Goal: Answer question/provide support: Share knowledge or assist other users

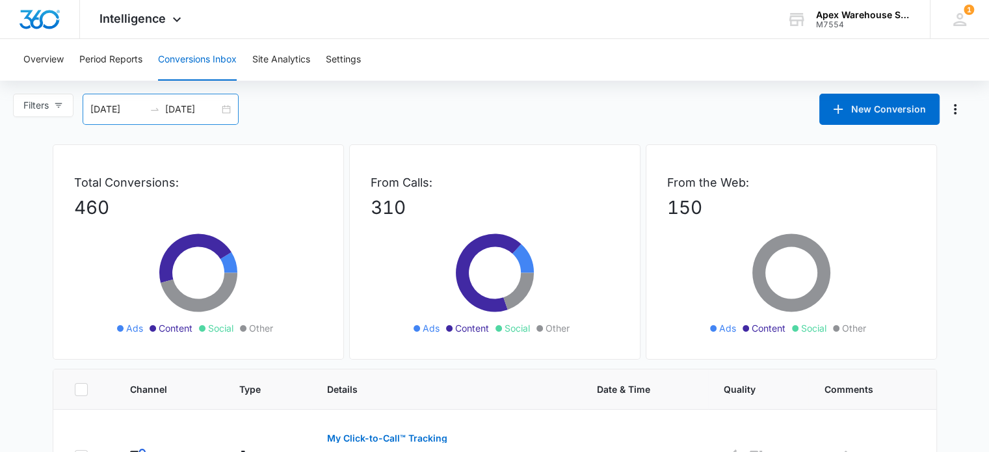
click at [228, 111] on div "[DATE] [DATE]" at bounding box center [161, 109] width 156 height 31
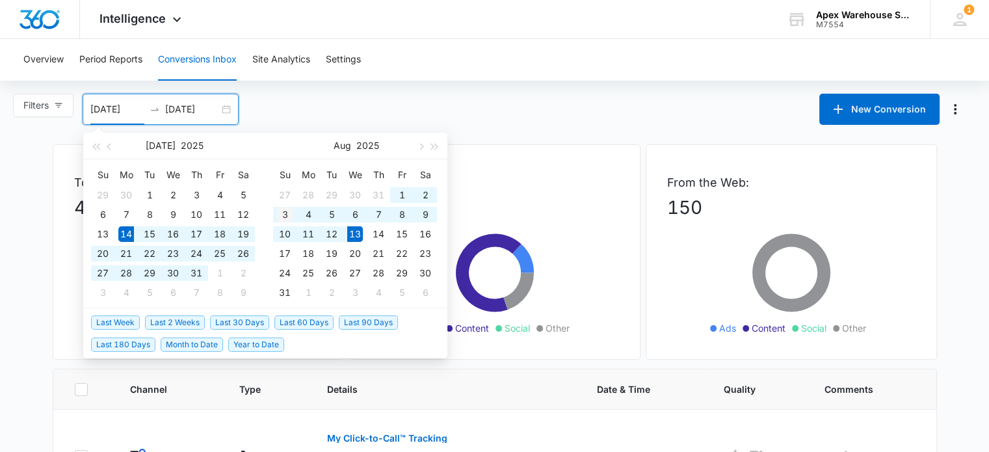
type input "[DATE]"
click at [286, 215] on div "3" at bounding box center [285, 215] width 16 height 16
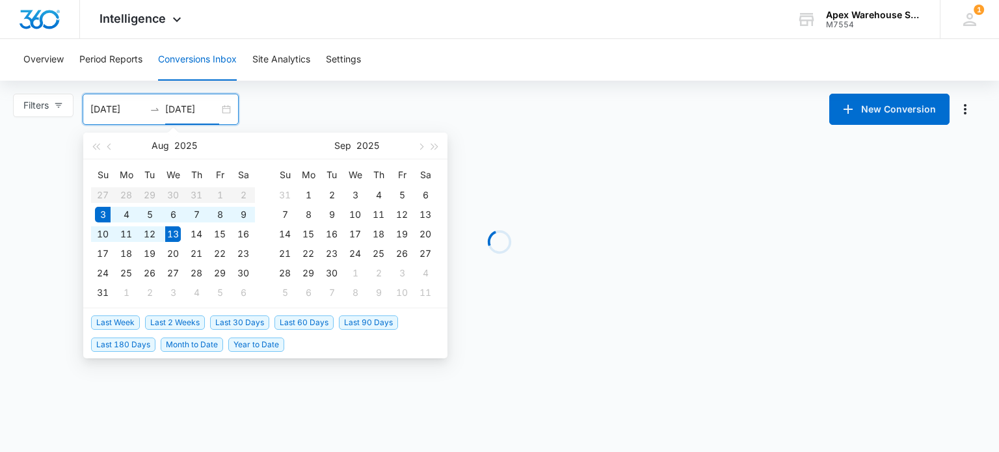
type input "[DATE]"
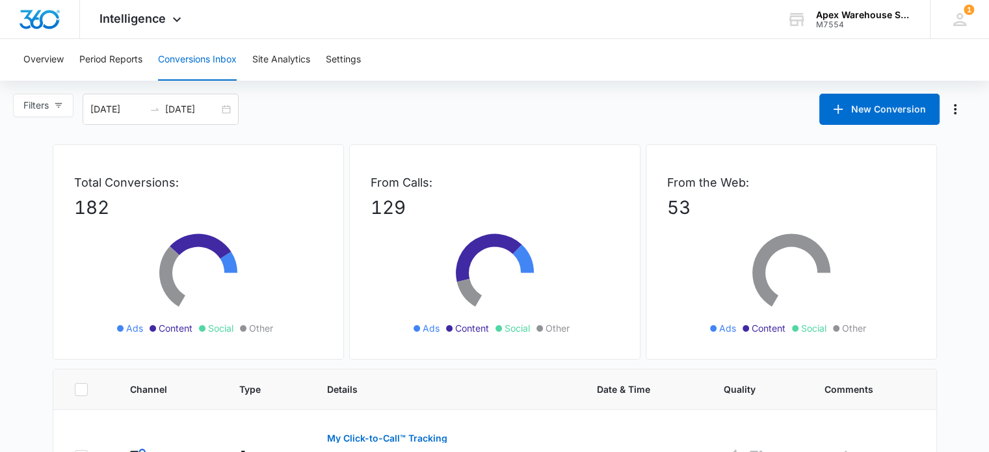
scroll to position [871, 0]
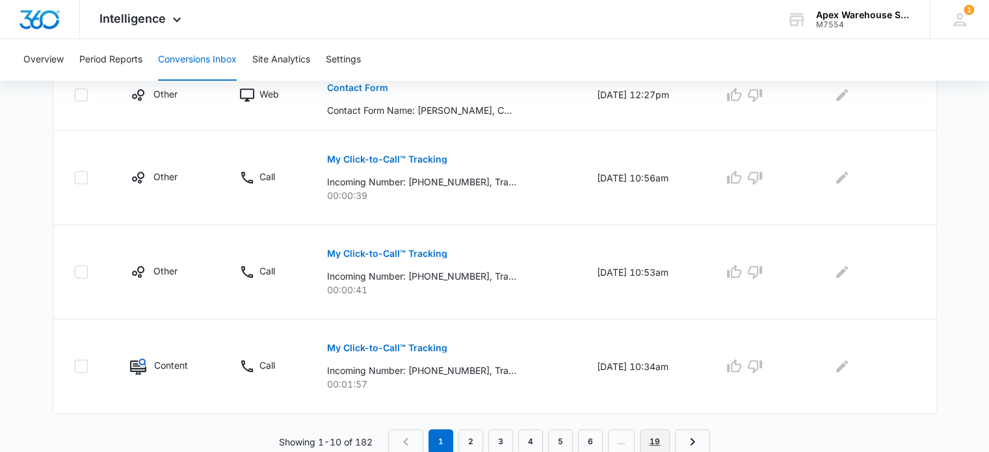
click at [650, 441] on link "19" at bounding box center [655, 441] width 30 height 25
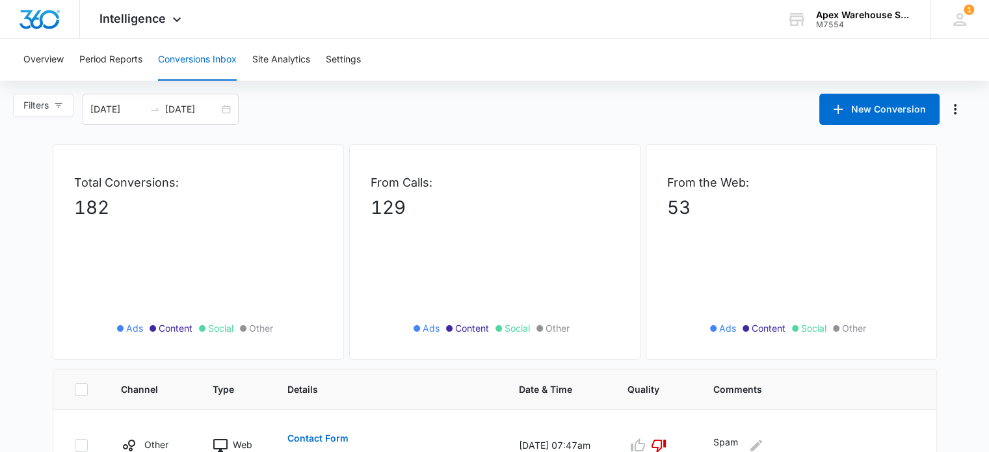
scroll to position [140, 0]
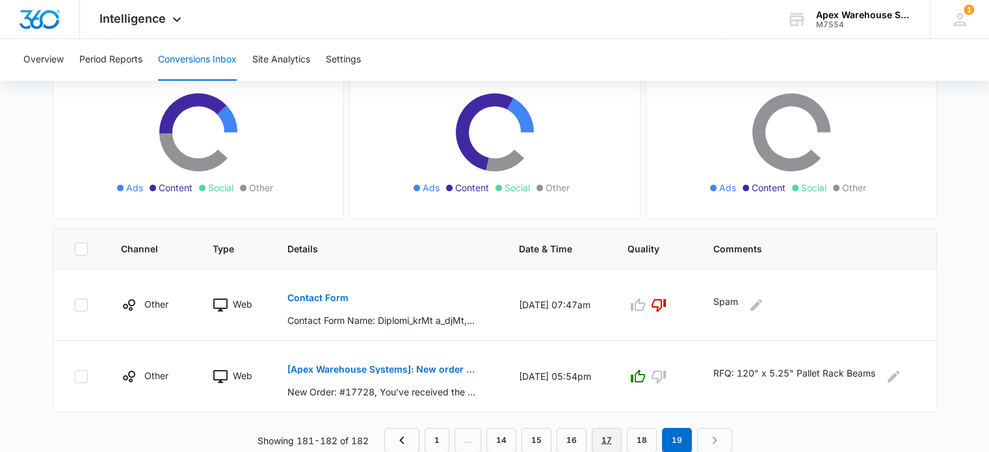
click at [608, 440] on link "17" at bounding box center [607, 440] width 30 height 25
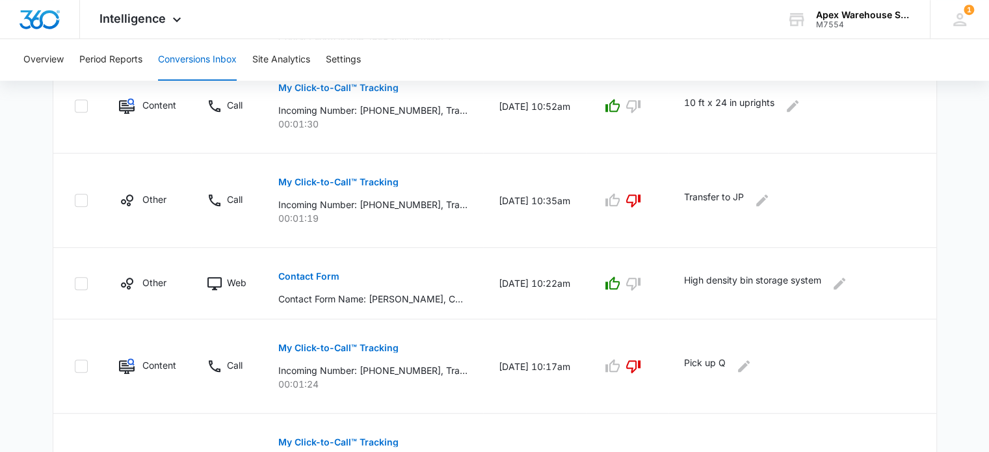
scroll to position [871, 0]
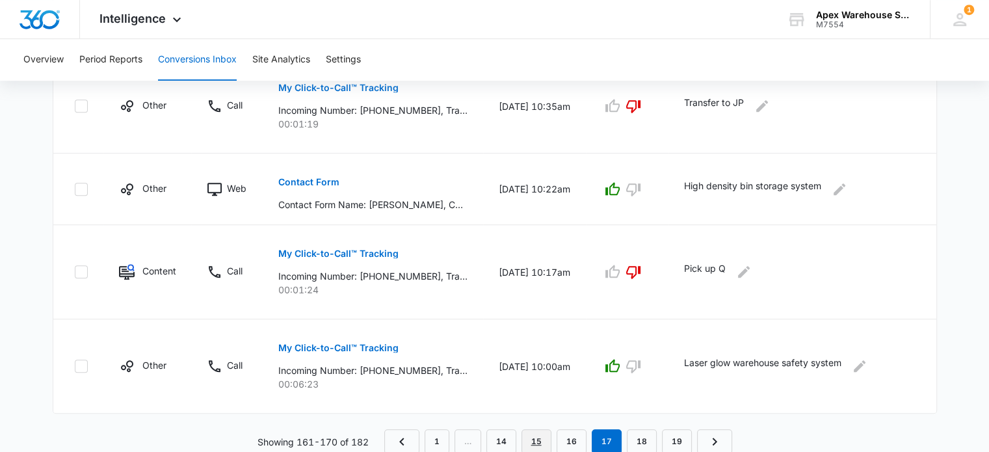
click at [551, 439] on link "15" at bounding box center [537, 441] width 30 height 25
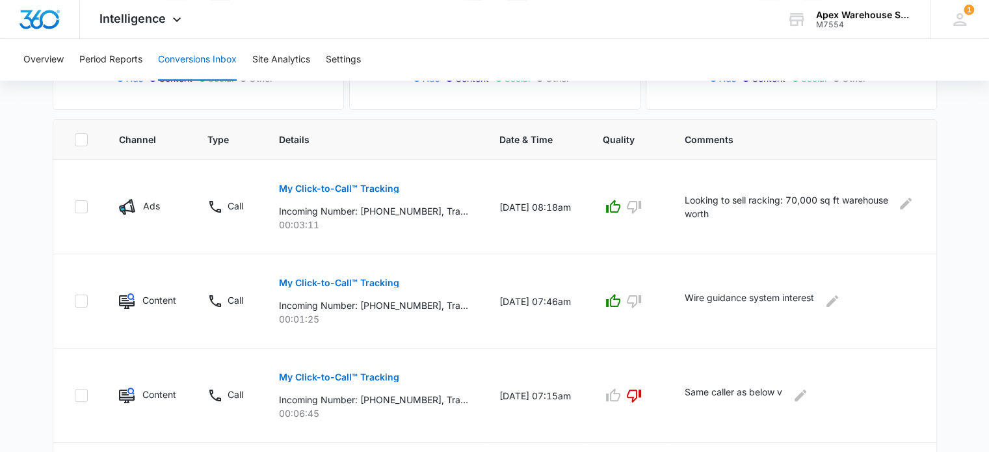
scroll to position [894, 0]
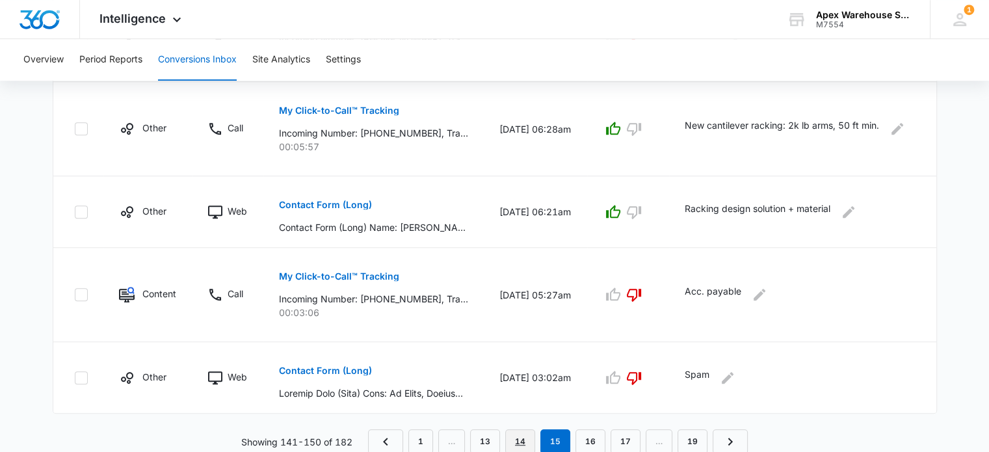
click at [528, 439] on link "14" at bounding box center [520, 441] width 30 height 25
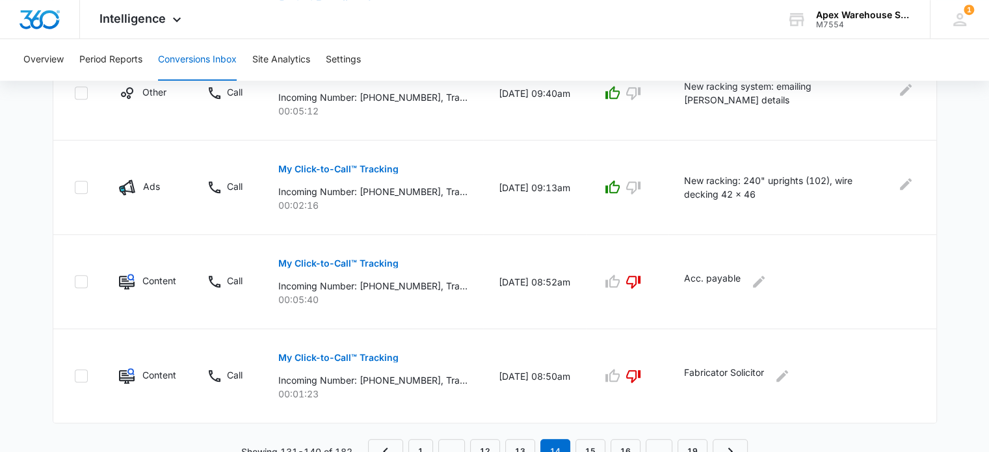
scroll to position [871, 0]
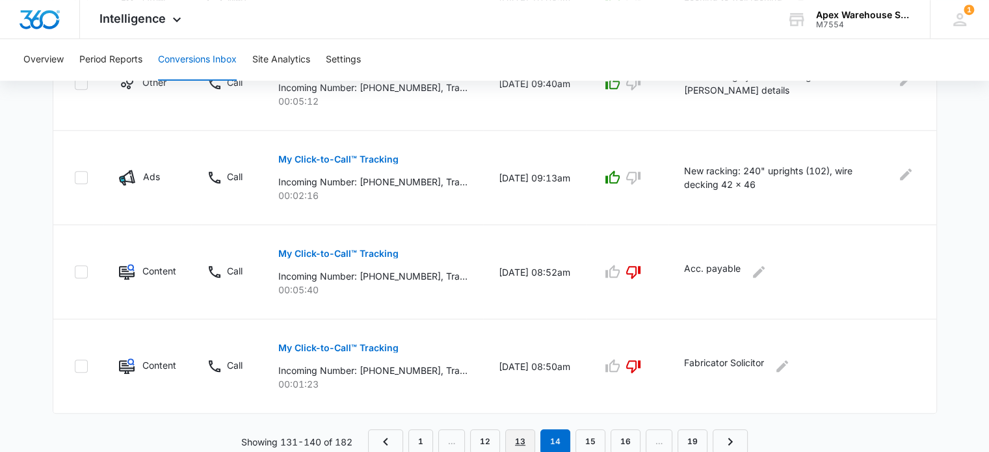
click at [516, 440] on link "13" at bounding box center [520, 441] width 30 height 25
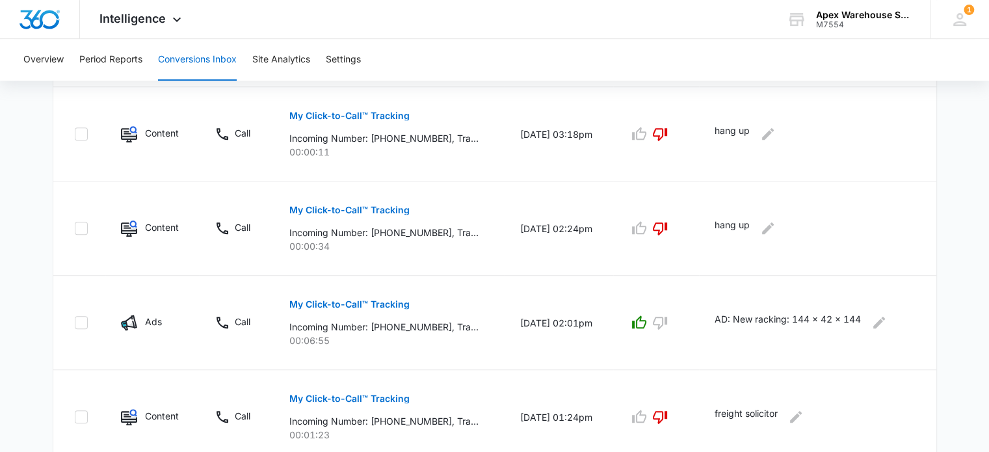
scroll to position [894, 0]
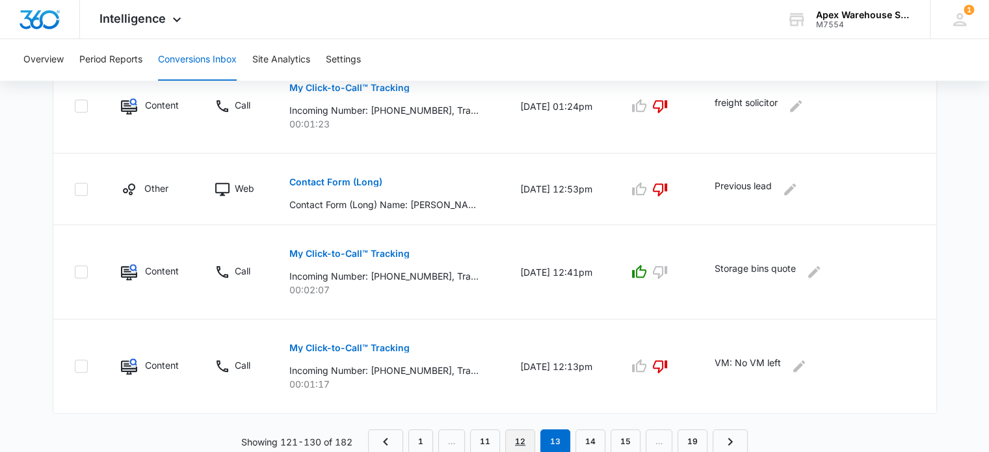
click at [526, 436] on link "12" at bounding box center [520, 441] width 30 height 25
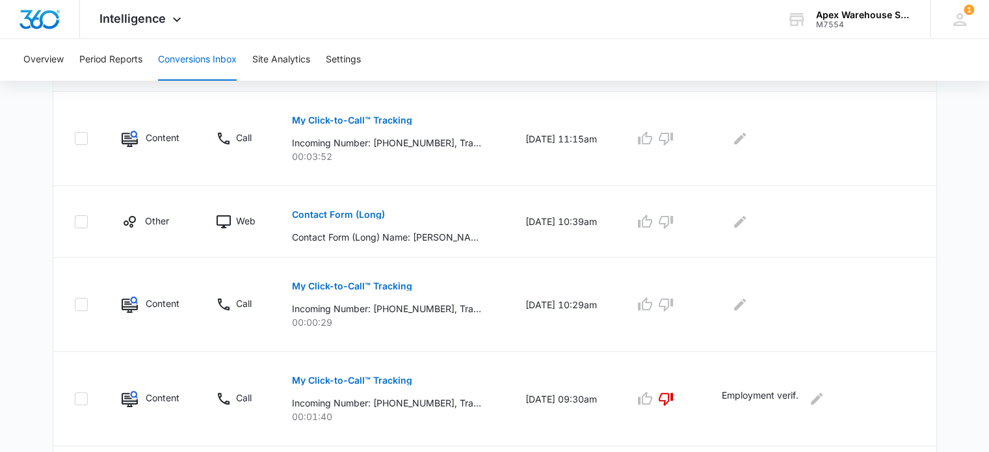
scroll to position [312, 0]
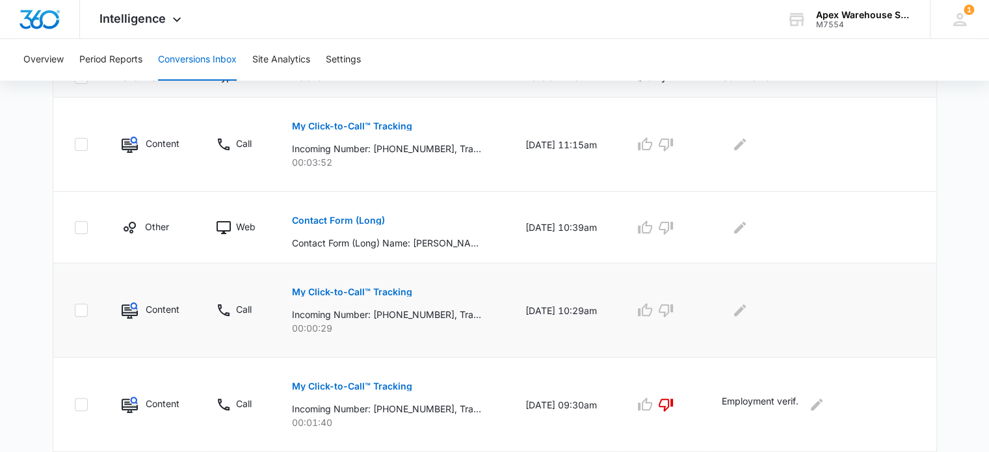
click at [377, 295] on p "My Click-to-Call™ Tracking" at bounding box center [352, 291] width 120 height 9
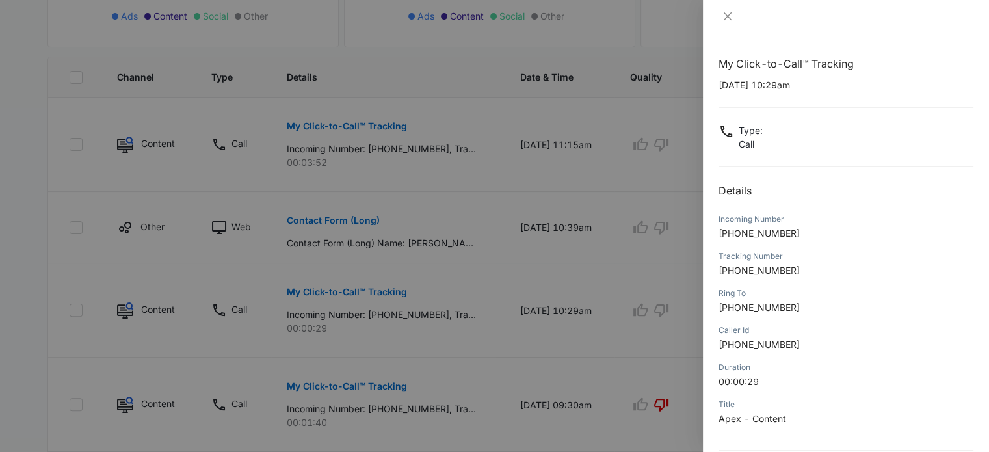
scroll to position [125, 0]
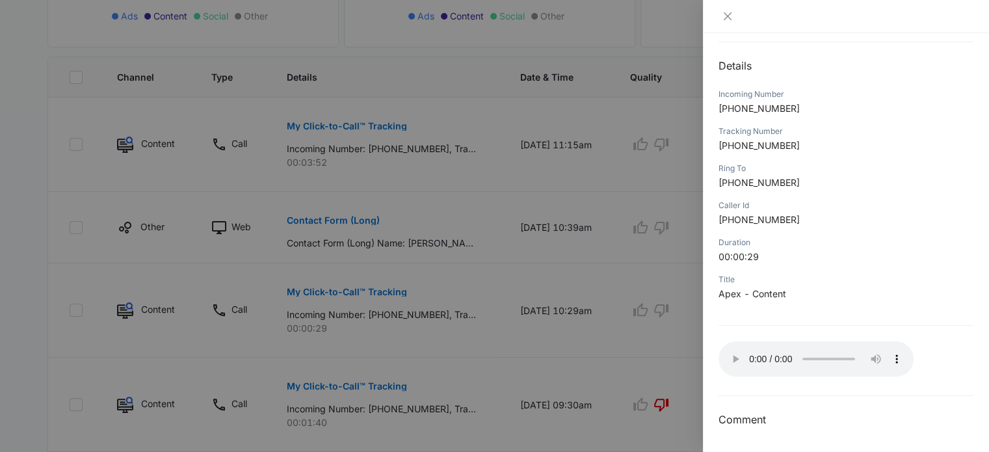
click at [937, 20] on div at bounding box center [846, 16] width 255 height 12
click at [640, 338] on div at bounding box center [494, 226] width 989 height 452
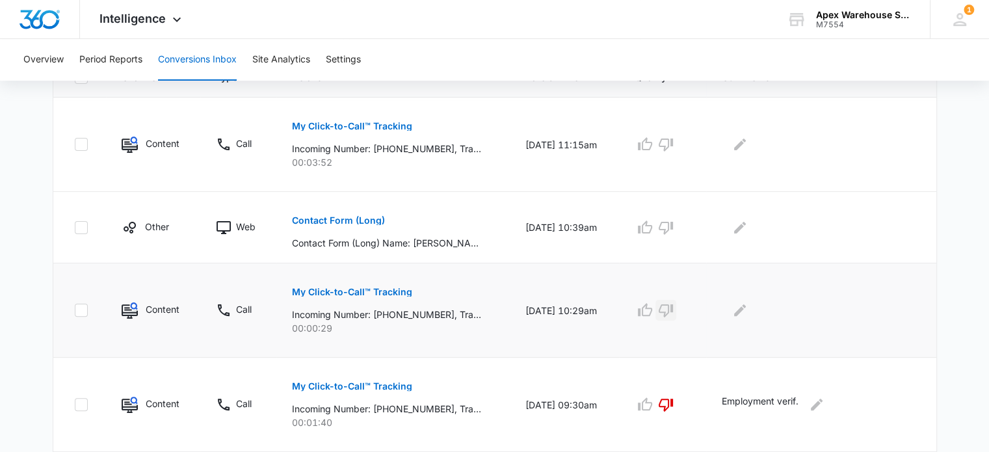
click at [667, 308] on icon "button" at bounding box center [666, 310] width 16 height 16
click at [744, 311] on icon "Edit Comments" at bounding box center [740, 310] width 12 height 12
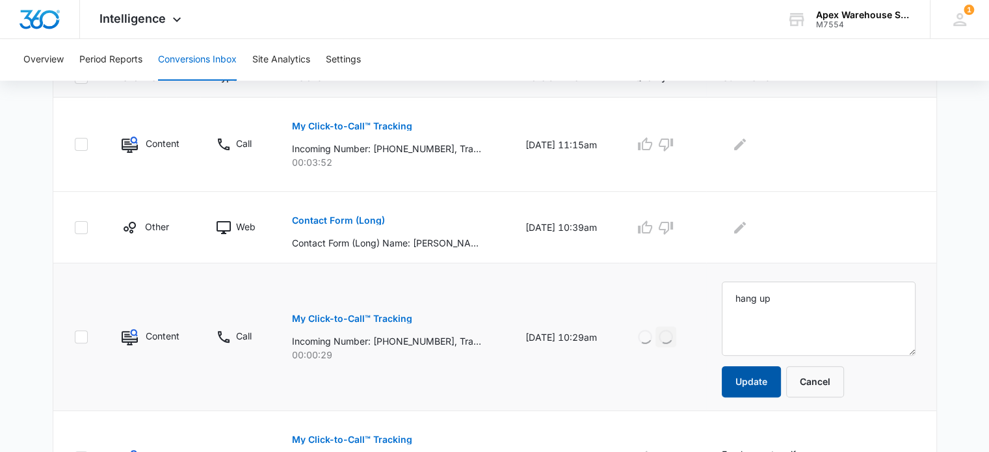
type textarea "hang up"
click at [746, 382] on button "Update" at bounding box center [751, 381] width 59 height 31
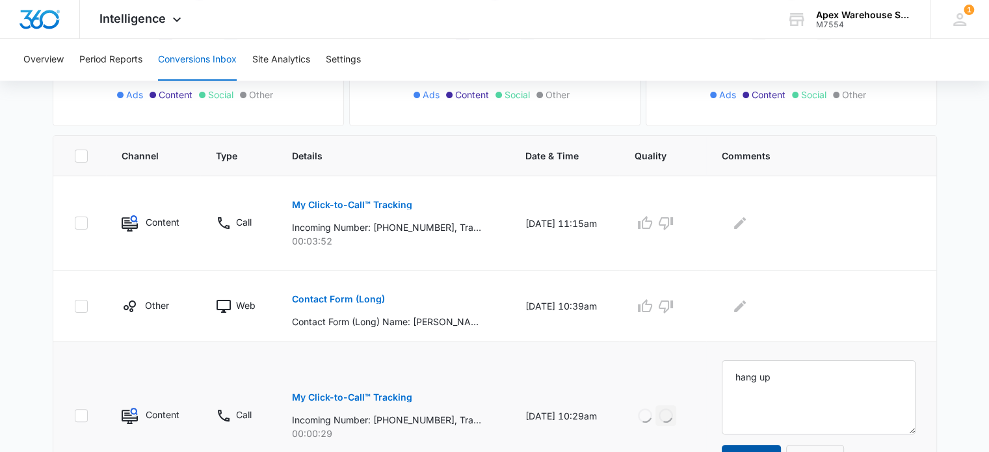
scroll to position [234, 0]
click at [368, 299] on p "Contact Form (Long)" at bounding box center [338, 298] width 93 height 9
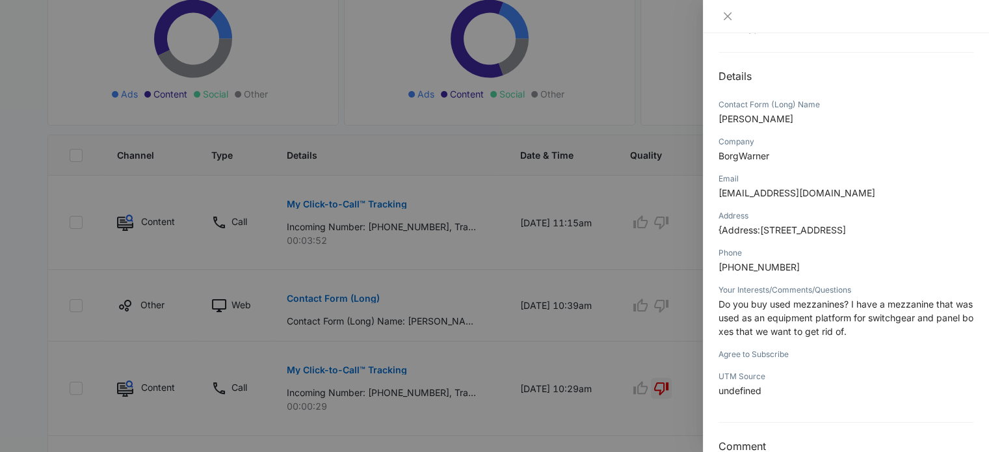
scroll to position [114, 0]
click at [805, 310] on p "Do you buy used mezzanines? I have a mezzanine that was used as an equipment pl…" at bounding box center [846, 317] width 255 height 41
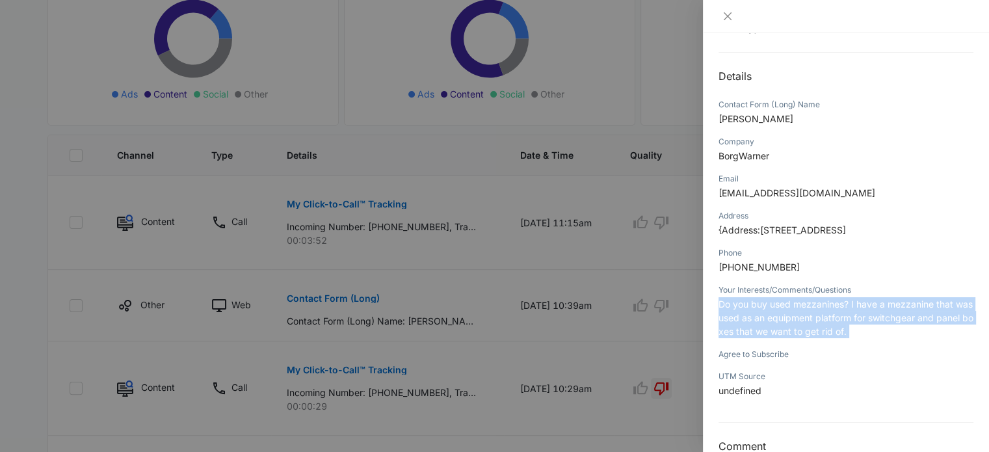
click at [805, 310] on p "Do you buy used mezzanines? I have a mezzanine that was used as an equipment pl…" at bounding box center [846, 317] width 255 height 41
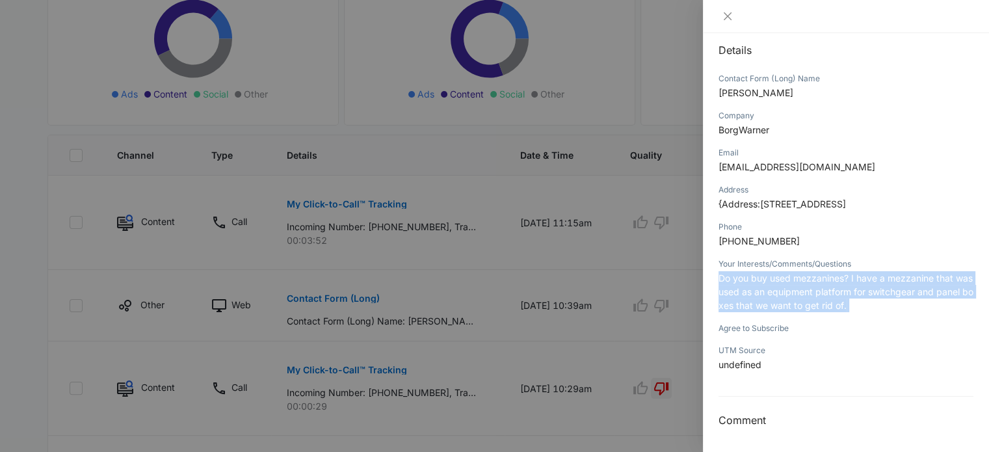
scroll to position [140, 0]
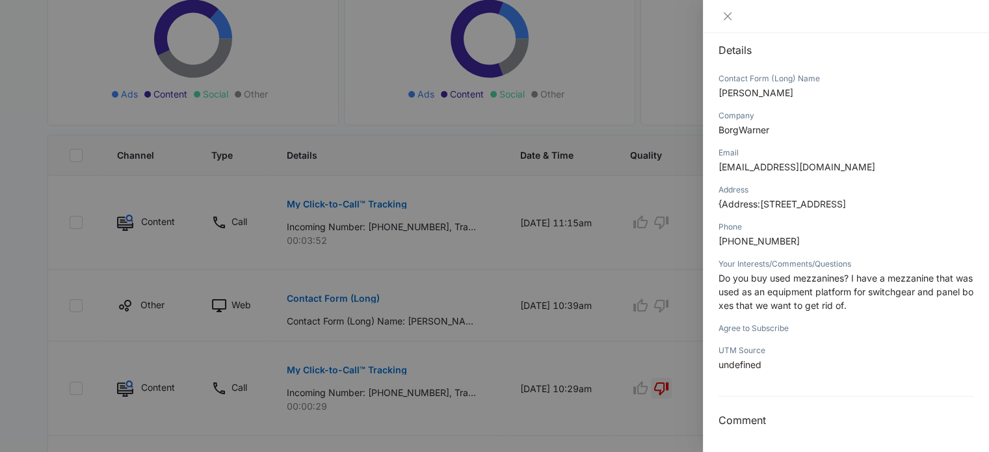
click at [647, 306] on div at bounding box center [494, 226] width 989 height 452
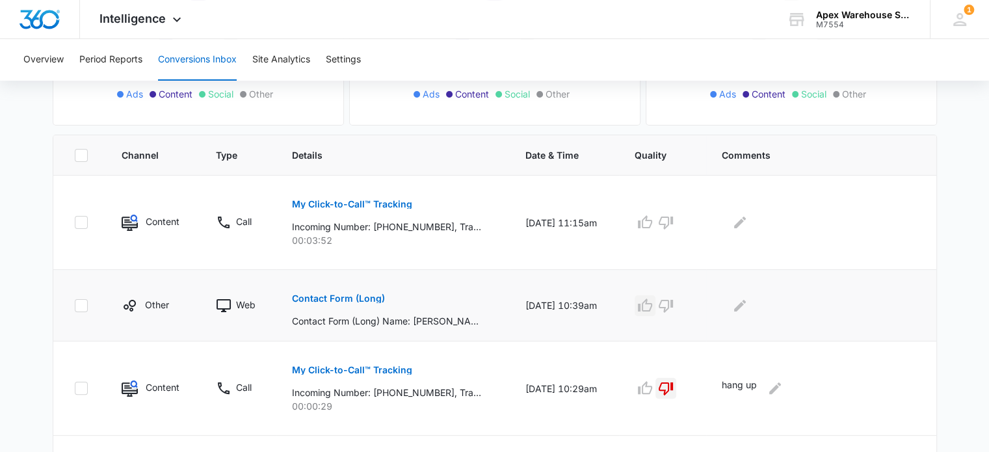
click at [645, 306] on button "button" at bounding box center [645, 305] width 21 height 21
click at [746, 308] on icon "Edit Comments" at bounding box center [740, 306] width 16 height 16
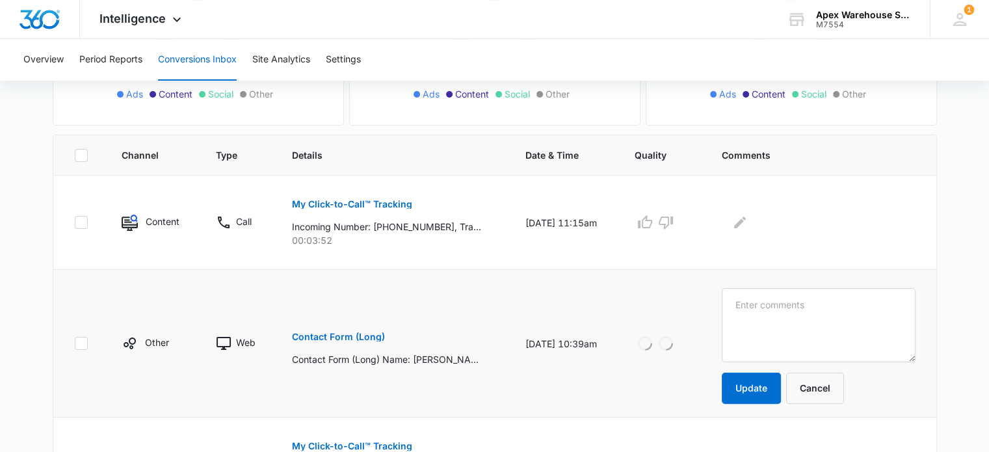
click at [746, 308] on textarea at bounding box center [819, 325] width 194 height 74
type textarea "Looking to sell used mezzanine"
click at [757, 386] on button "Update" at bounding box center [751, 388] width 59 height 31
click at [396, 204] on p "My Click-to-Call™ Tracking" at bounding box center [352, 204] width 120 height 9
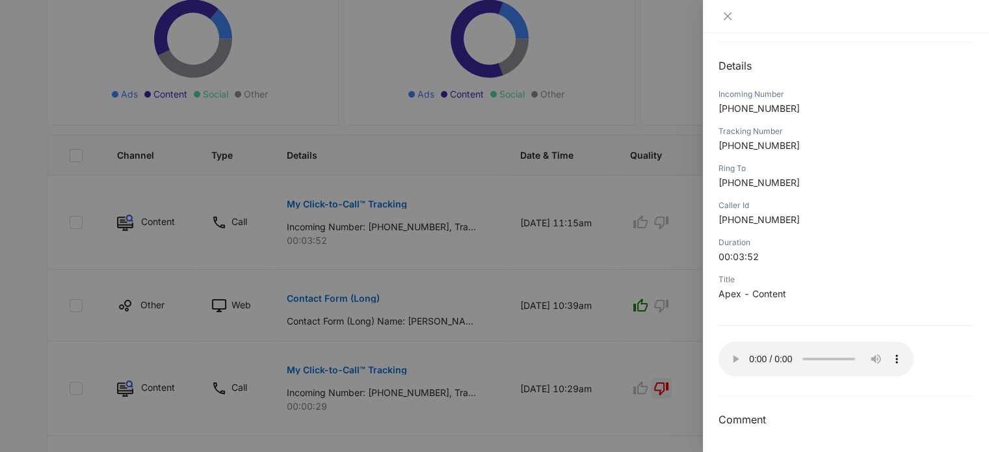
scroll to position [125, 0]
click at [587, 288] on div at bounding box center [494, 226] width 989 height 452
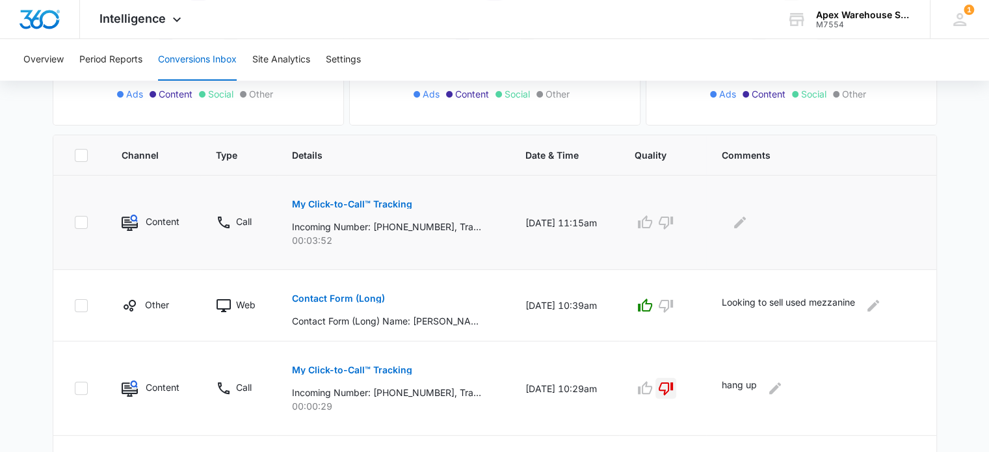
click at [652, 234] on td at bounding box center [662, 223] width 87 height 94
click at [653, 224] on icon "button" at bounding box center [645, 223] width 16 height 16
click at [748, 229] on icon "Edit Comments" at bounding box center [740, 223] width 16 height 16
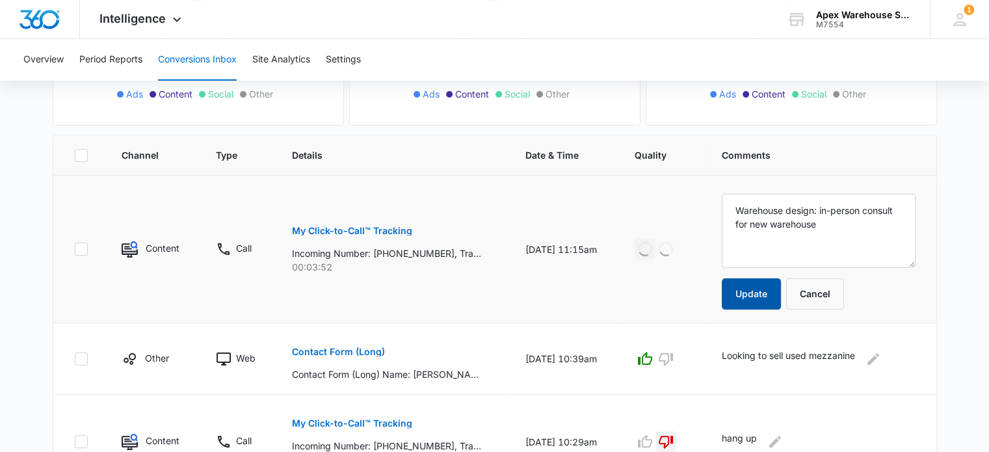
type textarea "Warehouse design: in-person consult for new warehouse"
click at [746, 293] on button "Update" at bounding box center [751, 293] width 59 height 31
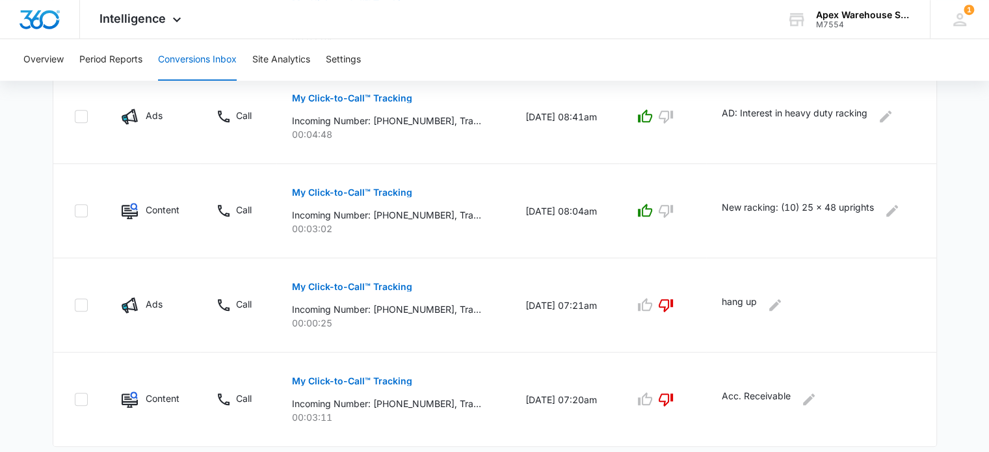
scroll to position [969, 0]
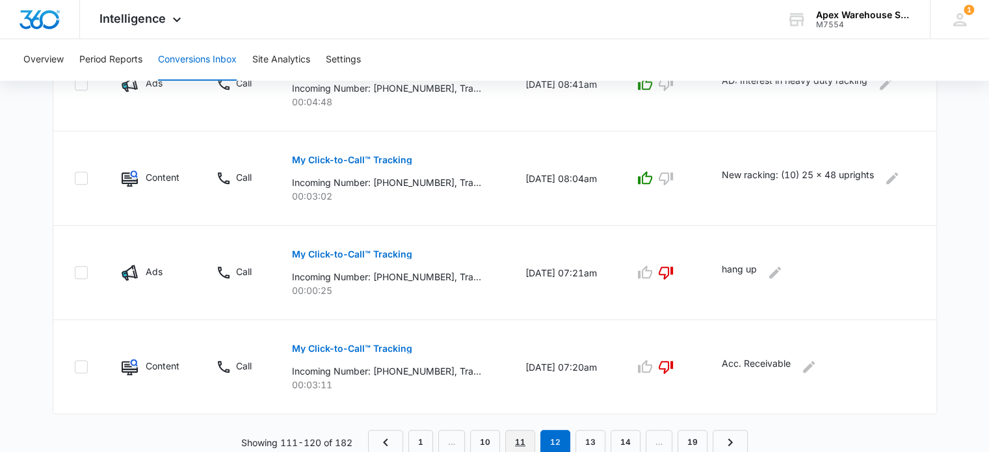
click at [524, 431] on link "11" at bounding box center [520, 442] width 30 height 25
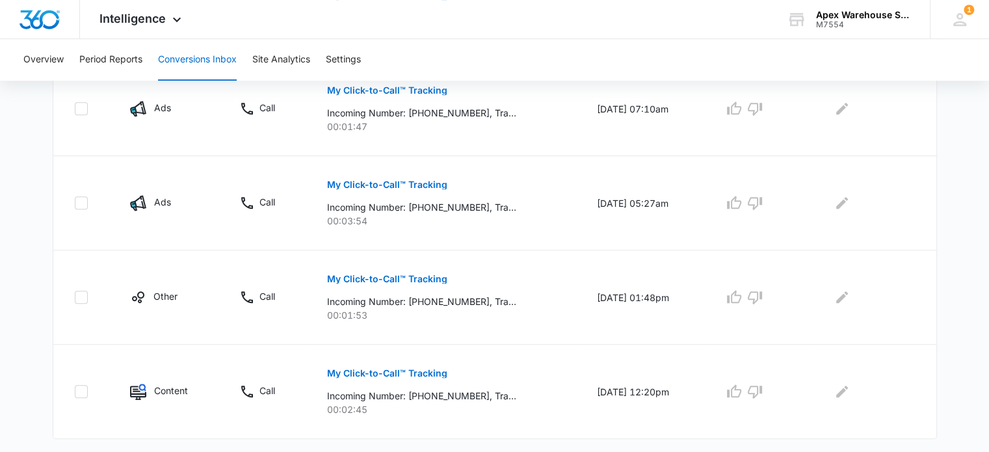
scroll to position [916, 0]
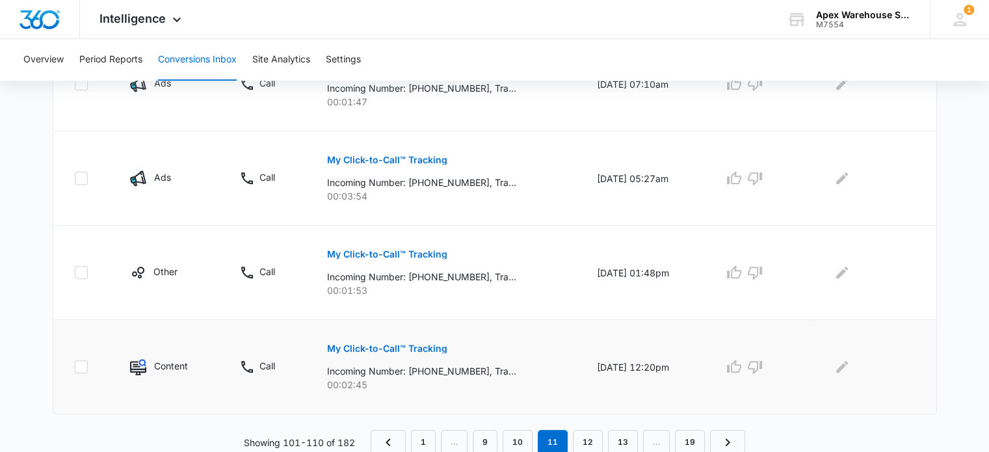
click at [425, 344] on p "My Click-to-Call™ Tracking" at bounding box center [387, 348] width 120 height 9
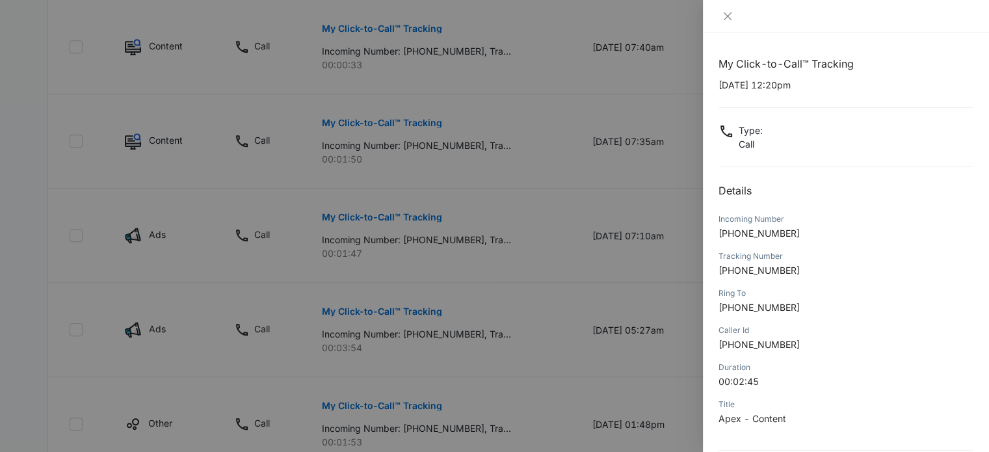
scroll to position [125, 0]
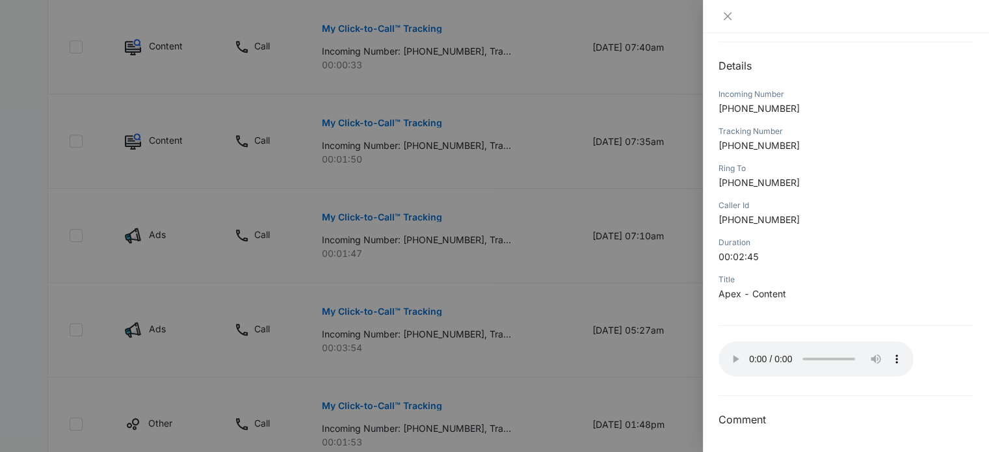
click at [671, 343] on div at bounding box center [494, 226] width 989 height 452
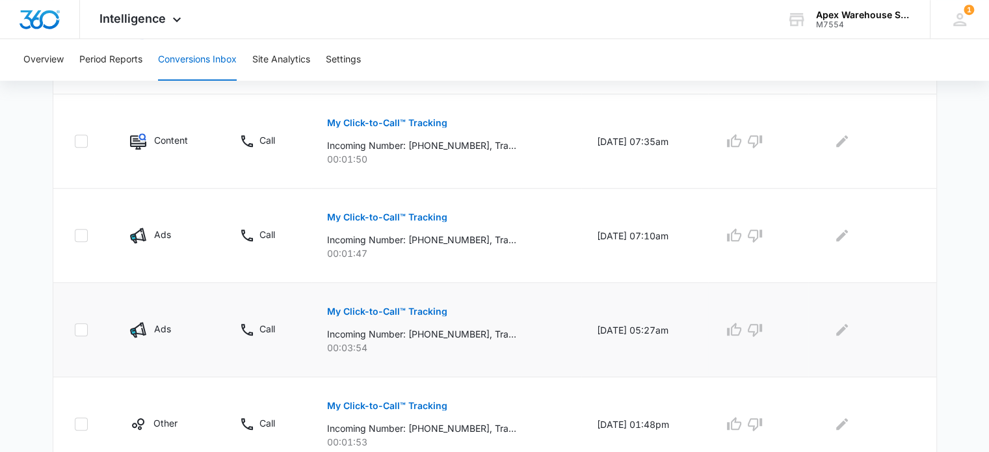
scroll to position [916, 0]
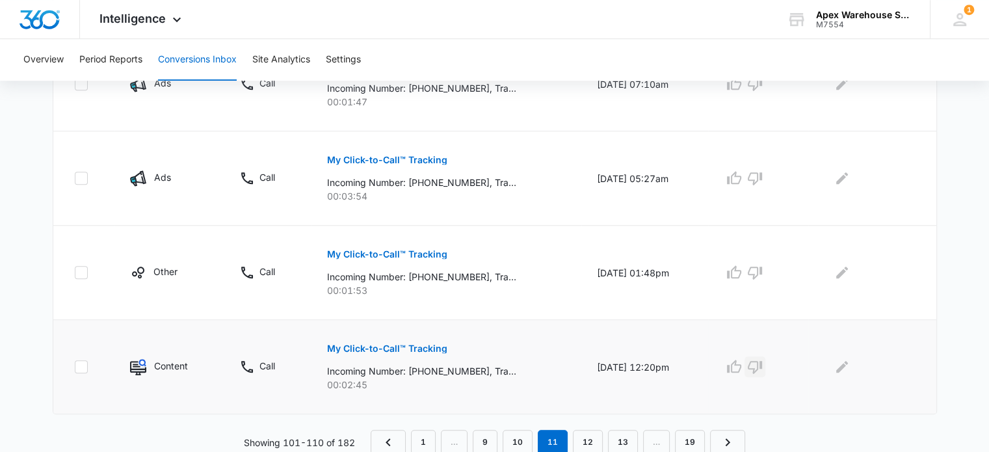
click at [763, 366] on icon "button" at bounding box center [755, 367] width 16 height 16
click at [846, 366] on icon "Edit Comments" at bounding box center [842, 367] width 12 height 12
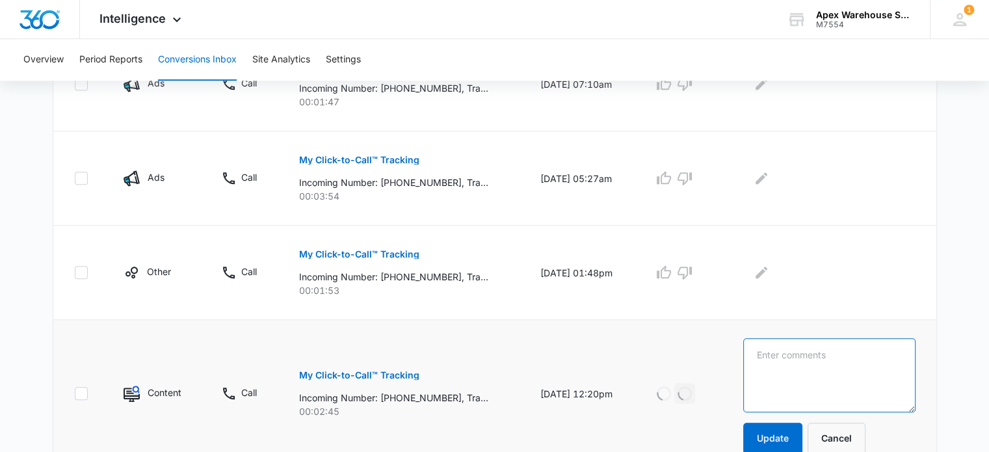
click at [846, 366] on textarea at bounding box center [829, 375] width 172 height 74
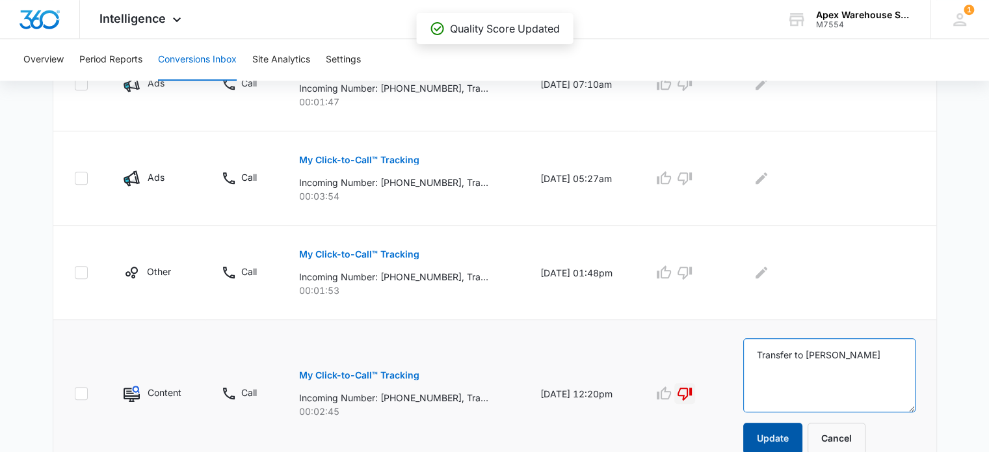
type textarea "Transfer to [PERSON_NAME]"
click at [783, 427] on button "Update" at bounding box center [772, 438] width 59 height 31
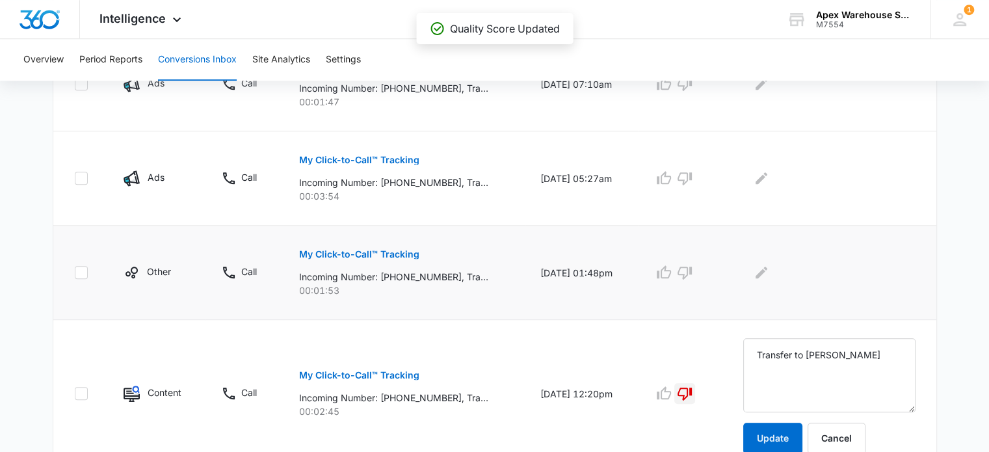
click at [317, 254] on p "My Click-to-Call™ Tracking" at bounding box center [359, 254] width 120 height 9
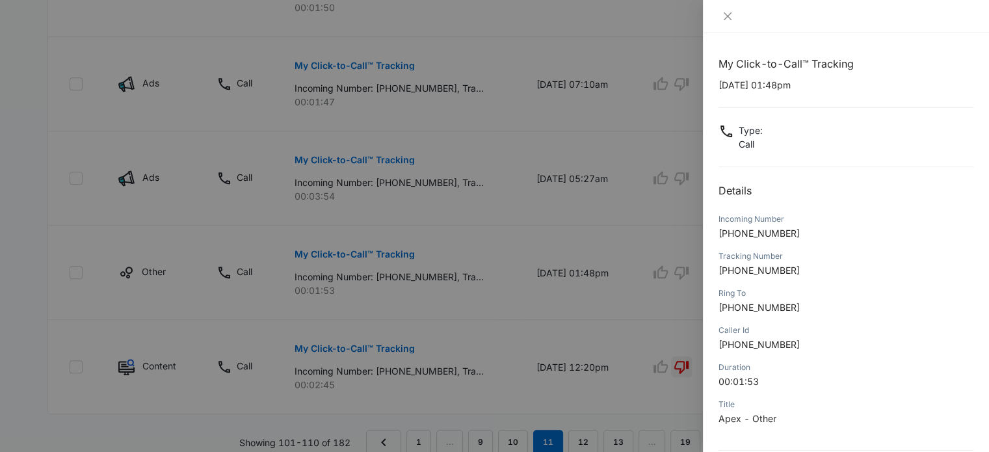
scroll to position [125, 0]
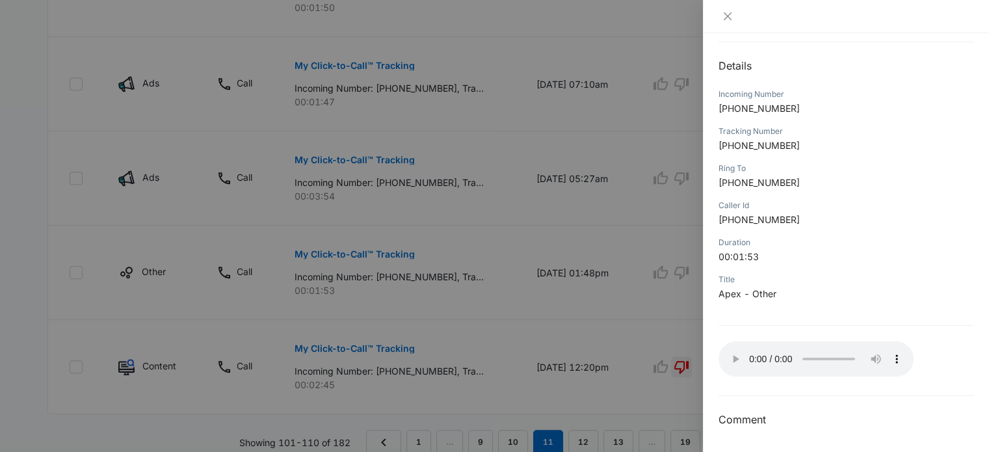
click at [659, 297] on div at bounding box center [494, 226] width 989 height 452
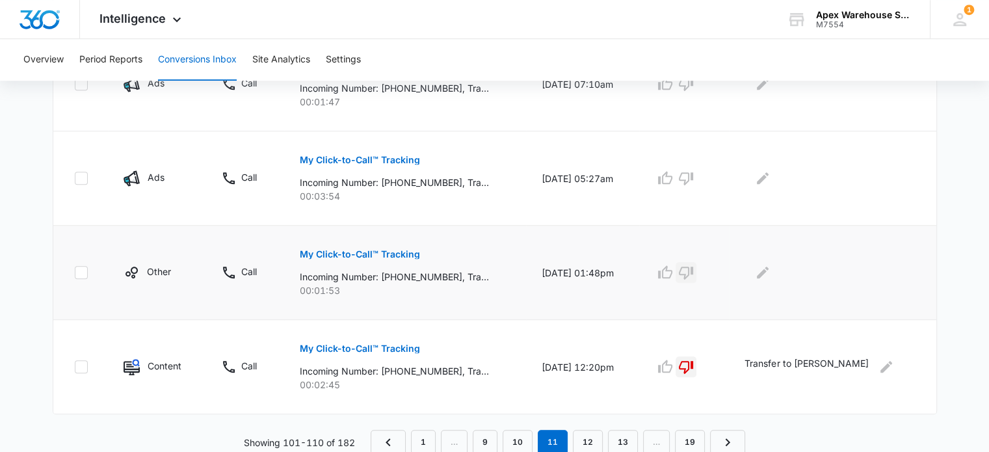
click at [694, 275] on icon "button" at bounding box center [686, 273] width 16 height 16
click at [771, 275] on icon "Edit Comments" at bounding box center [763, 273] width 16 height 16
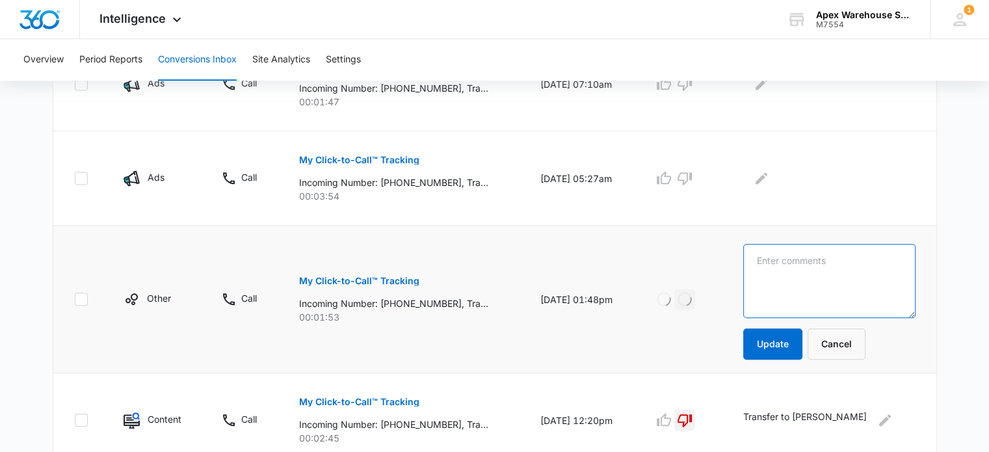
click at [790, 275] on textarea at bounding box center [829, 281] width 172 height 74
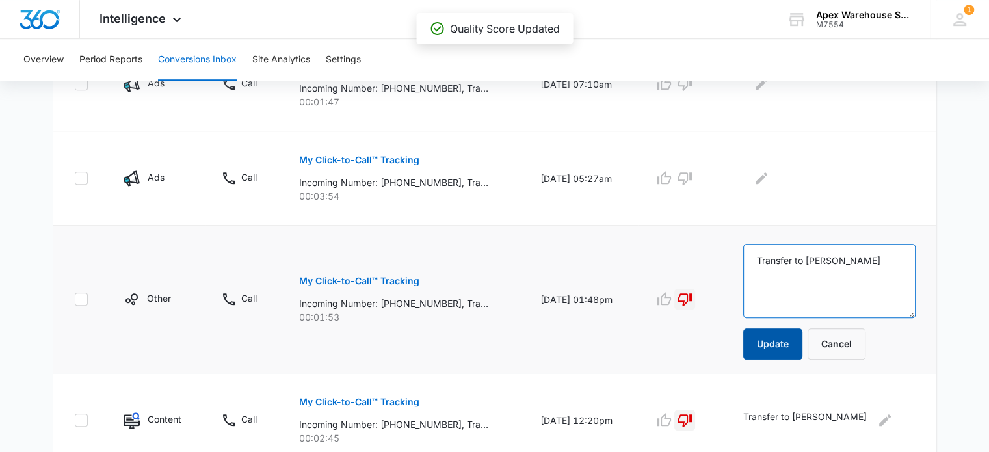
type textarea "Transfer to [PERSON_NAME]"
click at [791, 346] on button "Update" at bounding box center [772, 343] width 59 height 31
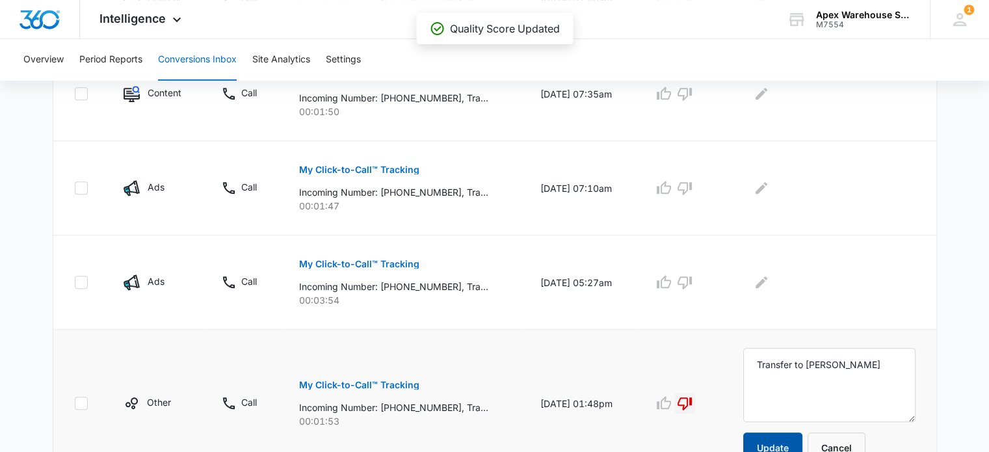
scroll to position [811, 0]
click at [404, 263] on p "My Click-to-Call™ Tracking" at bounding box center [359, 264] width 120 height 9
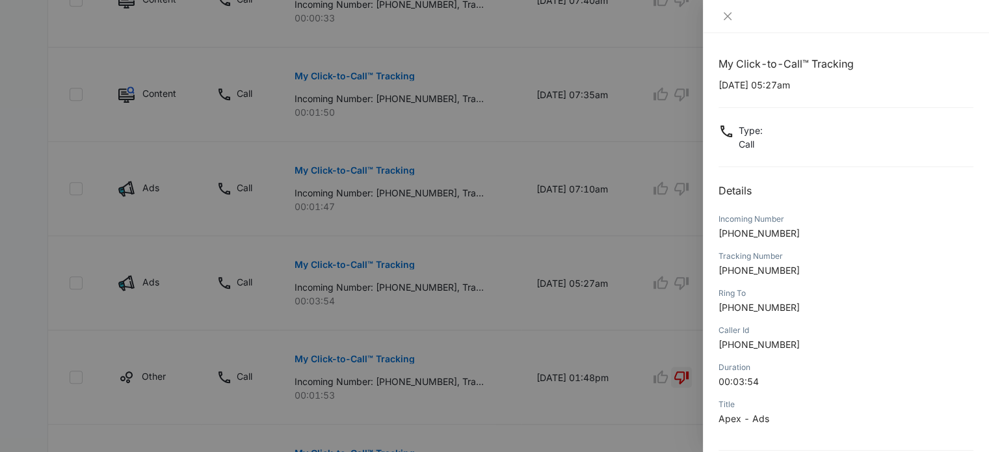
scroll to position [125, 0]
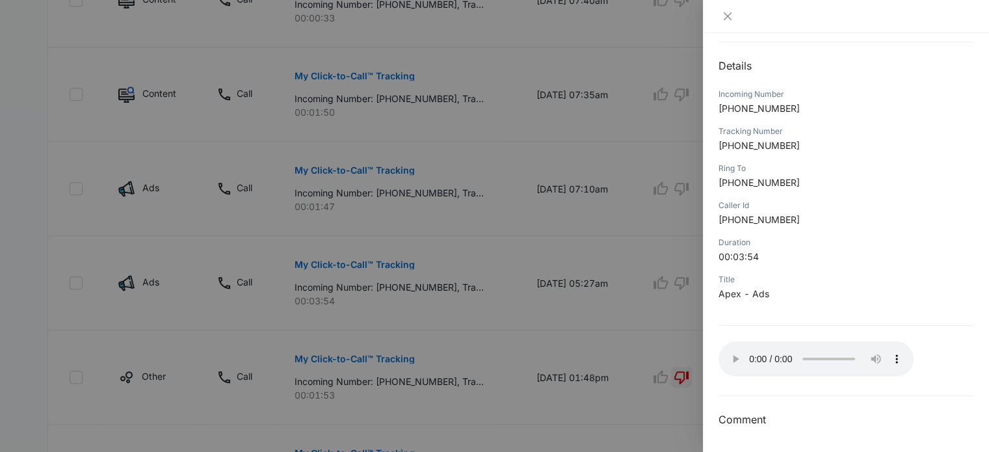
click at [658, 362] on div at bounding box center [494, 226] width 989 height 452
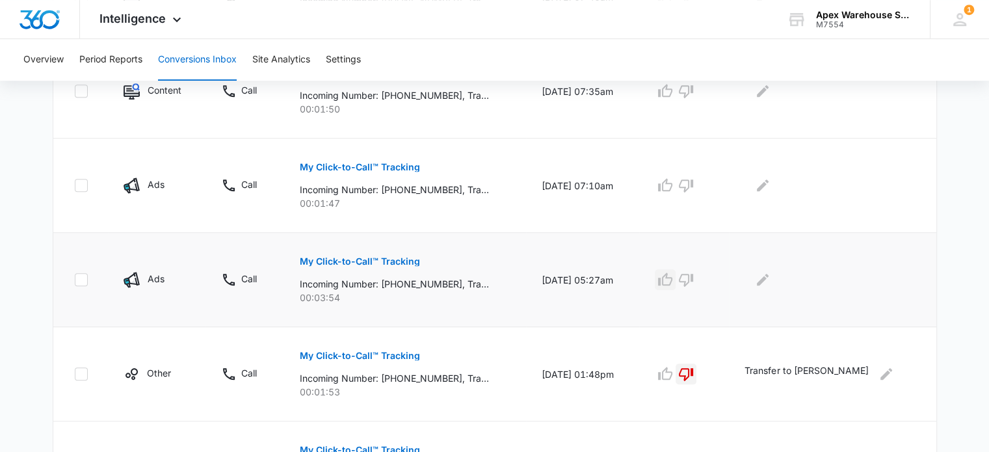
scroll to position [817, 0]
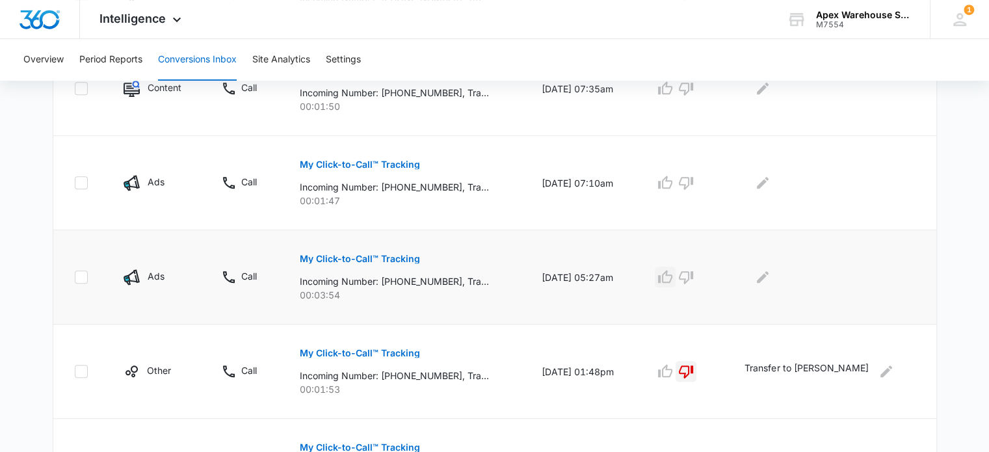
click at [673, 279] on icon "button" at bounding box center [666, 277] width 16 height 16
click at [771, 282] on icon "Edit Comments" at bounding box center [763, 277] width 16 height 16
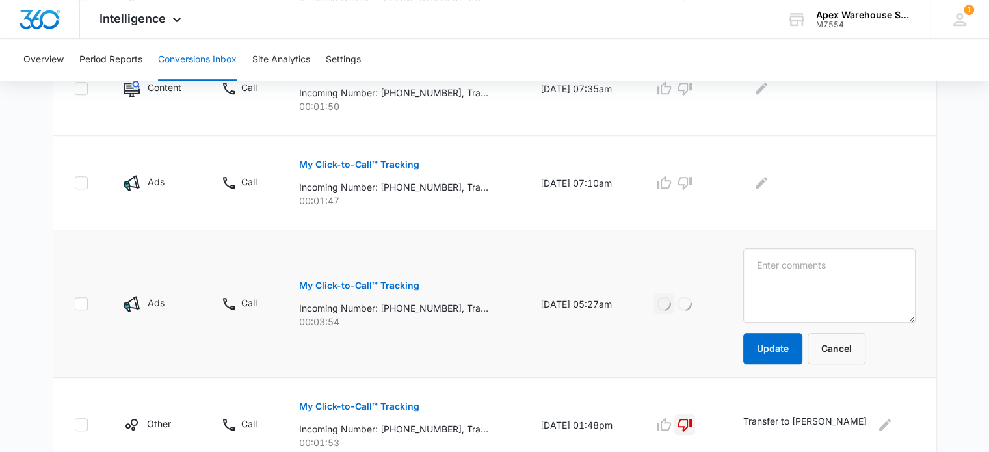
click at [795, 282] on textarea at bounding box center [829, 285] width 172 height 74
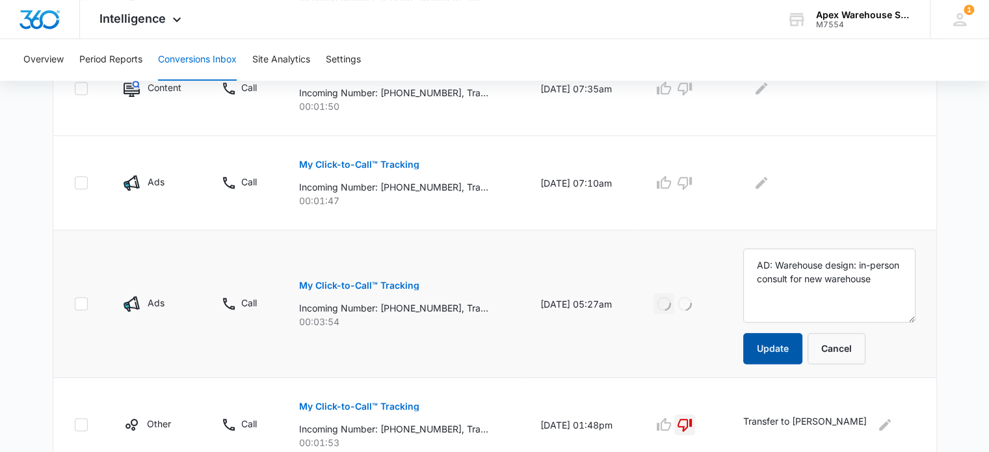
type textarea "AD: Warehouse design: in-person consult for new warehouse"
click at [799, 358] on button "Update" at bounding box center [772, 348] width 59 height 31
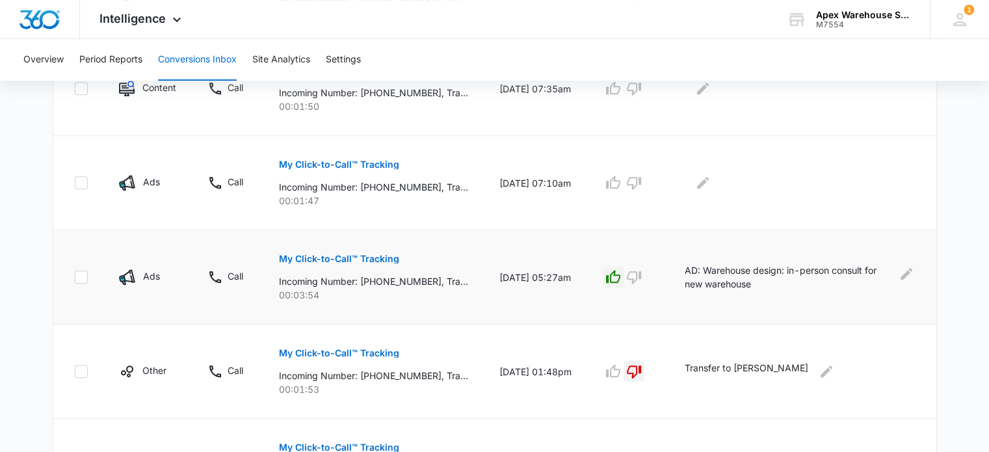
scroll to position [741, 0]
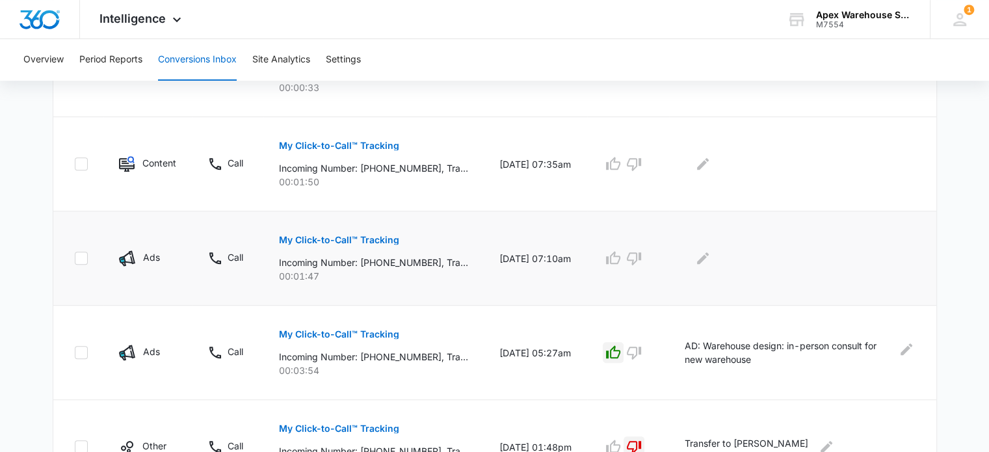
click at [374, 239] on p "My Click-to-Call™ Tracking" at bounding box center [339, 239] width 120 height 9
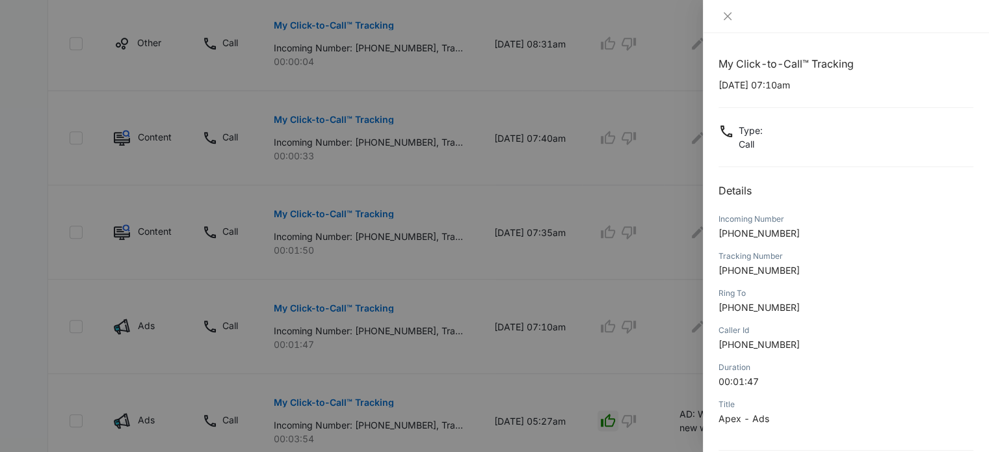
scroll to position [125, 0]
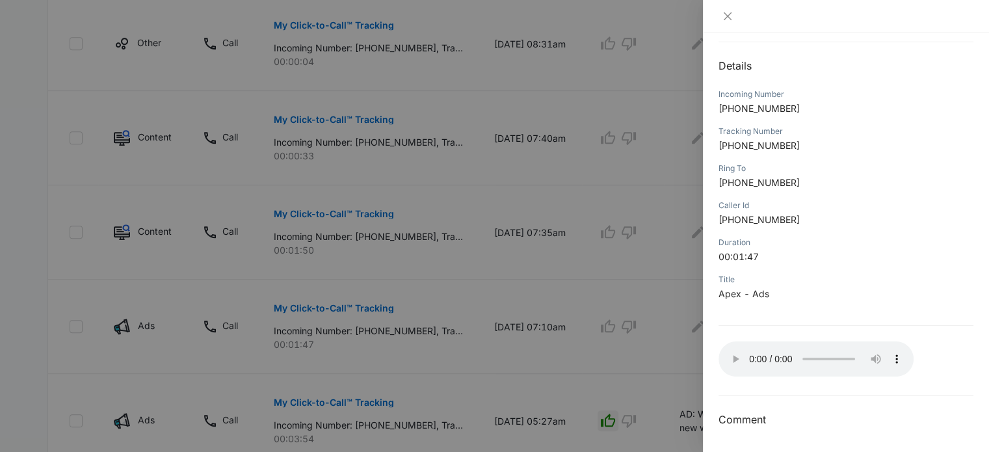
click at [643, 323] on div at bounding box center [494, 226] width 989 height 452
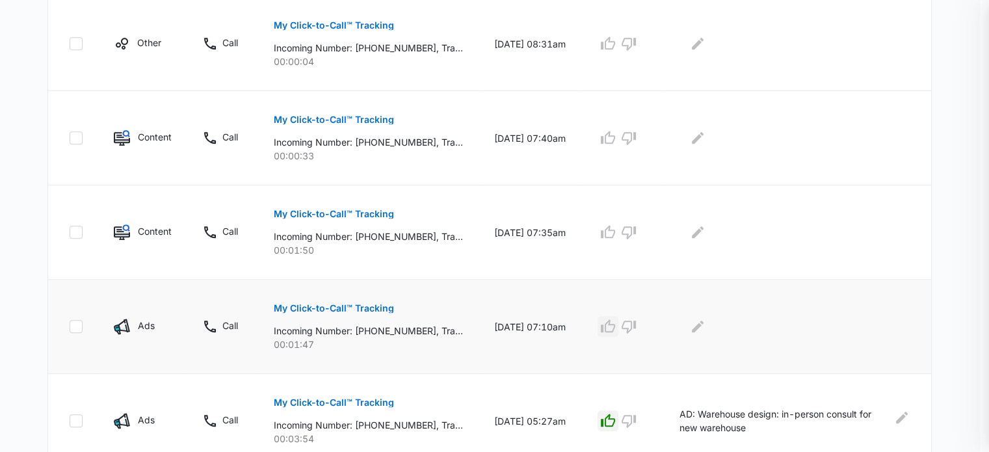
click at [616, 321] on icon "button" at bounding box center [608, 327] width 16 height 16
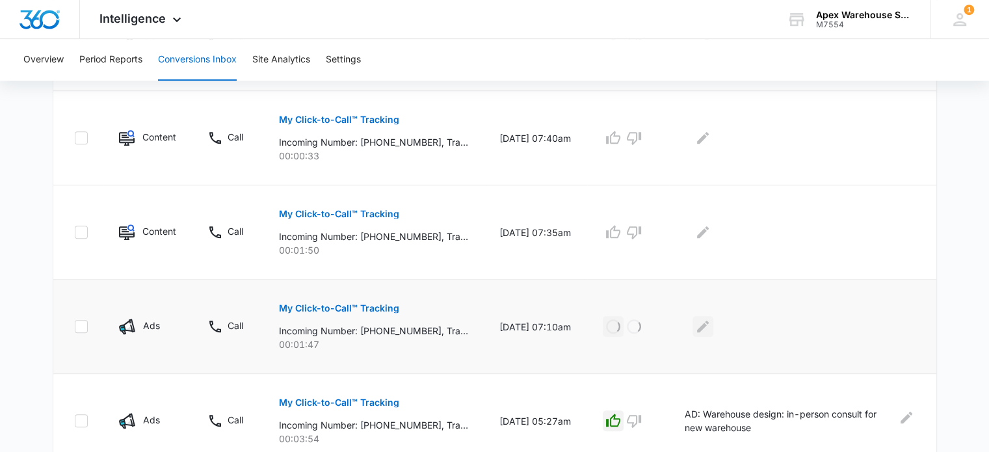
click at [711, 325] on icon "Edit Comments" at bounding box center [703, 327] width 16 height 16
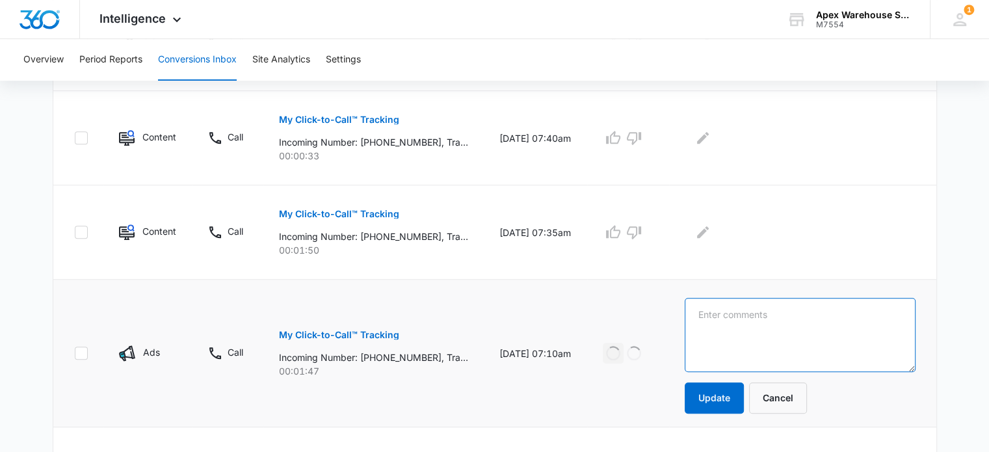
click at [734, 332] on textarea at bounding box center [800, 335] width 231 height 74
paste textarea "New racking: not specified in VM"
click at [732, 399] on button "Update" at bounding box center [714, 397] width 59 height 31
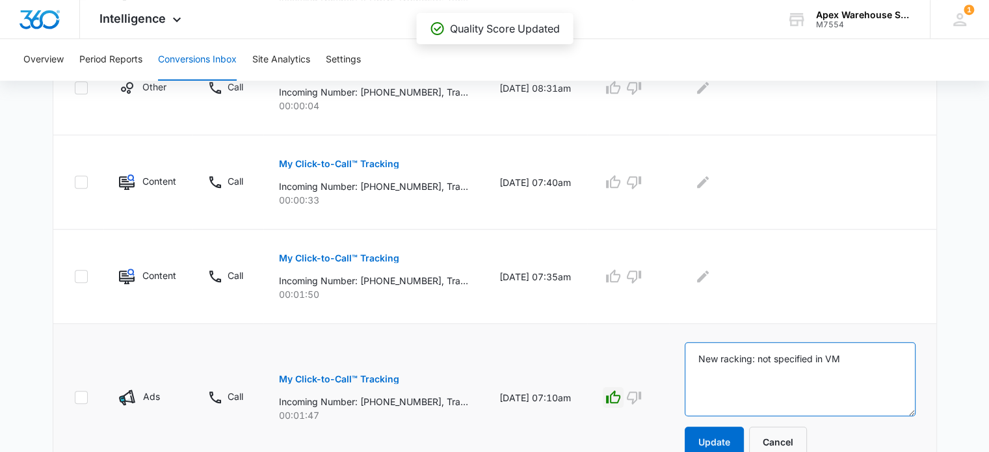
click at [708, 360] on textarea "New racking: not specified in VM" at bounding box center [800, 379] width 231 height 74
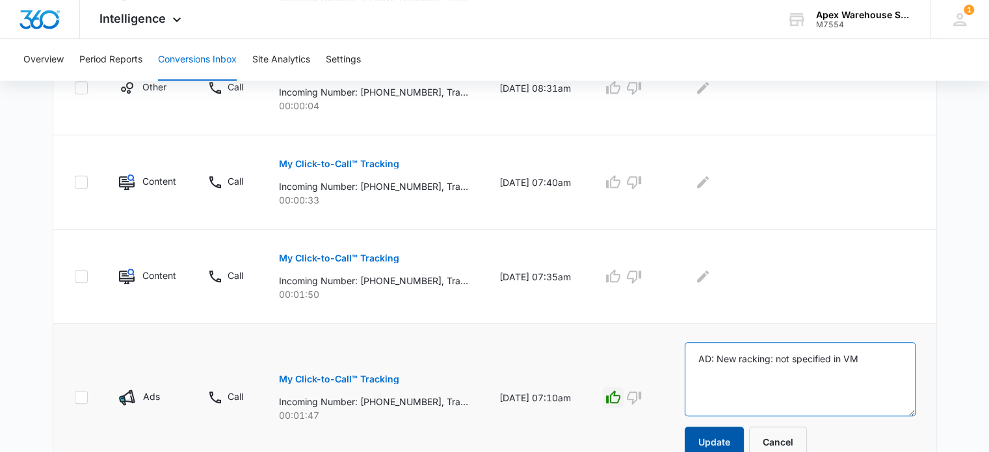
type textarea "AD: New racking: not specified in VM"
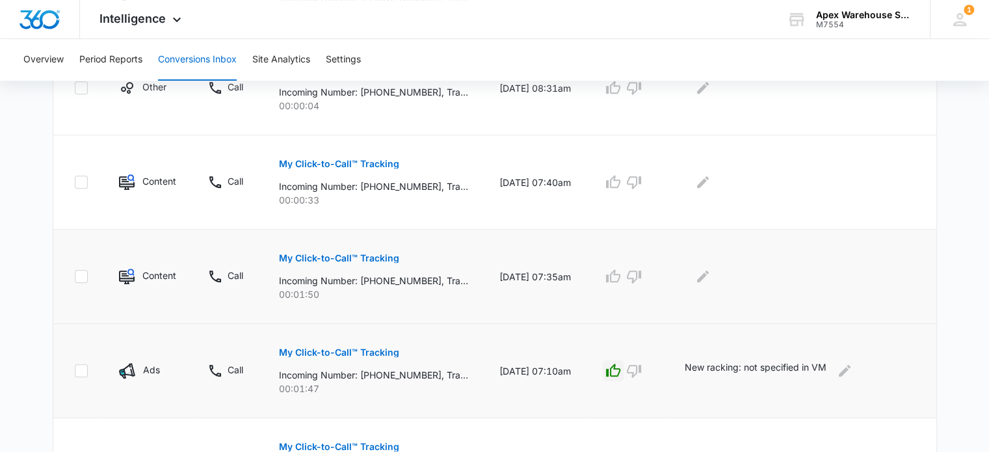
click at [390, 260] on p "My Click-to-Call™ Tracking" at bounding box center [339, 258] width 120 height 9
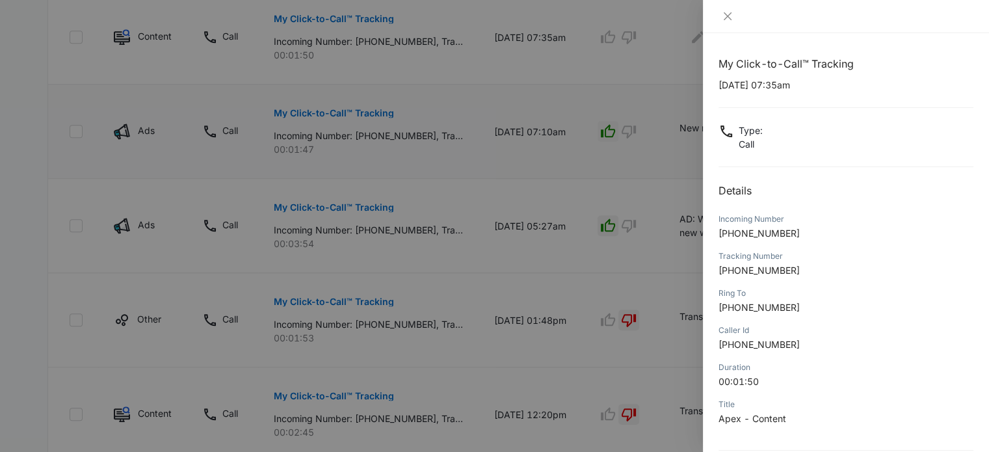
scroll to position [125, 0]
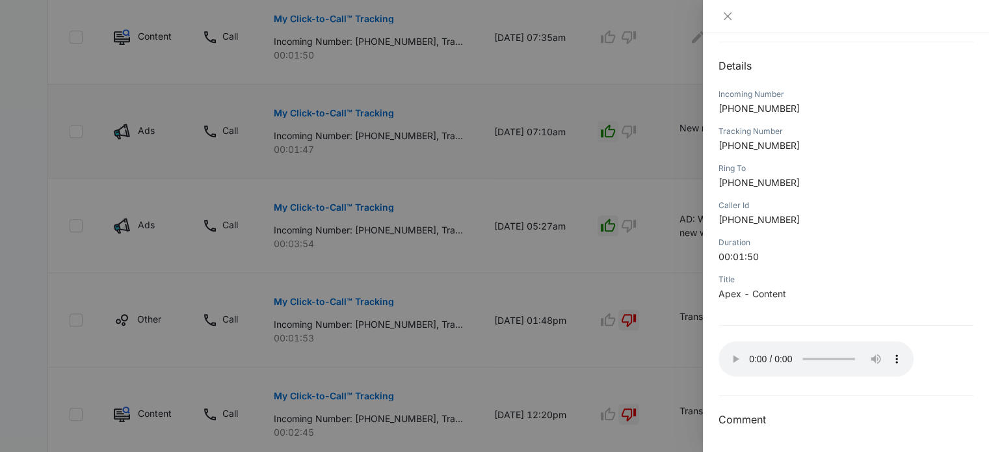
click at [678, 297] on div at bounding box center [494, 226] width 989 height 452
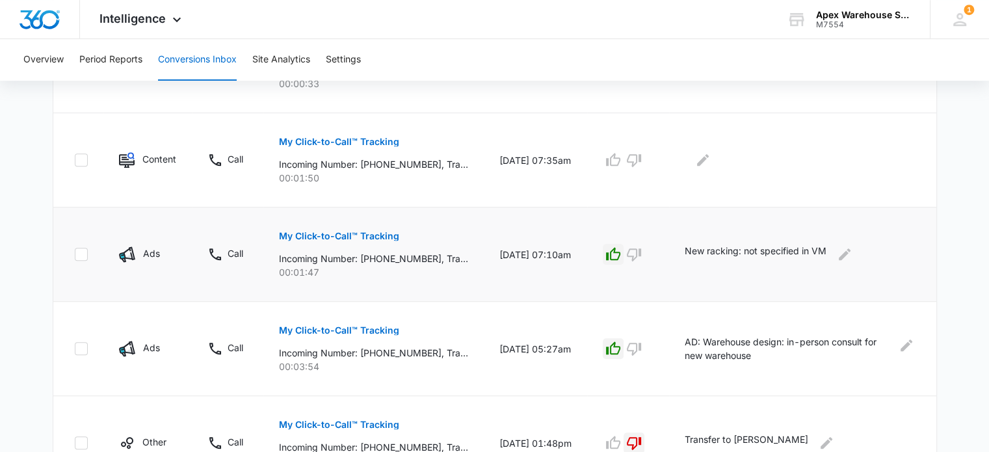
scroll to position [600, 0]
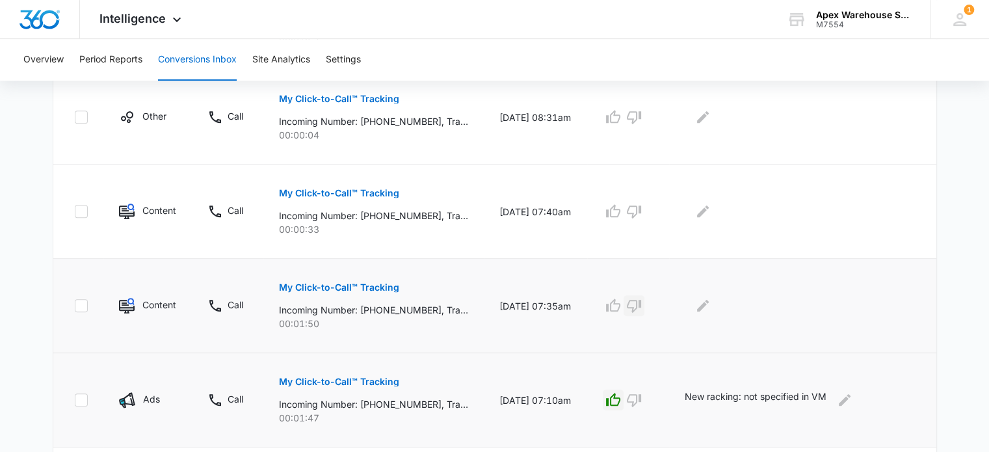
click at [645, 312] on button "button" at bounding box center [634, 305] width 21 height 21
click at [711, 306] on icon "Edit Comments" at bounding box center [703, 306] width 16 height 16
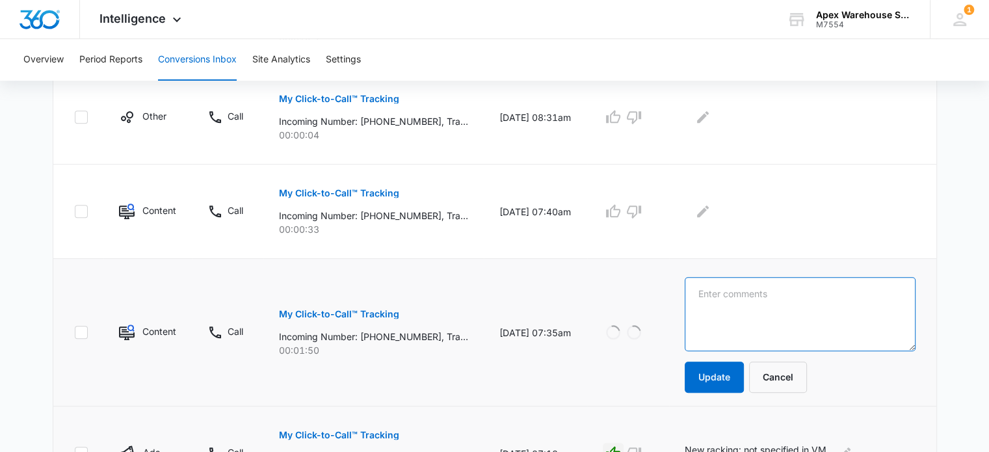
click at [718, 306] on textarea at bounding box center [800, 314] width 231 height 74
type textarea "Shipping Q"
click at [729, 380] on button "Update" at bounding box center [714, 377] width 59 height 31
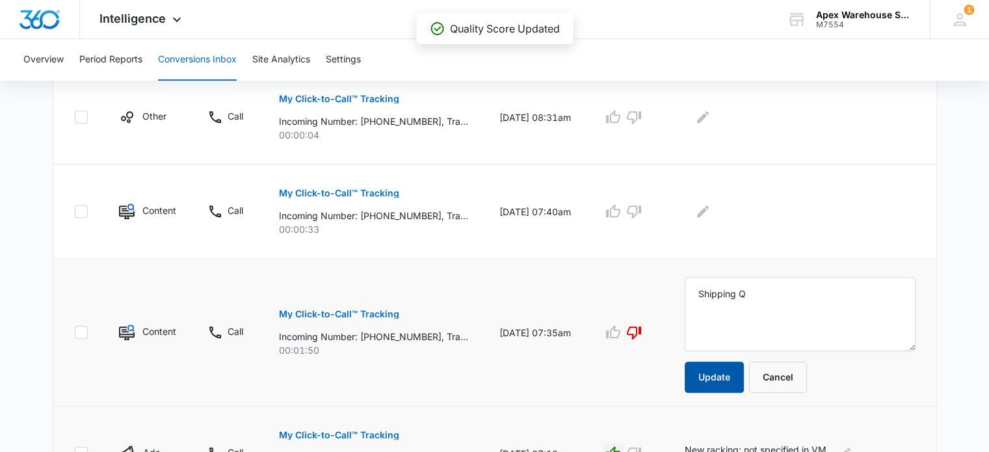
scroll to position [488, 0]
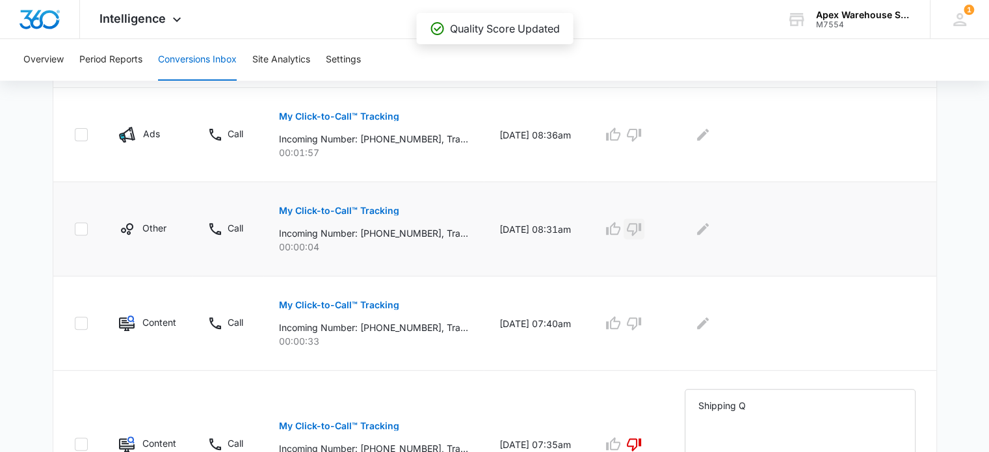
click at [642, 234] on icon "button" at bounding box center [634, 229] width 16 height 16
click at [709, 228] on icon "Edit Comments" at bounding box center [703, 229] width 12 height 12
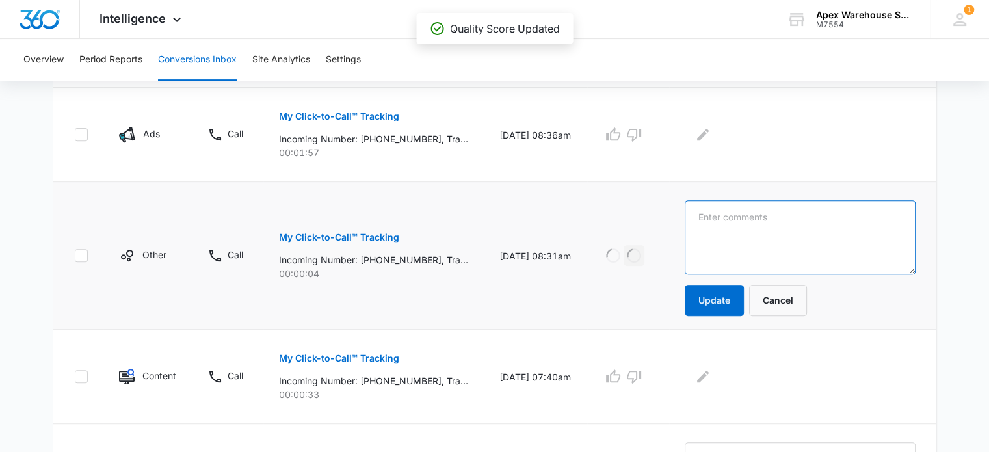
click at [714, 228] on textarea at bounding box center [800, 237] width 231 height 74
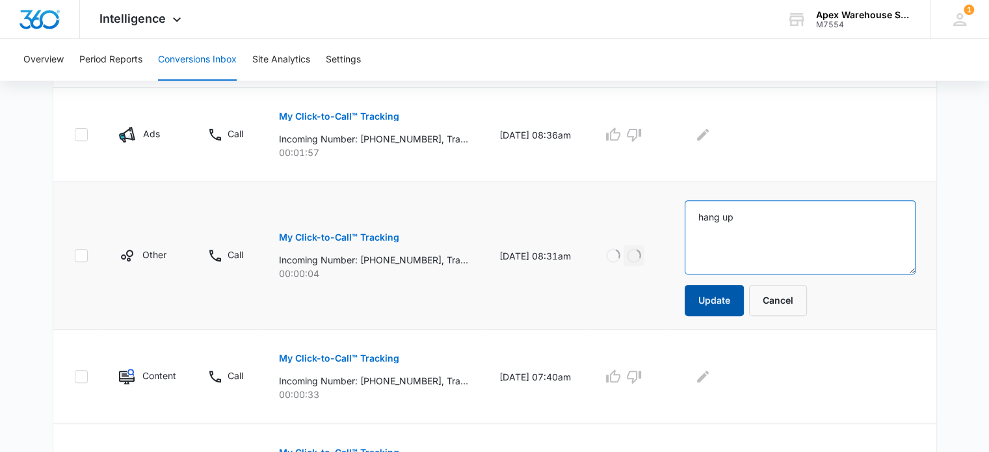
type textarea "hang up"
click at [723, 304] on button "Update" at bounding box center [714, 300] width 59 height 31
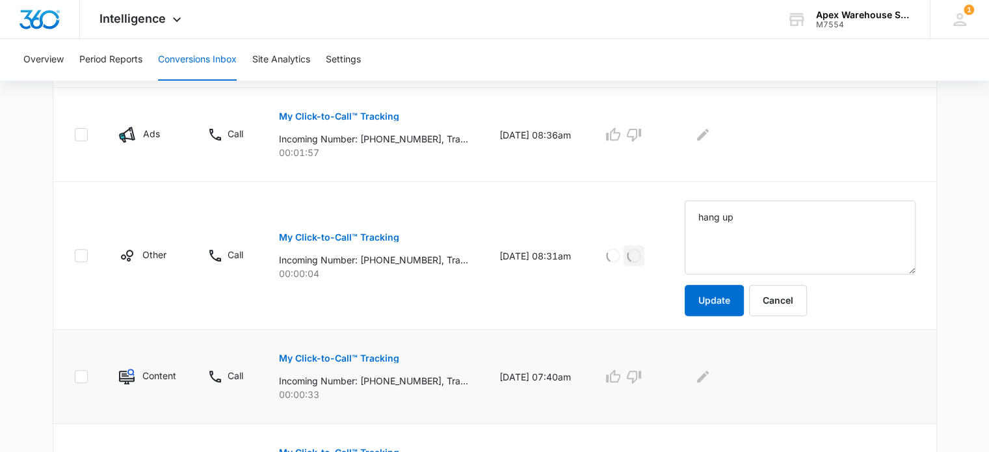
click at [381, 354] on p "My Click-to-Call™ Tracking" at bounding box center [339, 358] width 120 height 9
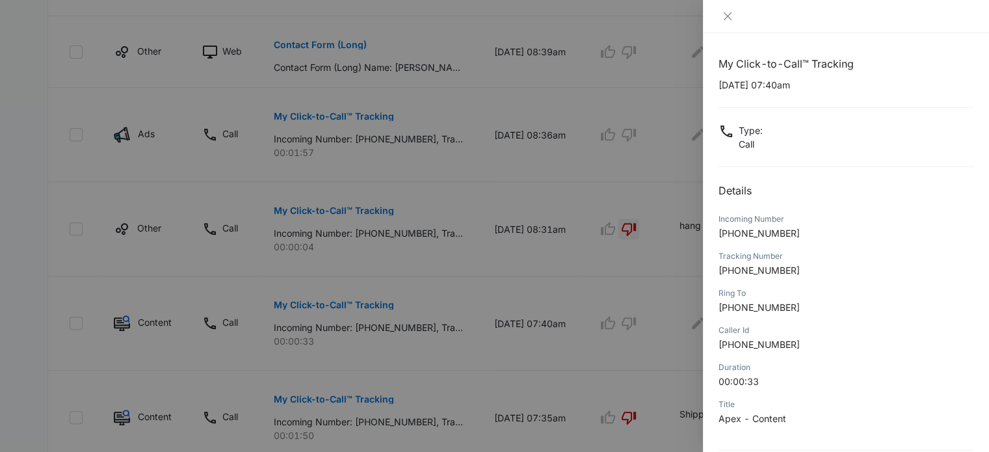
scroll to position [125, 0]
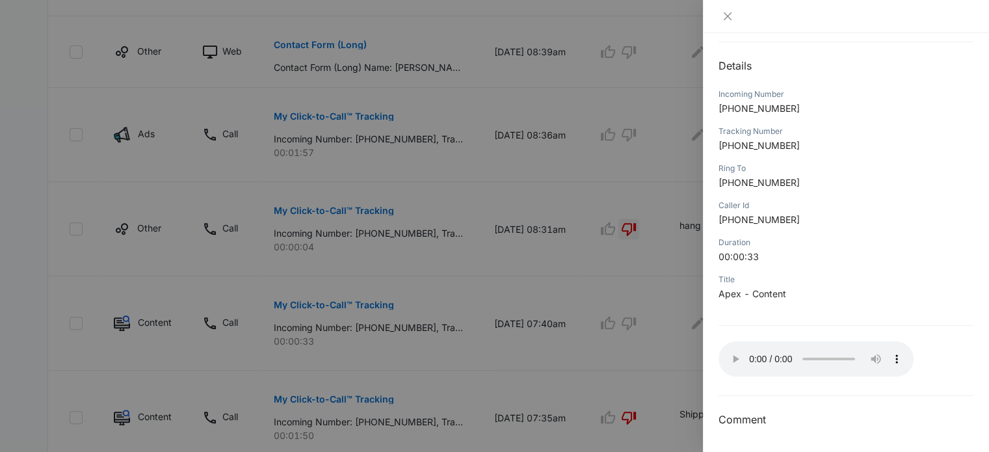
click at [590, 283] on div at bounding box center [494, 226] width 989 height 452
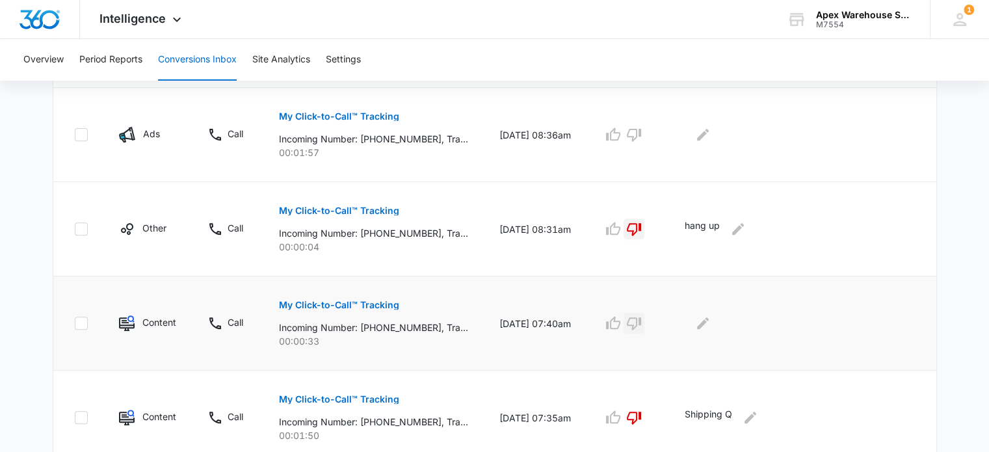
click at [642, 322] on icon "button" at bounding box center [634, 323] width 16 height 16
click at [713, 330] on button "Edit Comments" at bounding box center [703, 323] width 21 height 21
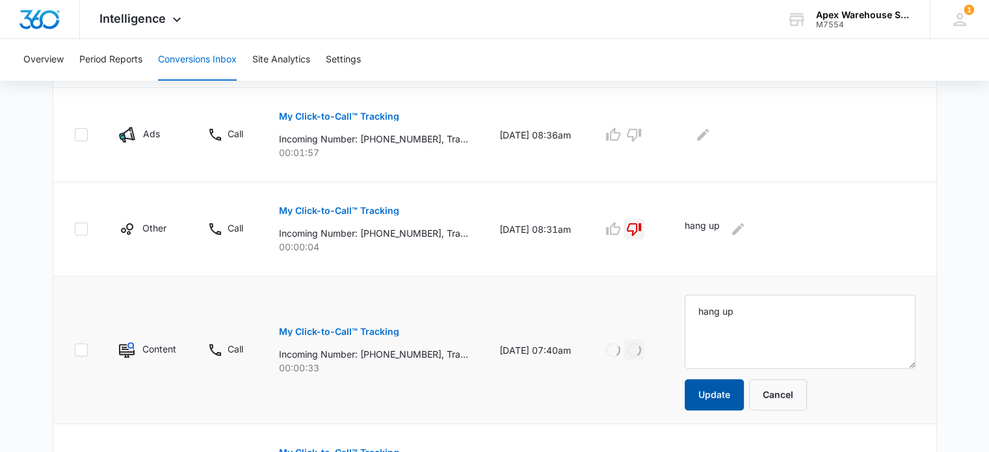
type textarea "hang up"
click at [735, 388] on button "Update" at bounding box center [714, 394] width 59 height 31
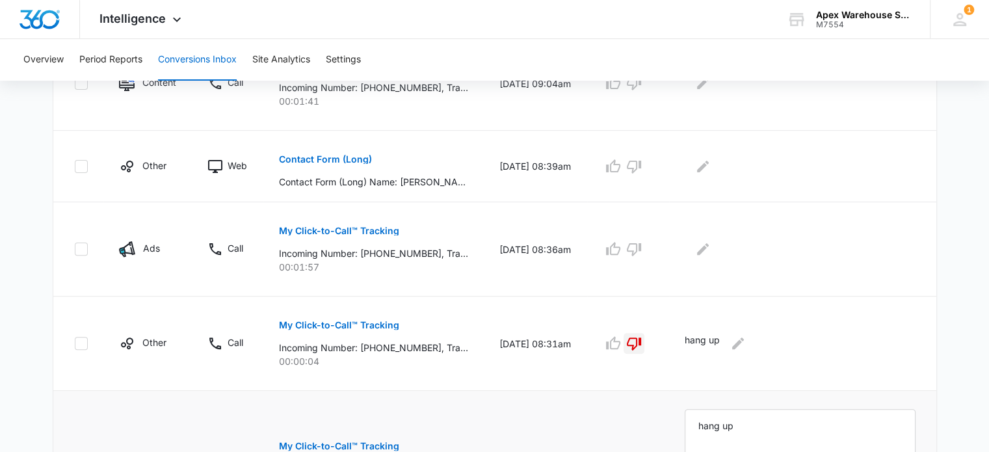
scroll to position [317, 0]
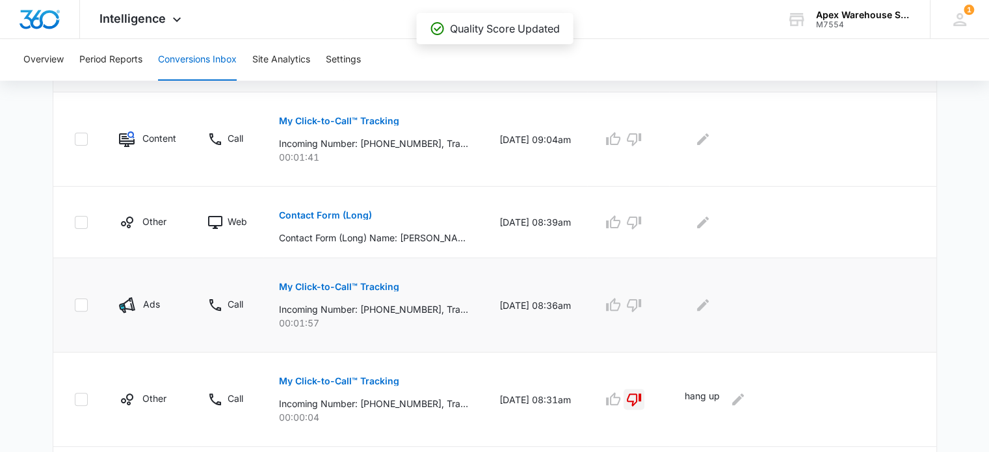
click at [374, 286] on p "My Click-to-Call™ Tracking" at bounding box center [339, 286] width 120 height 9
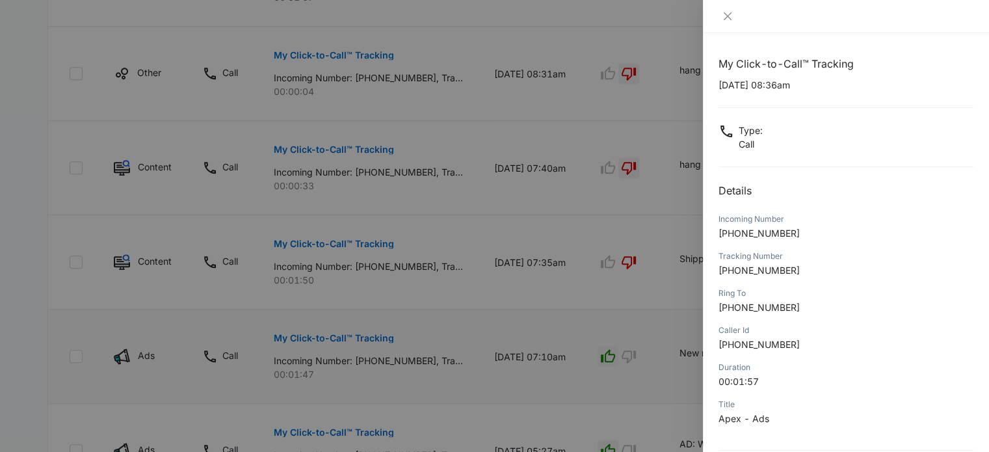
scroll to position [125, 0]
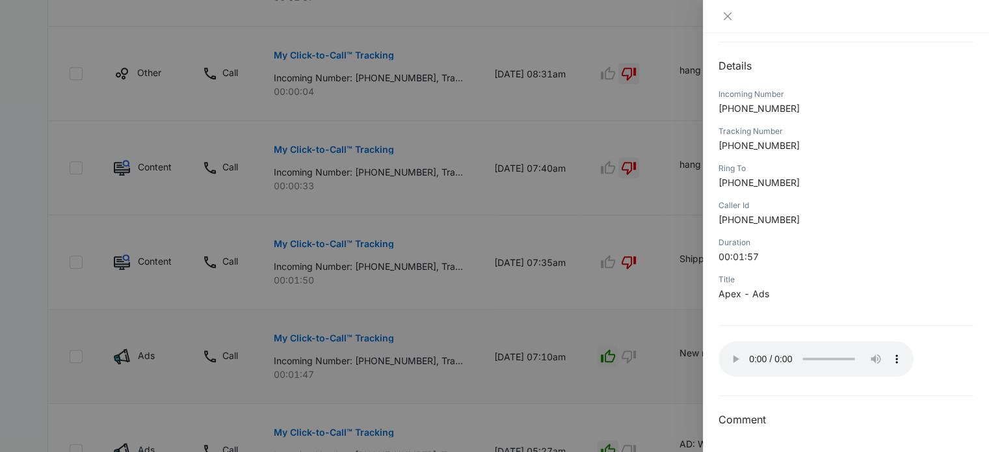
click at [526, 275] on div at bounding box center [494, 226] width 989 height 452
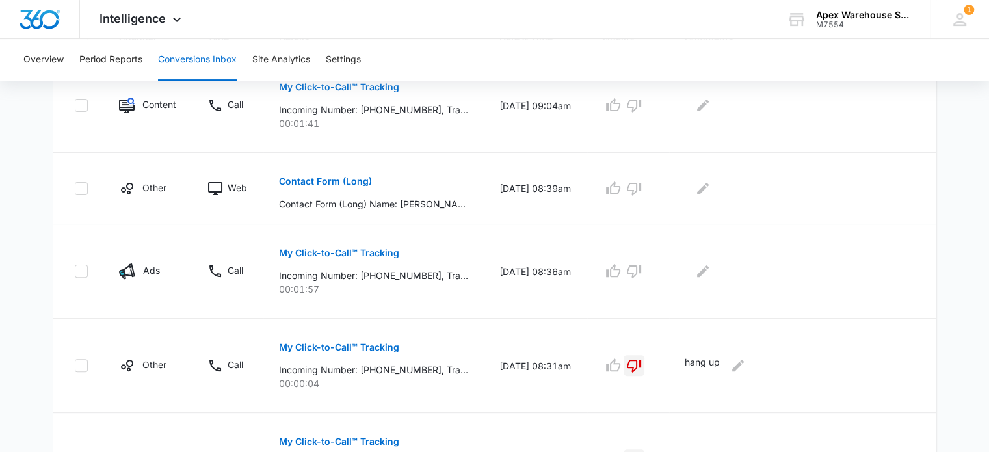
scroll to position [351, 0]
click at [621, 270] on icon "button" at bounding box center [614, 271] width 16 height 16
click at [711, 268] on icon "Edit Comments" at bounding box center [703, 271] width 16 height 16
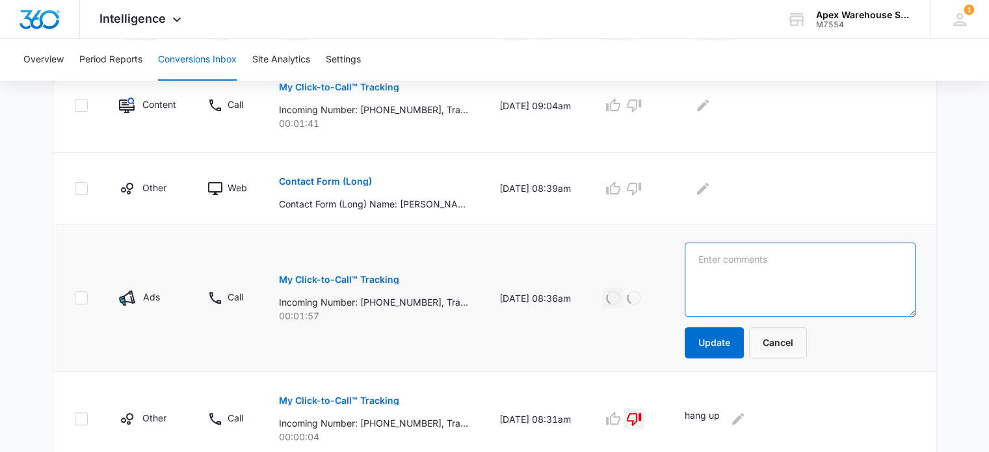
click at [721, 269] on textarea at bounding box center [800, 280] width 231 height 74
paste textarea "New racking quote"
type textarea "AD: New racking quote"
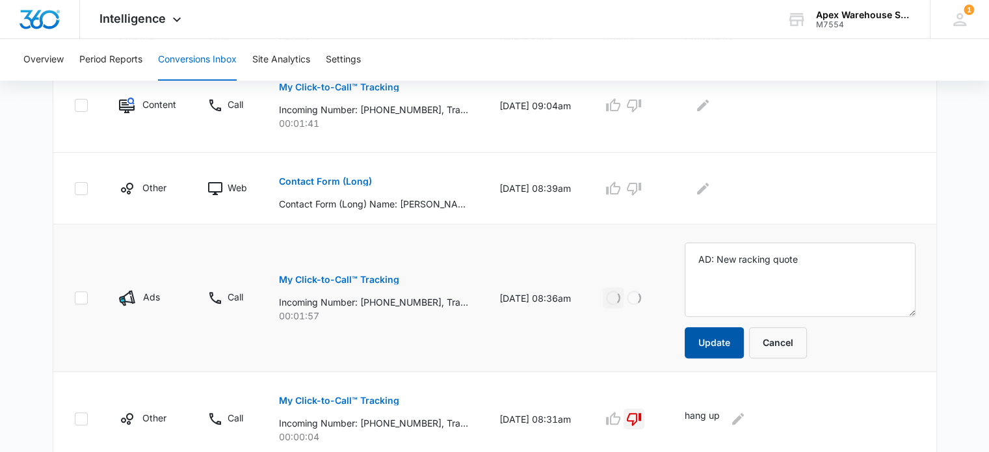
click at [721, 340] on button "Update" at bounding box center [714, 342] width 59 height 31
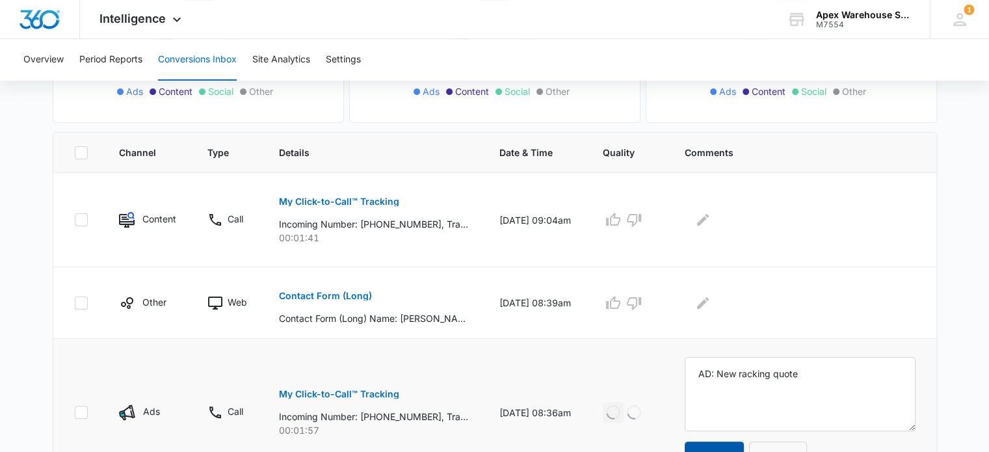
scroll to position [235, 0]
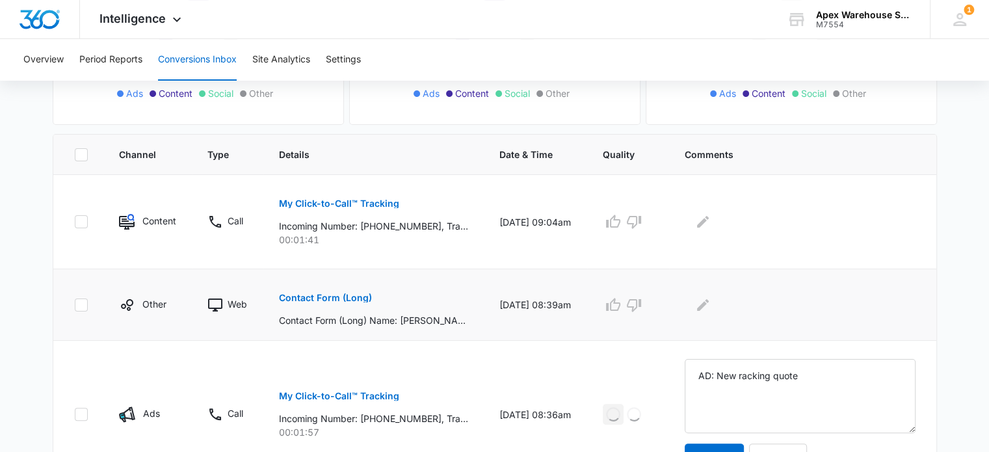
click at [346, 301] on p "Contact Form (Long)" at bounding box center [325, 297] width 93 height 9
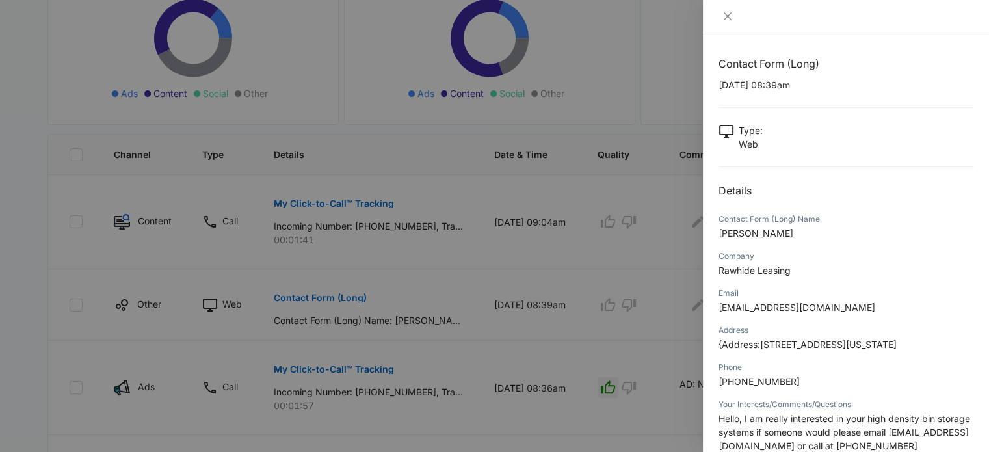
click at [681, 325] on div at bounding box center [494, 226] width 989 height 452
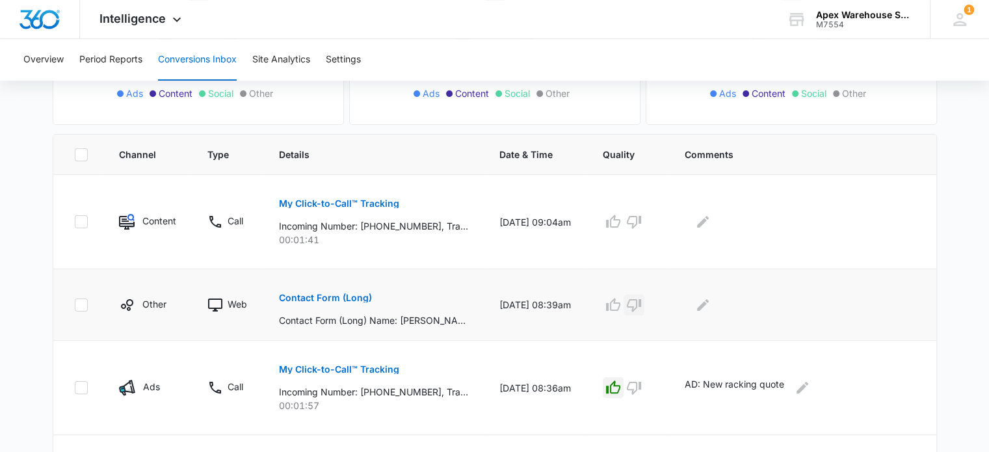
click at [641, 304] on icon "button" at bounding box center [634, 305] width 14 height 13
click at [711, 299] on icon "Edit Comments" at bounding box center [703, 305] width 16 height 16
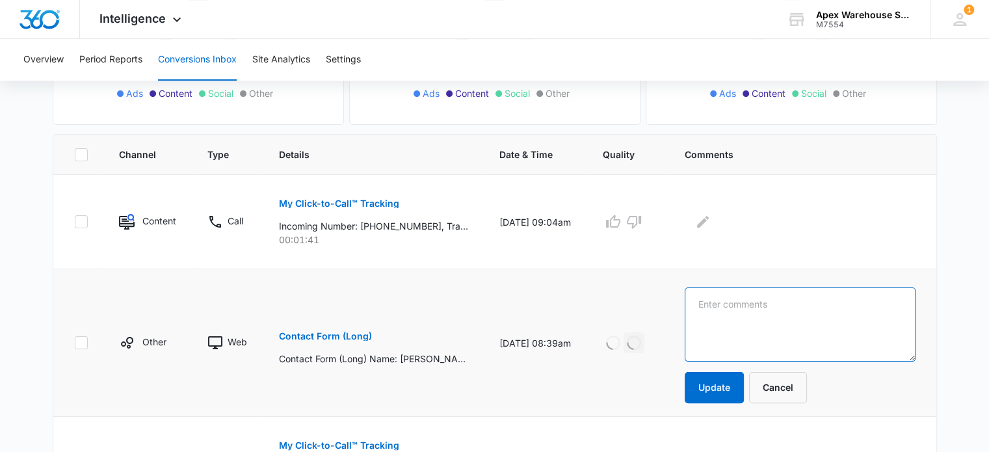
click at [726, 305] on textarea at bounding box center [800, 324] width 231 height 74
type textarea "P"
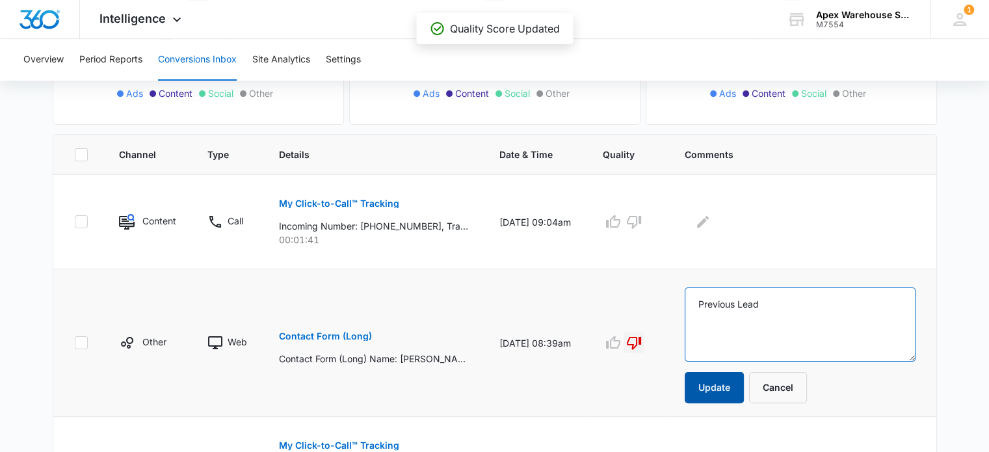
type textarea "Previous Lead"
click at [716, 390] on button "Update" at bounding box center [714, 387] width 59 height 31
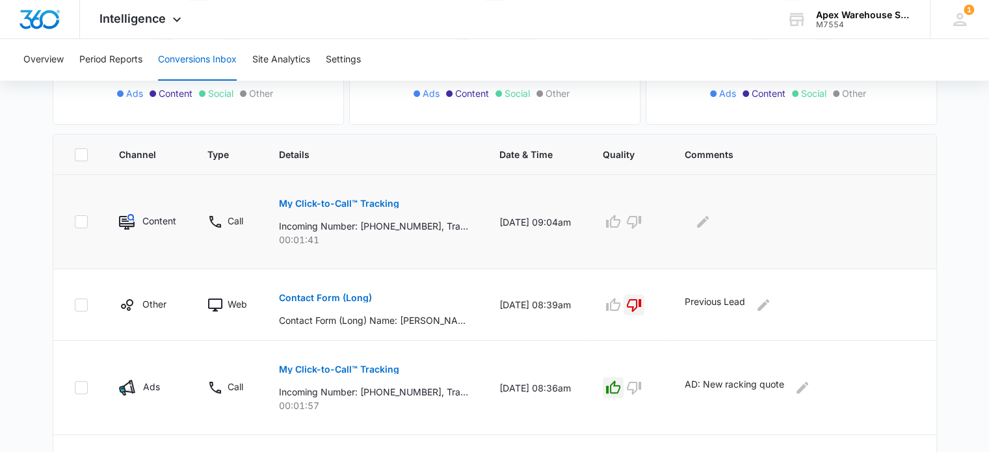
click at [364, 200] on p "My Click-to-Call™ Tracking" at bounding box center [339, 203] width 120 height 9
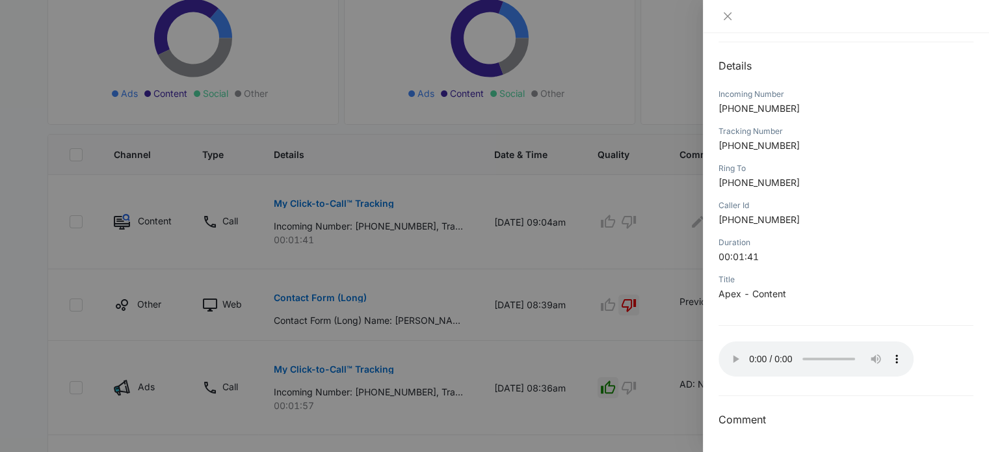
scroll to position [120, 0]
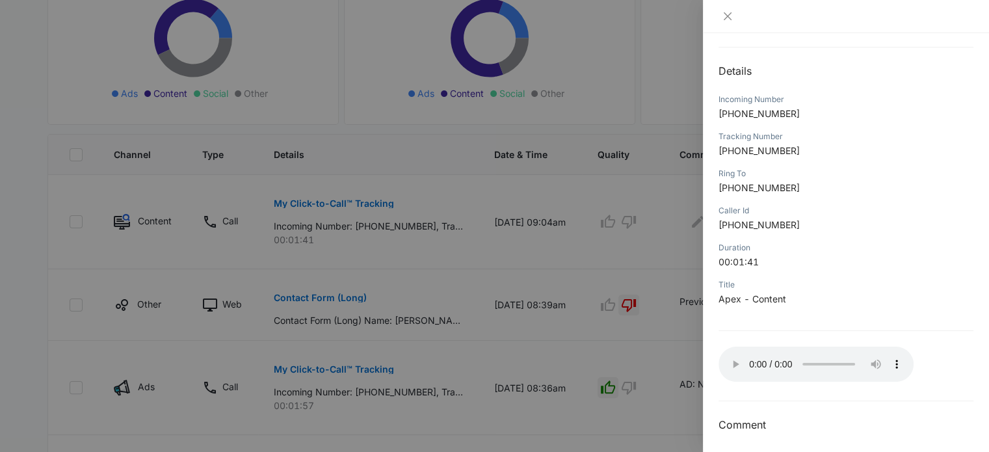
click at [628, 347] on div at bounding box center [494, 226] width 989 height 452
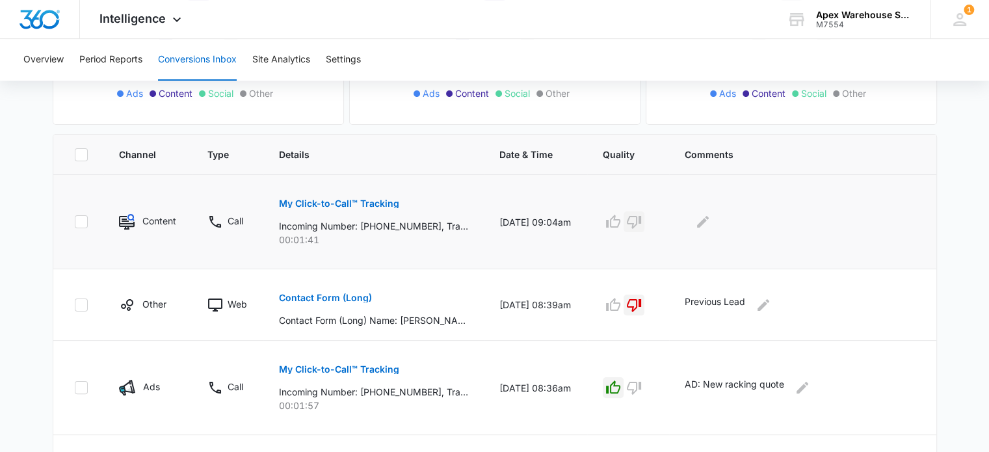
click at [642, 221] on icon "button" at bounding box center [634, 222] width 16 height 16
click at [709, 220] on icon "Edit Comments" at bounding box center [703, 222] width 12 height 12
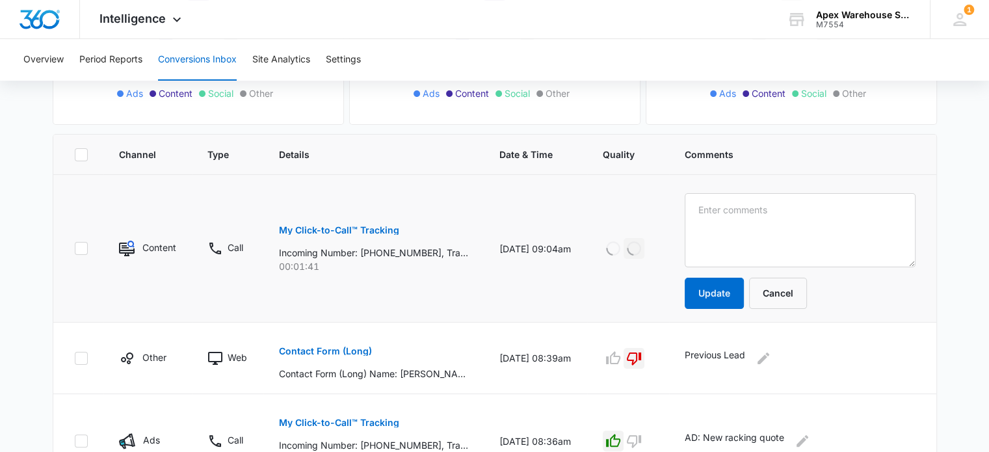
click at [717, 220] on textarea at bounding box center [800, 230] width 231 height 74
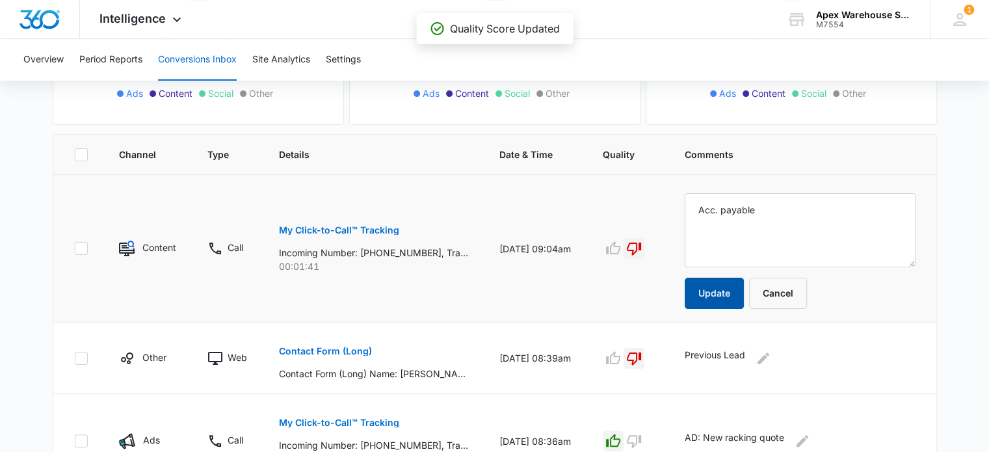
type textarea "Acc. payable"
click at [726, 291] on button "Update" at bounding box center [714, 293] width 59 height 31
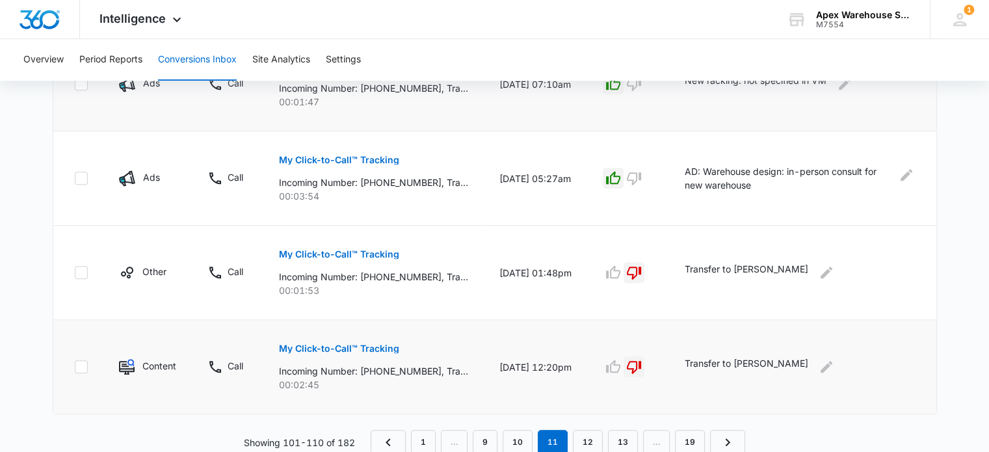
scroll to position [968, 0]
click at [521, 444] on link "10" at bounding box center [518, 443] width 30 height 25
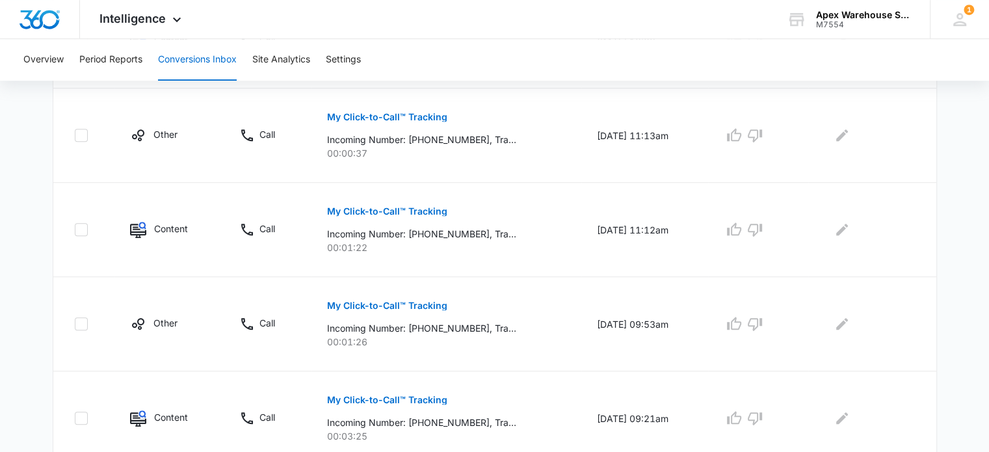
scroll to position [916, 0]
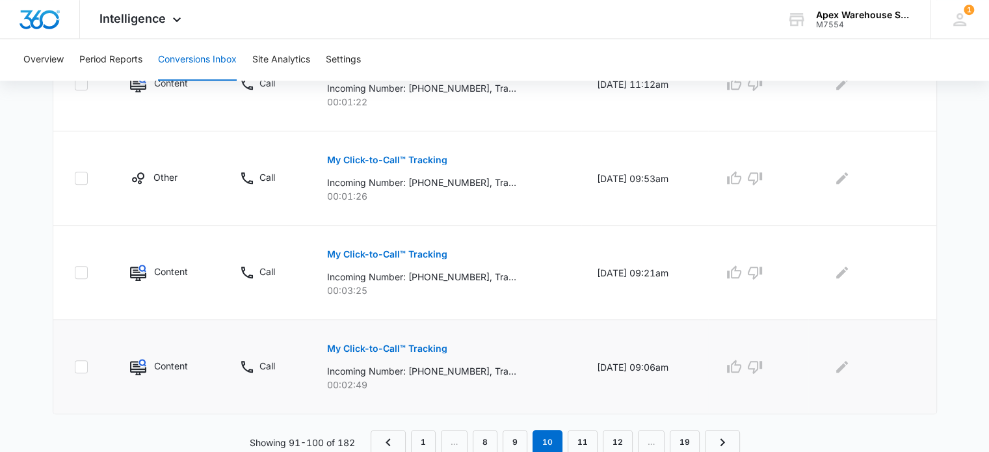
click at [397, 350] on p "My Click-to-Call™ Tracking" at bounding box center [387, 348] width 120 height 9
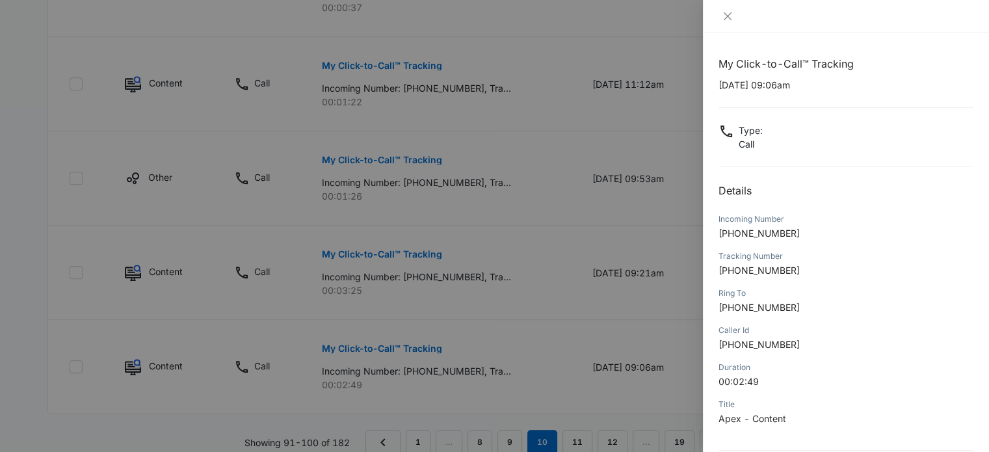
scroll to position [125, 0]
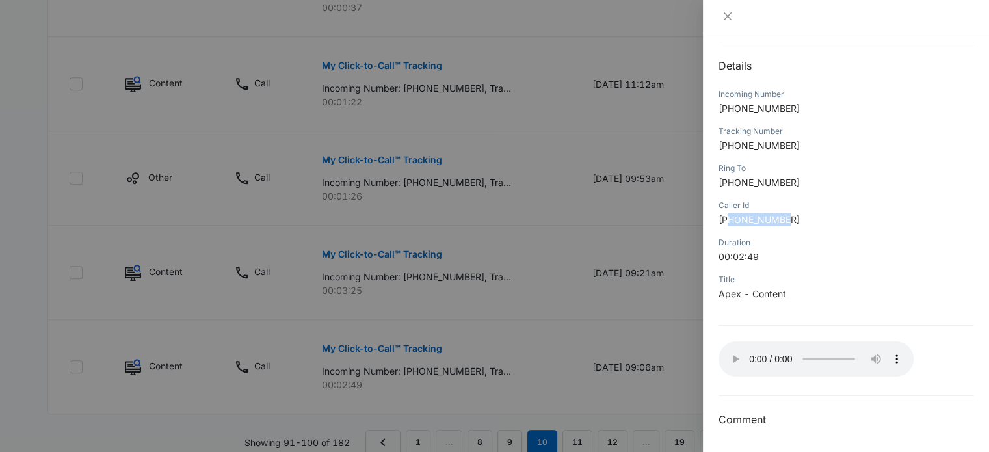
drag, startPoint x: 730, startPoint y: 216, endPoint x: 809, endPoint y: 224, distance: 79.1
click at [809, 224] on p "[PHONE_NUMBER]" at bounding box center [846, 220] width 255 height 14
copy span "9706913464"
click at [633, 297] on div at bounding box center [494, 226] width 989 height 452
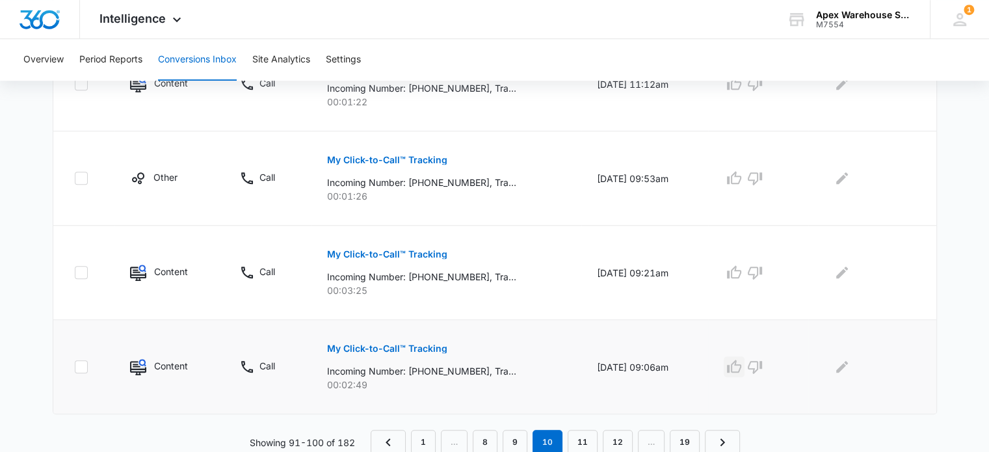
click at [741, 369] on icon "button" at bounding box center [735, 367] width 16 height 16
click at [848, 364] on icon "Edit Comments" at bounding box center [842, 367] width 12 height 12
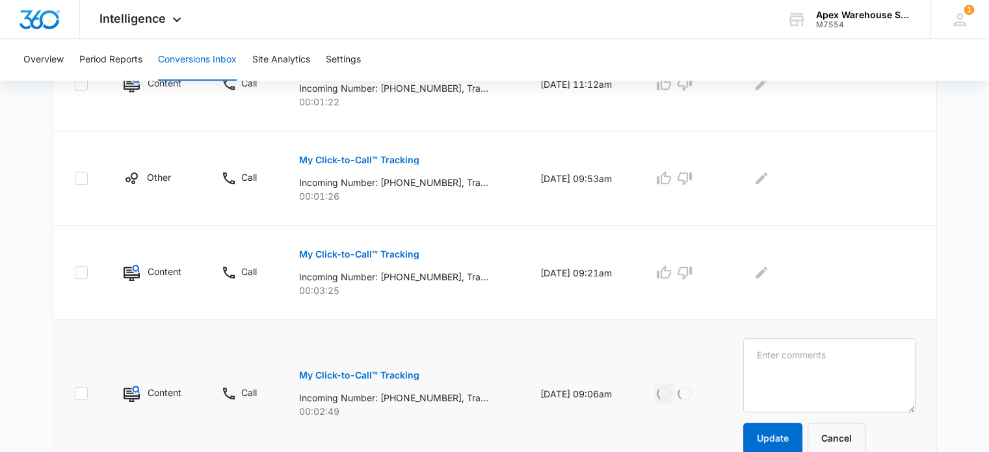
click at [848, 364] on textarea at bounding box center [829, 375] width 172 height 74
type textarea "9706913464"
click at [848, 364] on textarea "9706913464" at bounding box center [829, 375] width 172 height 74
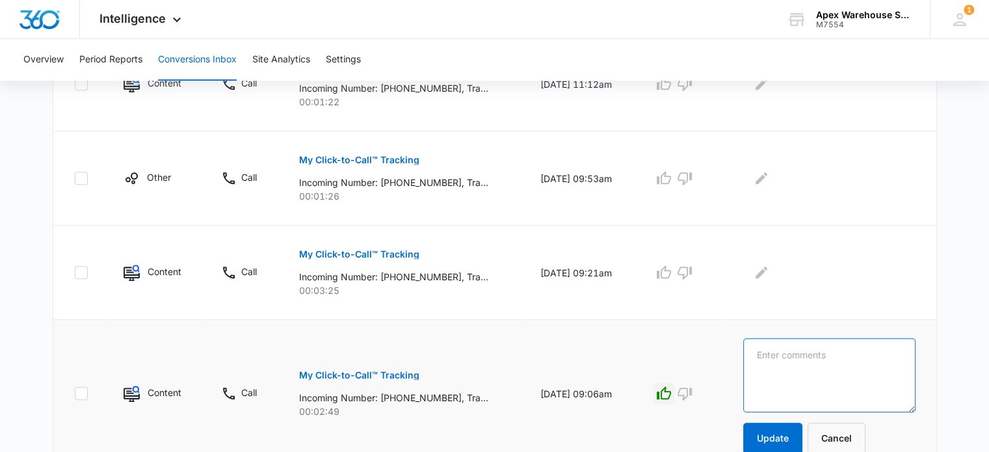
paste textarea "Looking to sell 1,500 units of wire decking"
type textarea "Looking to sell 1,500 units of wire decking"
click at [797, 429] on button "Update" at bounding box center [772, 438] width 59 height 31
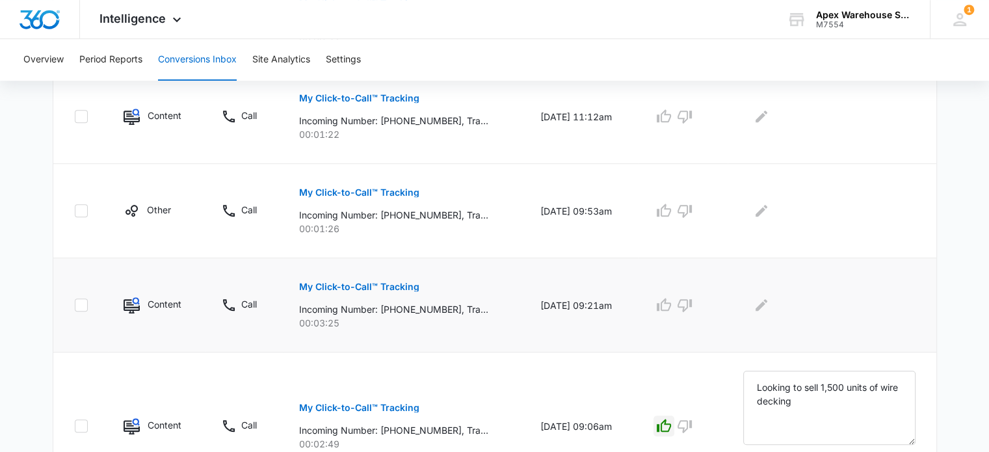
click at [381, 287] on p "My Click-to-Call™ Tracking" at bounding box center [359, 286] width 120 height 9
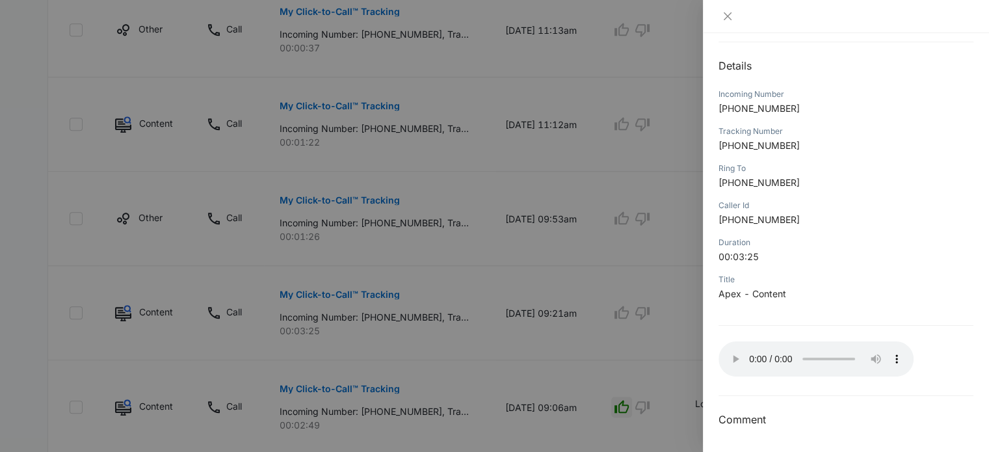
click at [628, 267] on div at bounding box center [494, 226] width 989 height 452
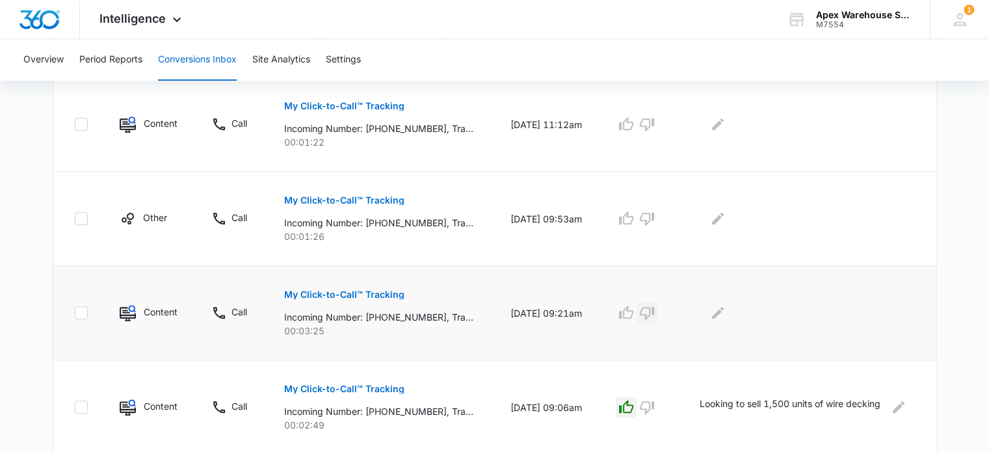
click at [658, 307] on button "button" at bounding box center [647, 312] width 21 height 21
click at [724, 308] on icon "Edit Comments" at bounding box center [718, 313] width 12 height 12
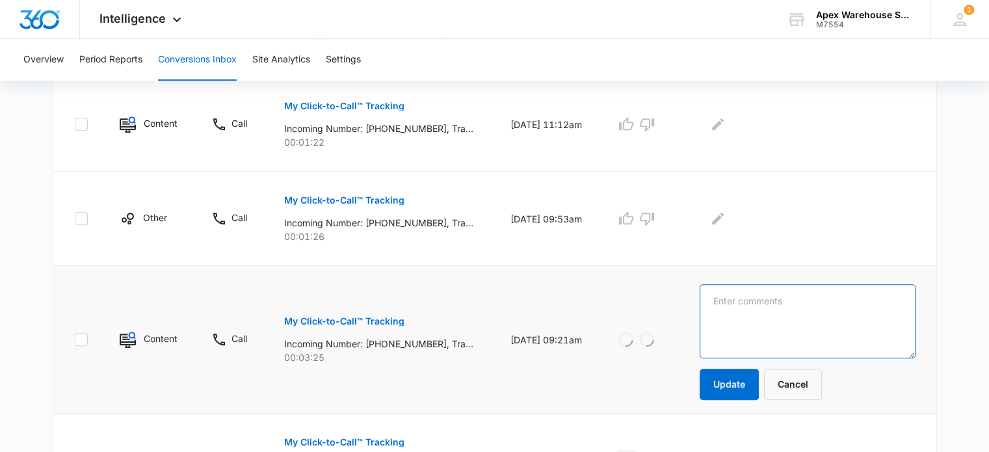
click at [728, 308] on textarea at bounding box center [807, 321] width 215 height 74
type textarea "Acc. Payable"
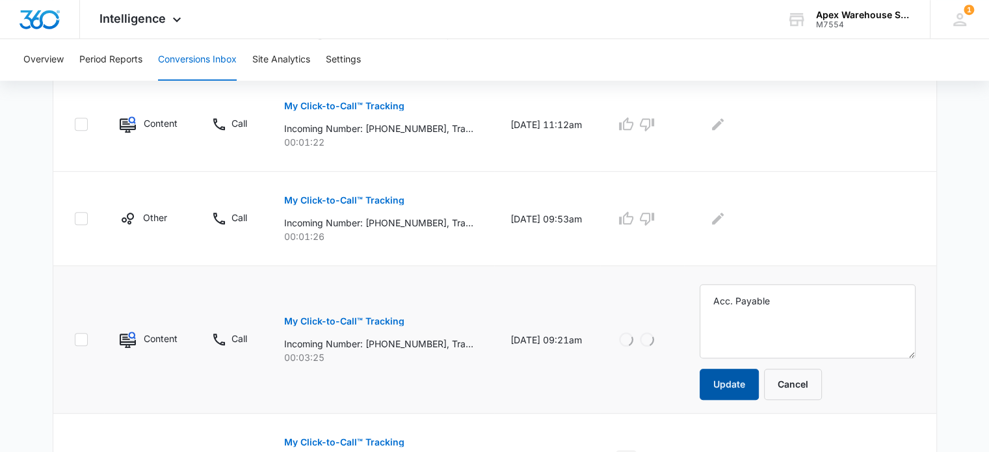
click at [739, 381] on button "Update" at bounding box center [729, 384] width 59 height 31
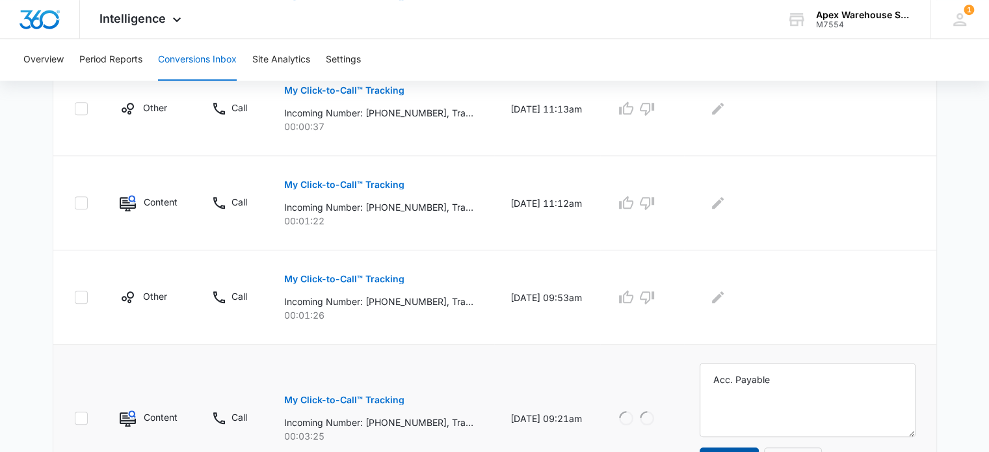
scroll to position [784, 0]
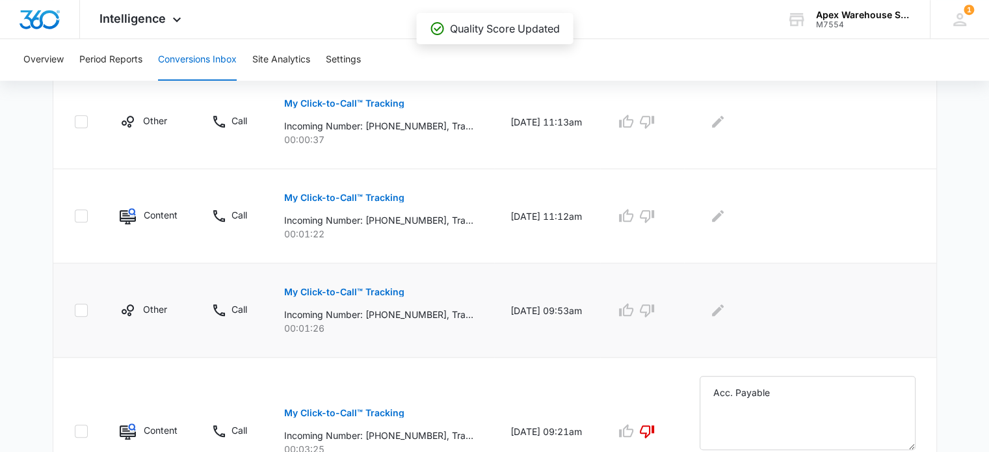
click at [382, 293] on p "My Click-to-Call™ Tracking" at bounding box center [344, 291] width 120 height 9
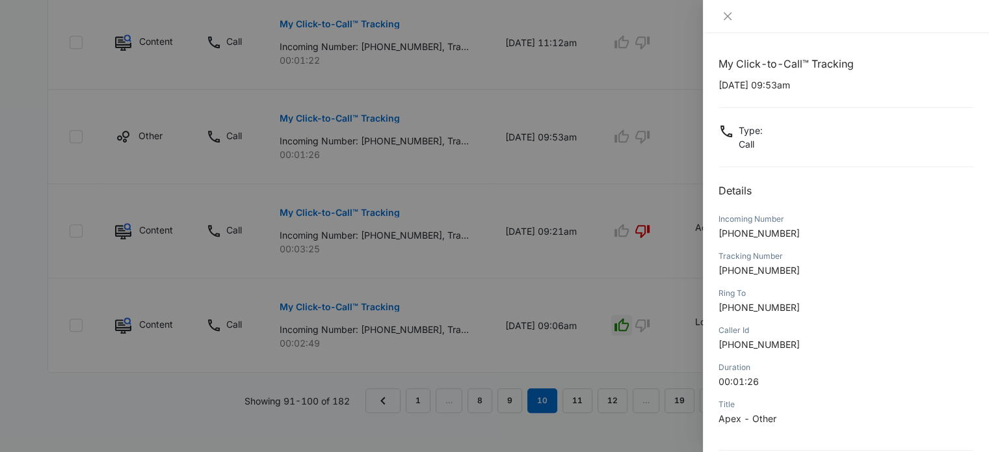
scroll to position [125, 0]
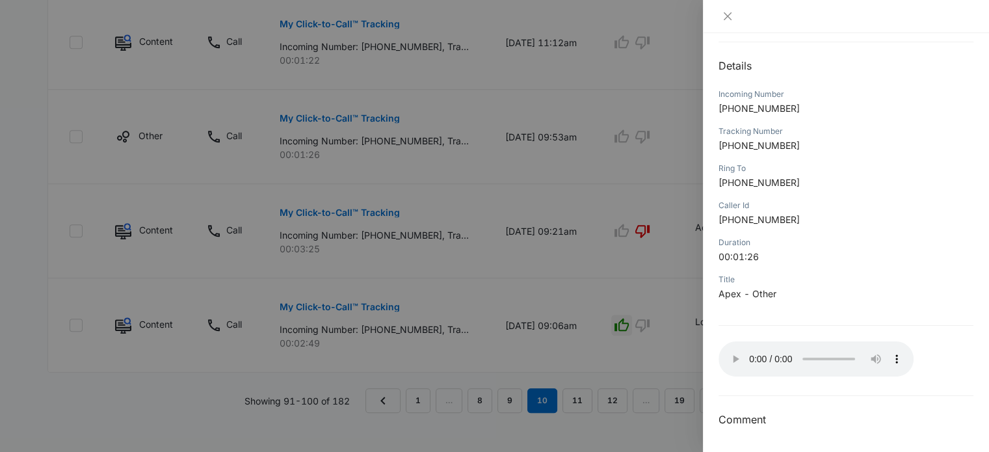
click at [611, 280] on div at bounding box center [494, 226] width 989 height 452
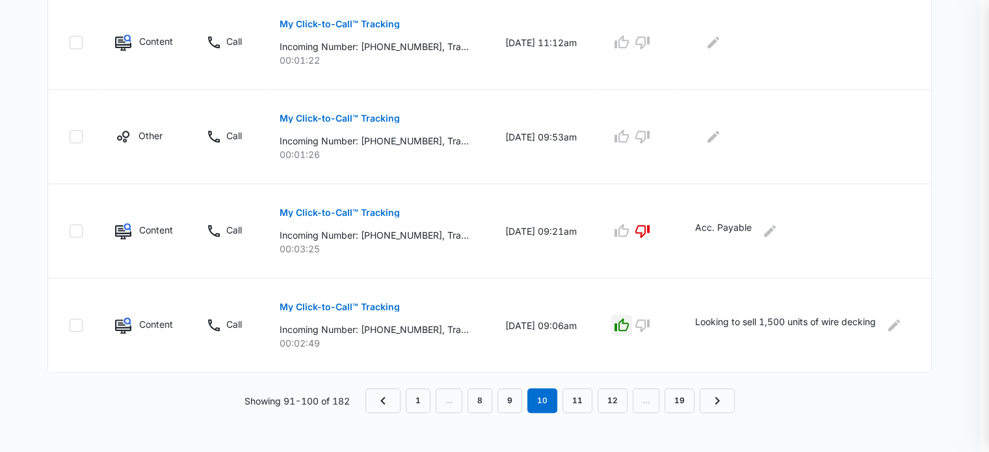
scroll to position [916, 0]
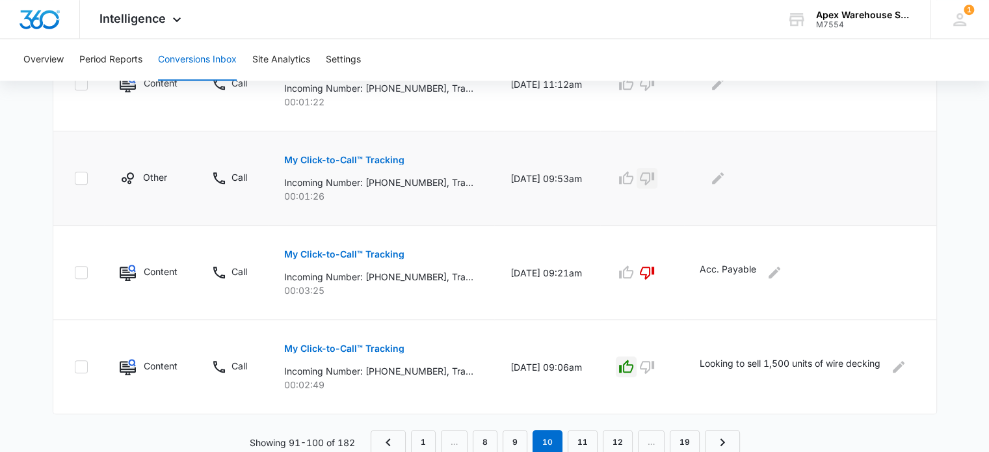
click at [658, 168] on button "button" at bounding box center [647, 178] width 21 height 21
click at [726, 180] on icon "Edit Comments" at bounding box center [718, 178] width 16 height 16
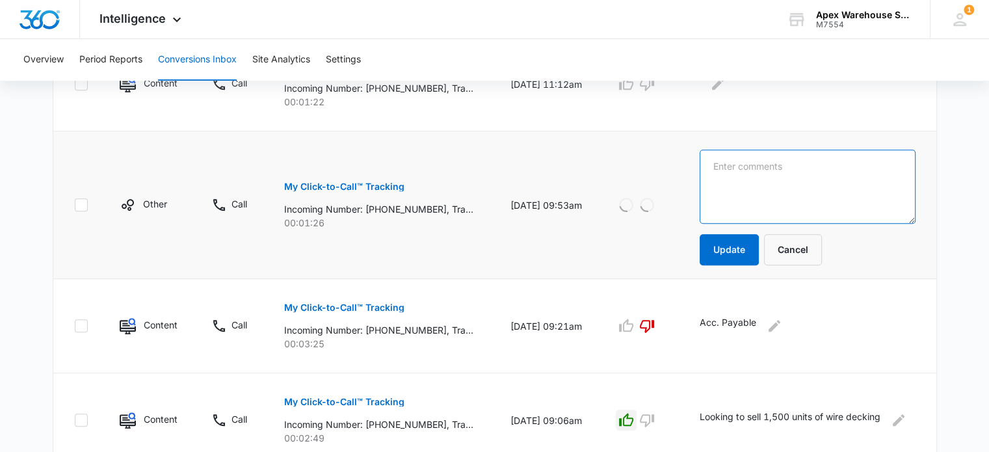
click at [726, 180] on textarea at bounding box center [807, 187] width 215 height 74
type textarea "Transfer to [PERSON_NAME]"
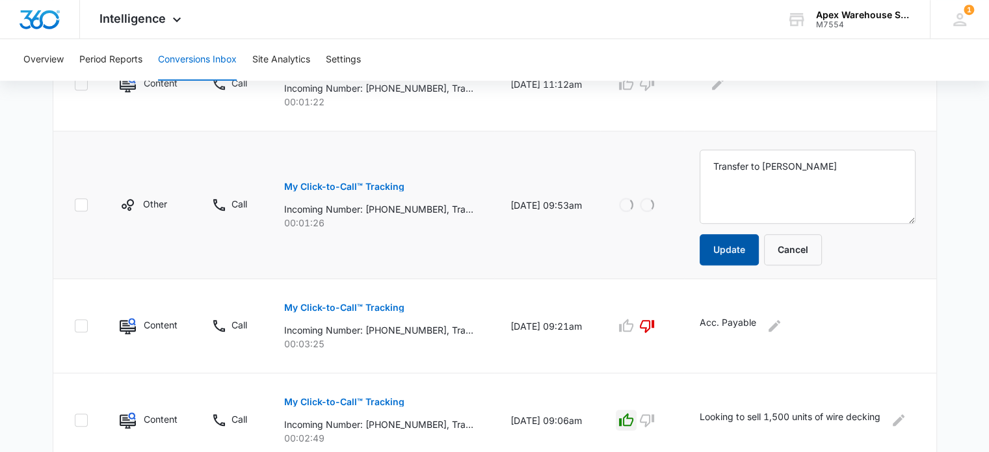
click at [741, 245] on button "Update" at bounding box center [729, 249] width 59 height 31
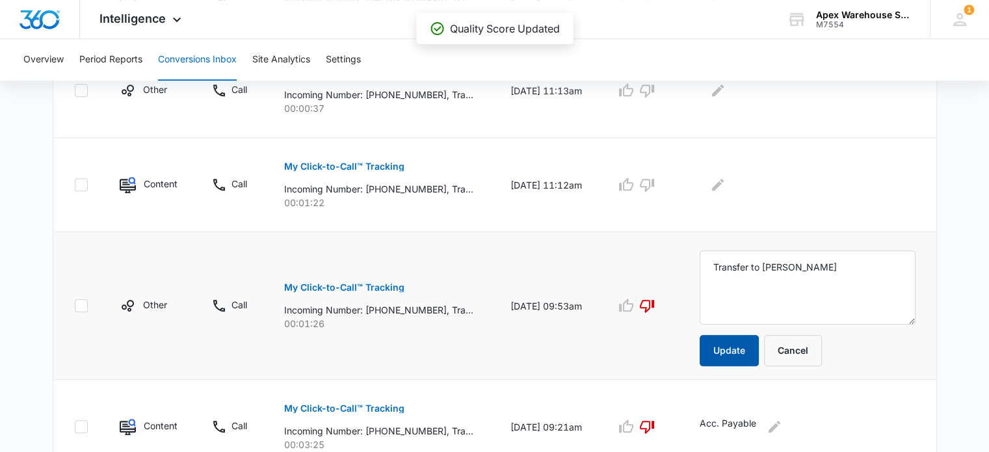
scroll to position [799, 0]
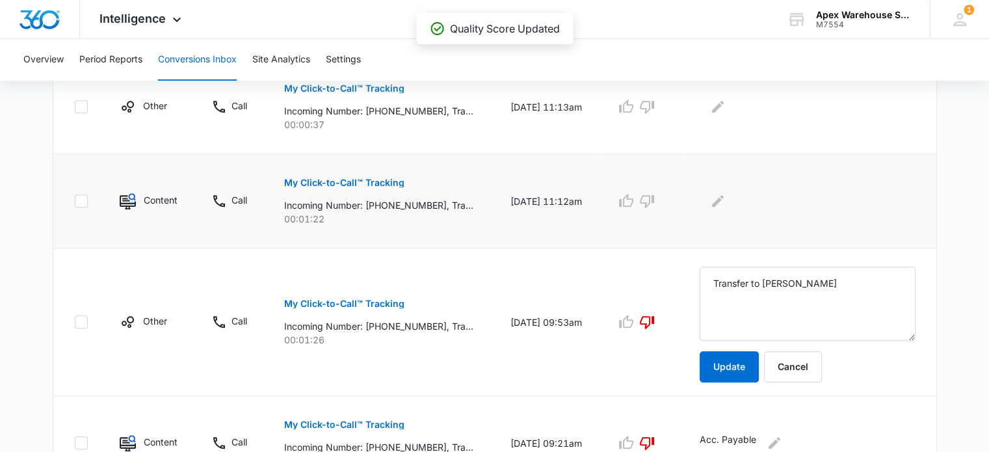
click at [380, 179] on p "My Click-to-Call™ Tracking" at bounding box center [344, 182] width 120 height 9
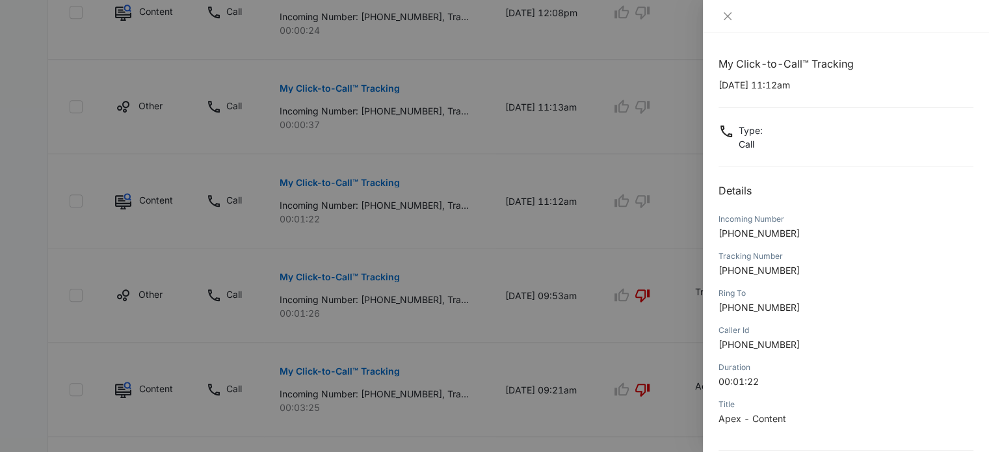
scroll to position [125, 0]
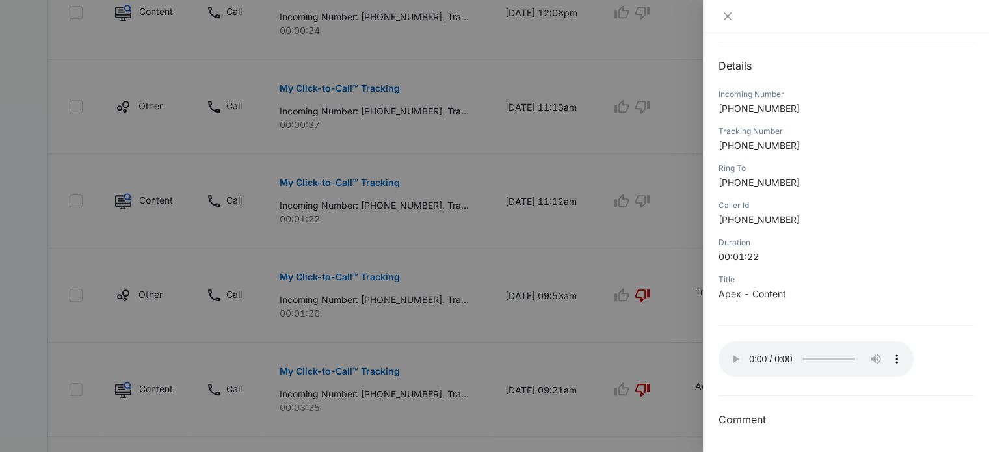
click at [777, 312] on div "My Click-to-Call™ Tracking [DATE] 11:12am Type : Call Details Incoming Number […" at bounding box center [846, 179] width 255 height 497
click at [657, 369] on div at bounding box center [494, 226] width 989 height 452
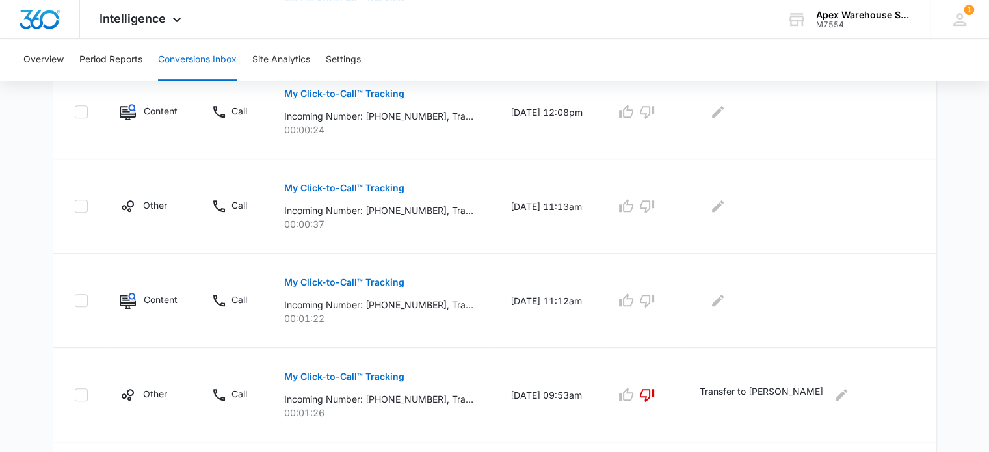
scroll to position [700, 0]
click at [654, 300] on icon "button" at bounding box center [647, 300] width 14 height 13
click at [724, 297] on icon "Edit Comments" at bounding box center [718, 300] width 12 height 12
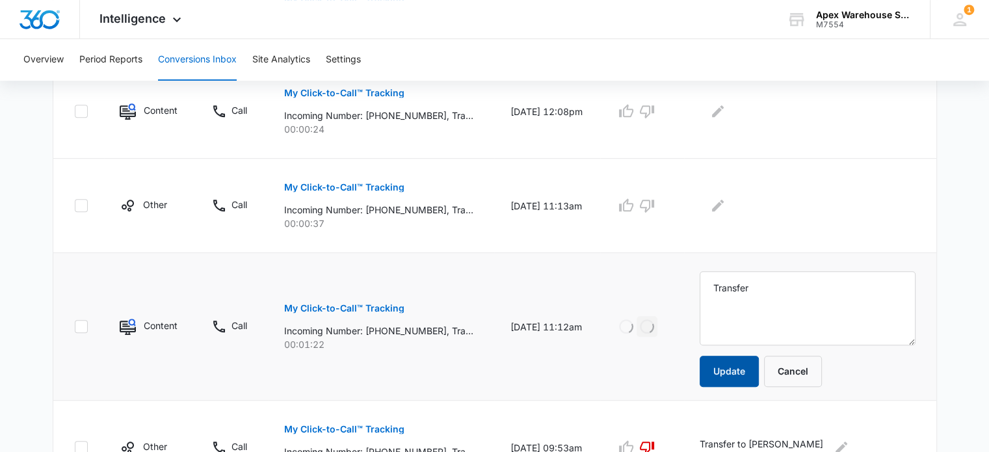
type textarea "Transfer"
click at [733, 373] on button "Update" at bounding box center [729, 371] width 59 height 31
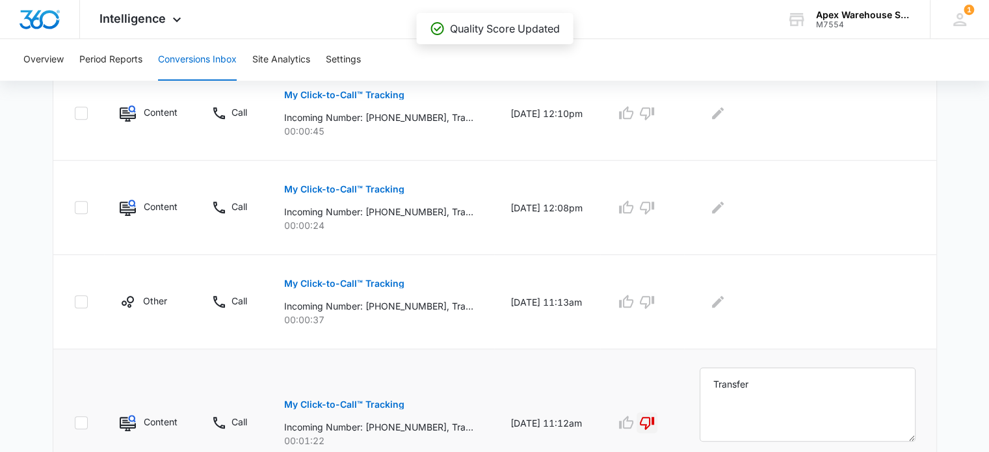
scroll to position [600, 0]
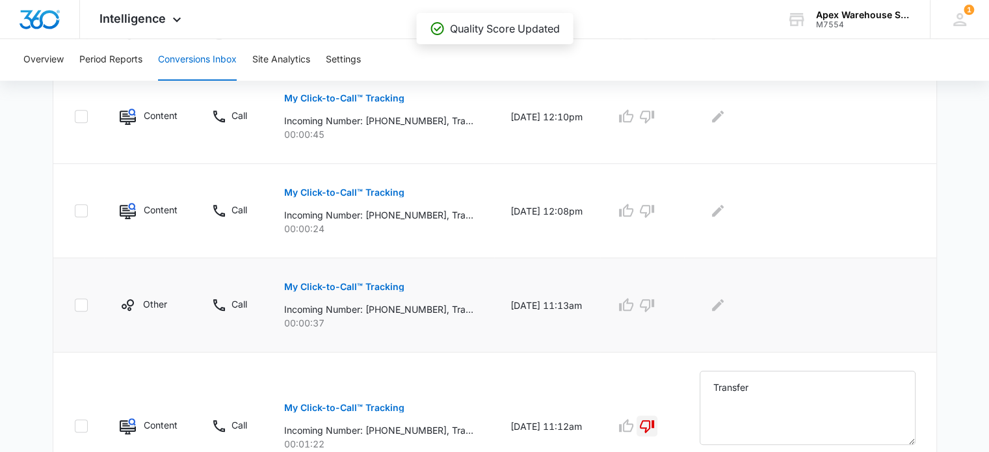
click at [379, 291] on button "My Click-to-Call™ Tracking" at bounding box center [344, 286] width 120 height 31
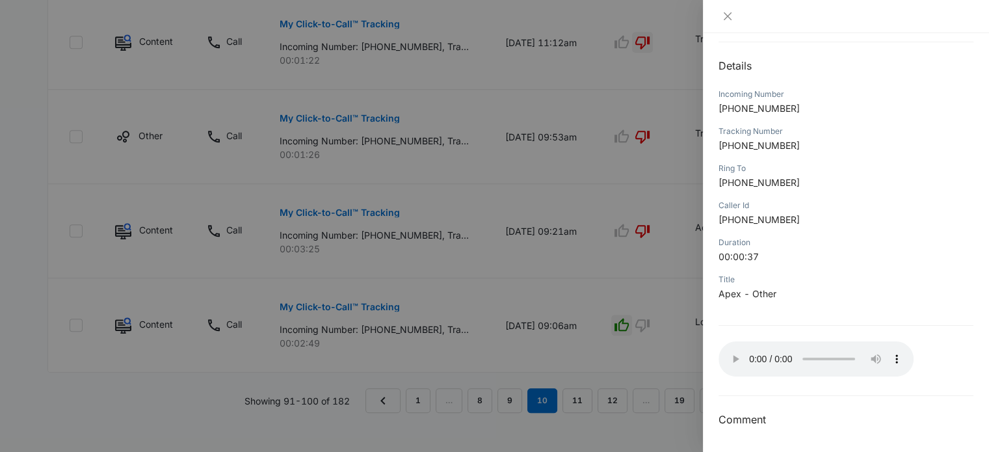
scroll to position [120, 0]
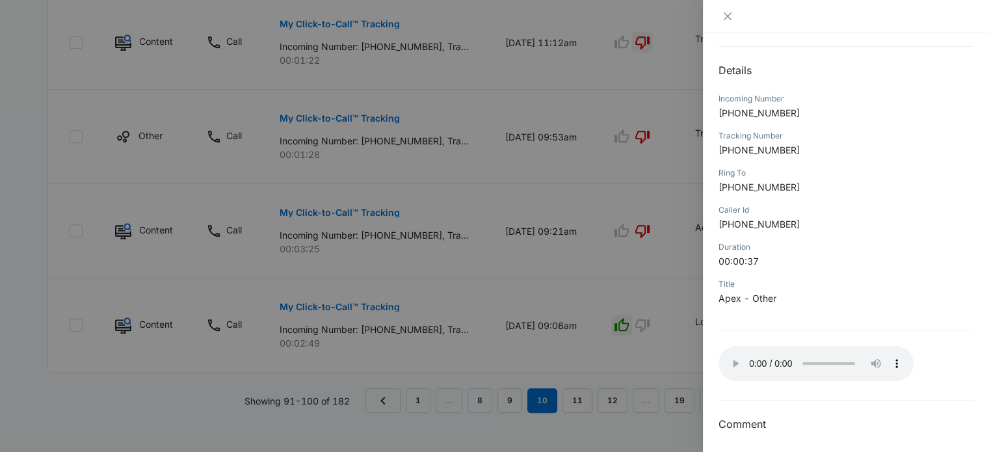
click at [589, 358] on div at bounding box center [494, 226] width 989 height 452
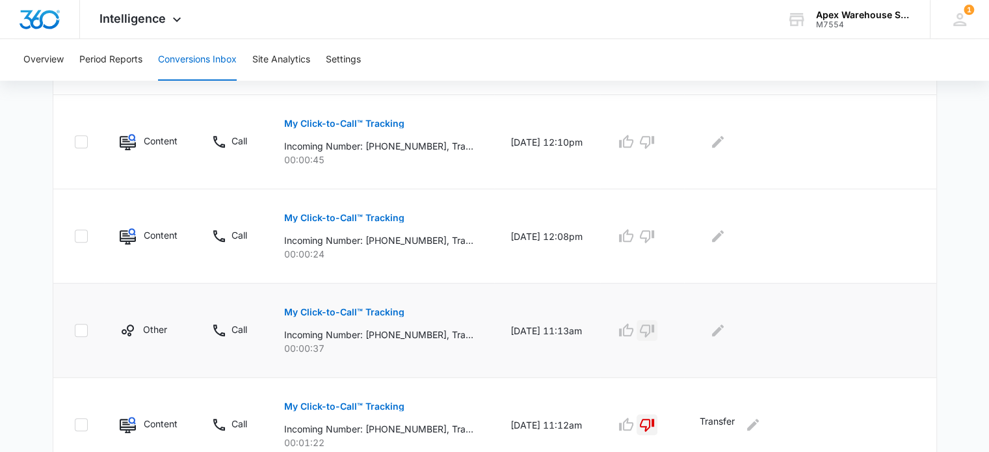
scroll to position [575, 0]
click at [655, 325] on icon "button" at bounding box center [647, 331] width 16 height 16
click at [728, 334] on button "Edit Comments" at bounding box center [718, 330] width 21 height 21
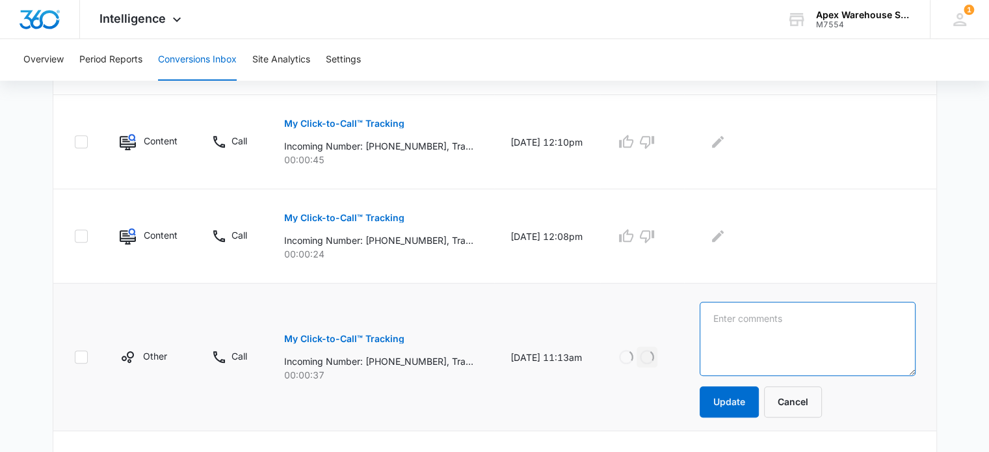
click at [733, 334] on textarea at bounding box center [807, 339] width 215 height 74
type textarea "hang up"
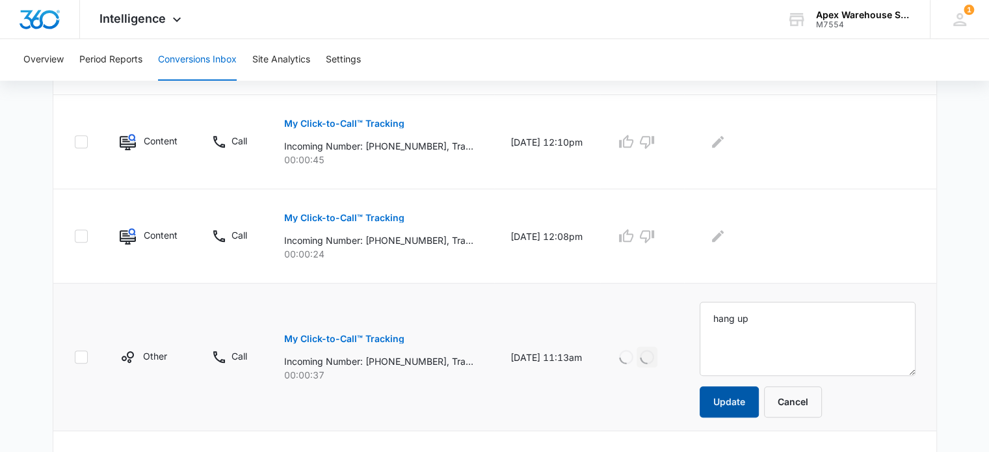
click at [731, 397] on button "Update" at bounding box center [729, 401] width 59 height 31
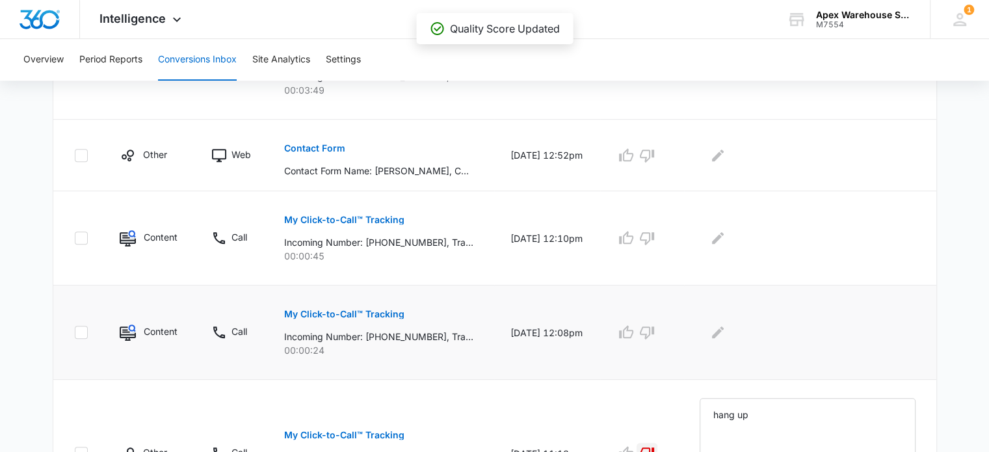
click at [376, 314] on p "My Click-to-Call™ Tracking" at bounding box center [344, 314] width 120 height 9
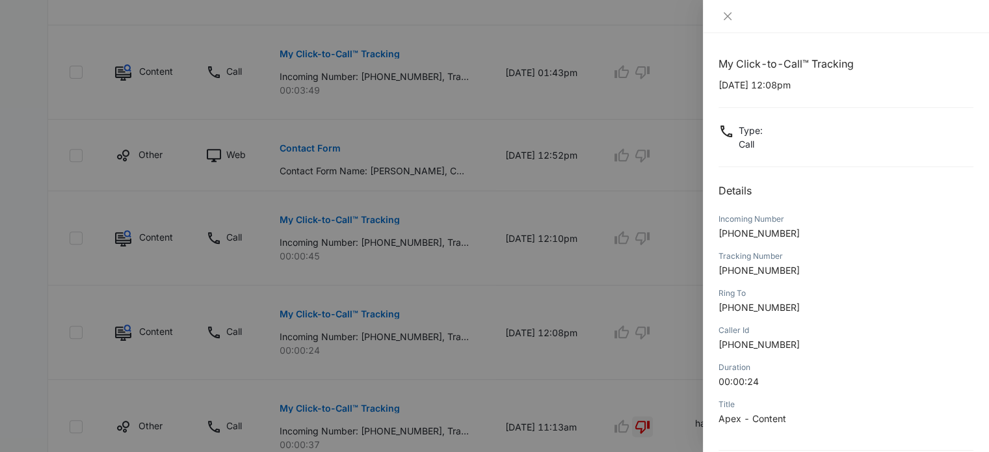
scroll to position [125, 0]
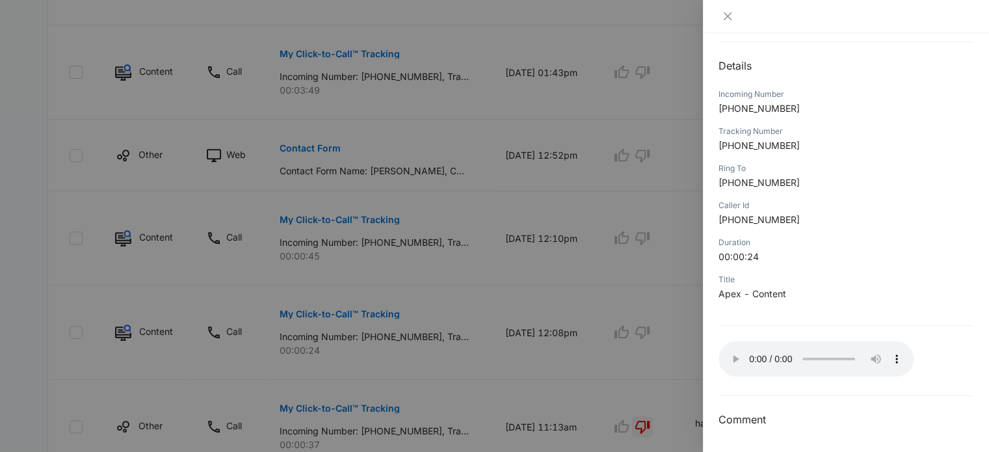
click at [663, 348] on div at bounding box center [494, 226] width 989 height 452
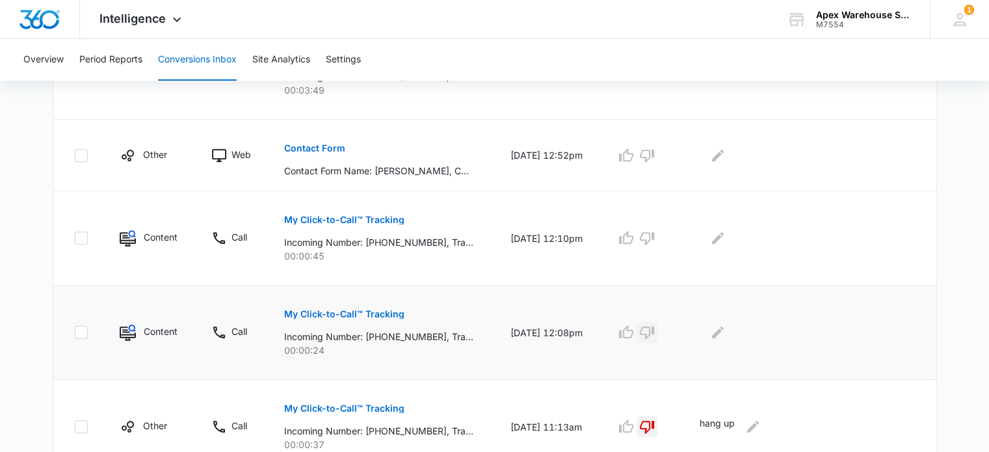
click at [652, 333] on icon "button" at bounding box center [647, 333] width 14 height 13
click at [724, 335] on icon "Edit Comments" at bounding box center [718, 333] width 16 height 16
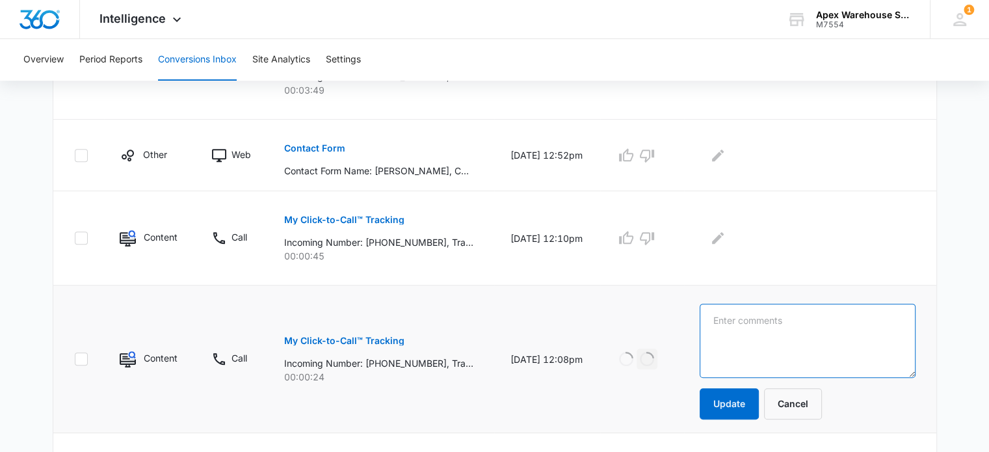
click at [724, 335] on textarea at bounding box center [807, 341] width 215 height 74
type textarea "hang up"
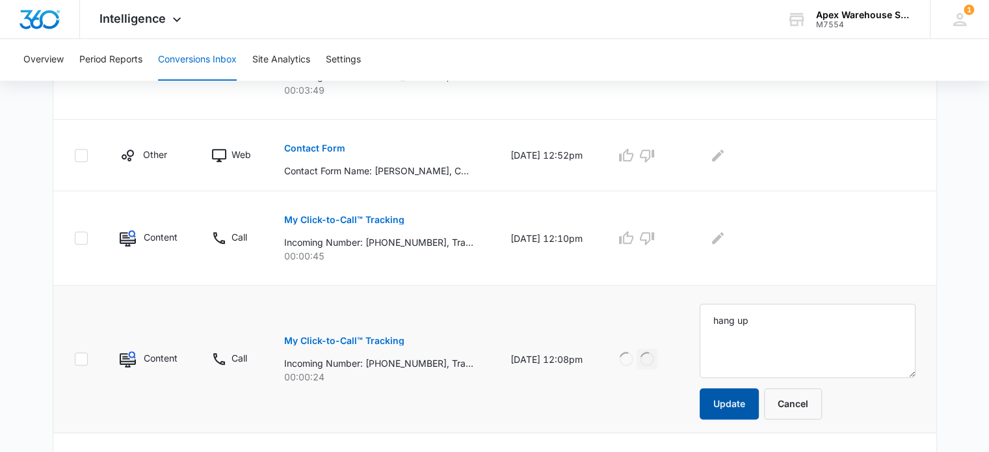
click at [741, 402] on button "Update" at bounding box center [729, 403] width 59 height 31
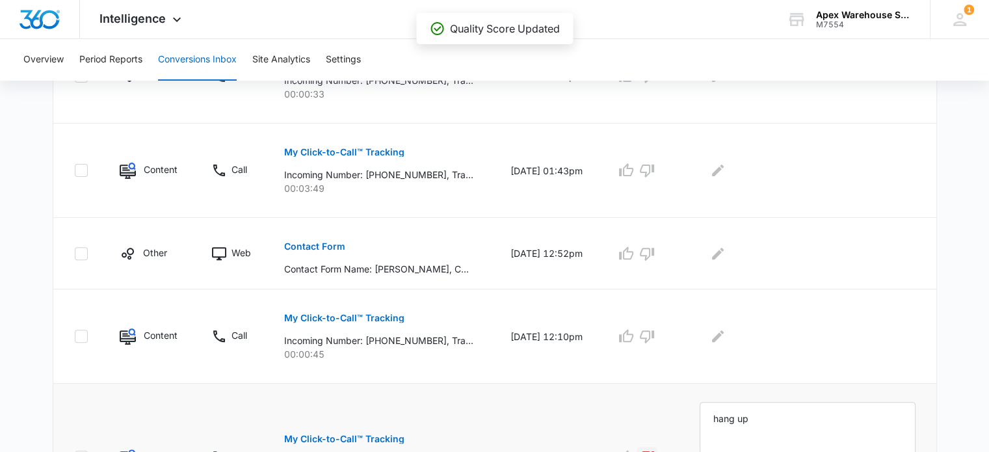
scroll to position [380, 0]
click at [360, 314] on p "My Click-to-Call™ Tracking" at bounding box center [344, 318] width 120 height 9
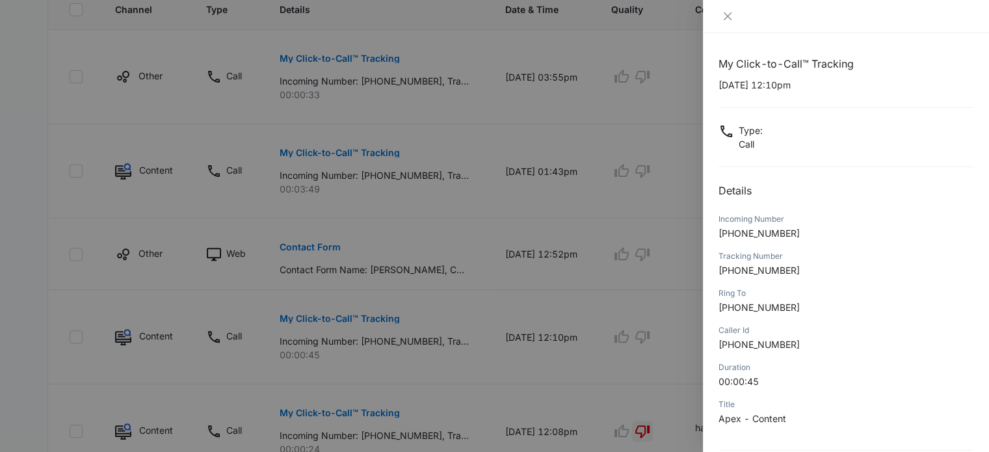
scroll to position [125, 0]
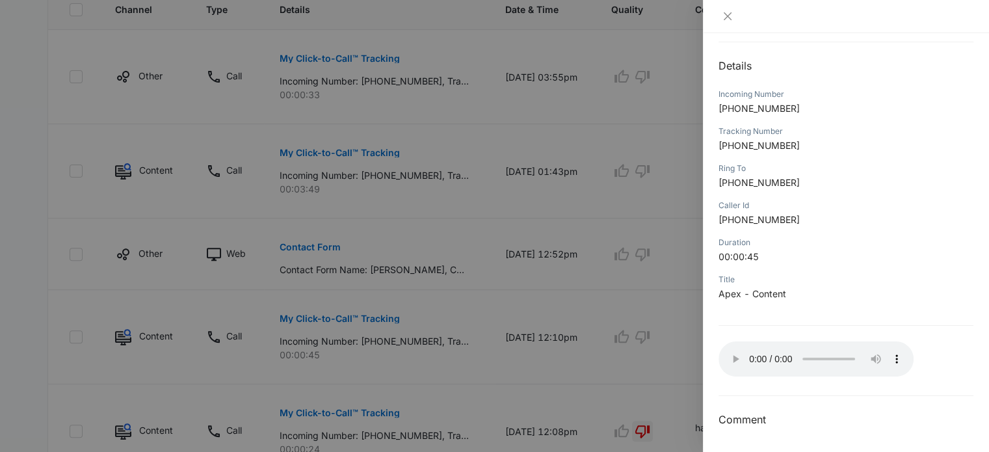
click at [665, 333] on div at bounding box center [494, 226] width 989 height 452
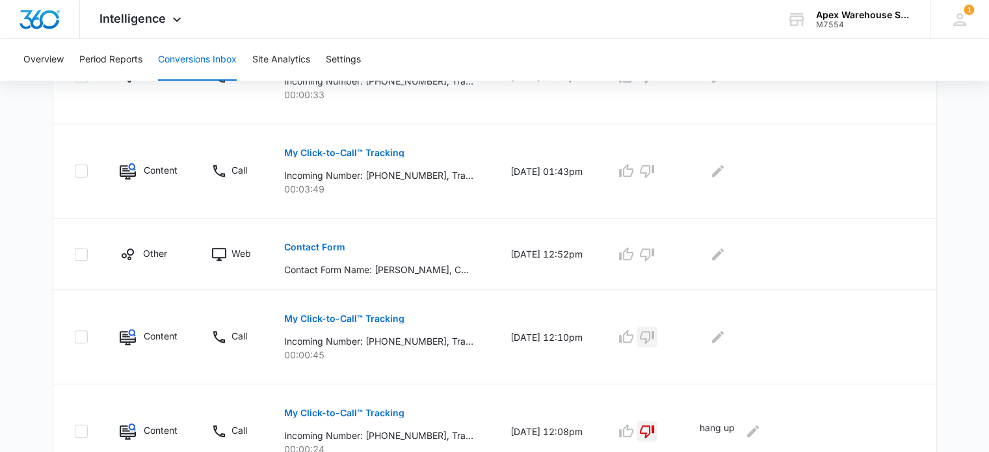
click at [658, 333] on button "button" at bounding box center [647, 337] width 21 height 21
click at [726, 338] on icon "Edit Comments" at bounding box center [718, 337] width 16 height 16
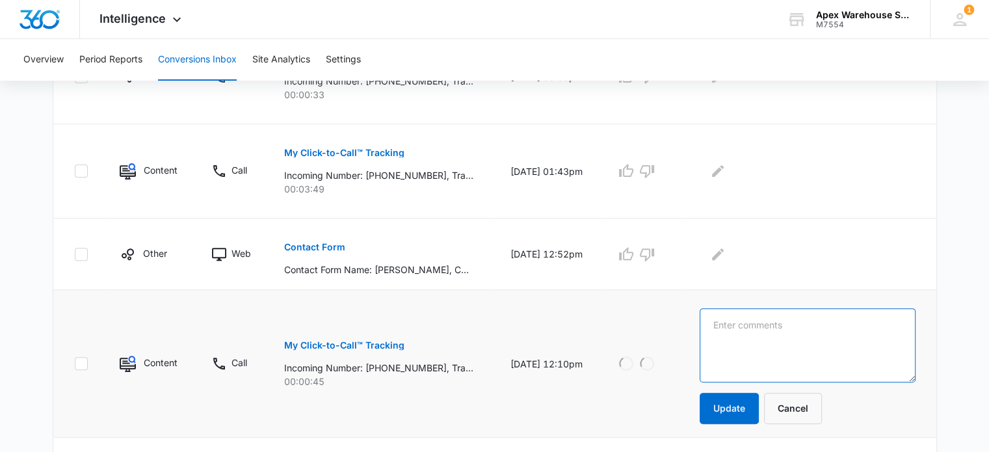
click at [726, 338] on textarea at bounding box center [807, 345] width 215 height 74
type textarea "Hang up"
click at [749, 404] on button "Update" at bounding box center [729, 408] width 59 height 31
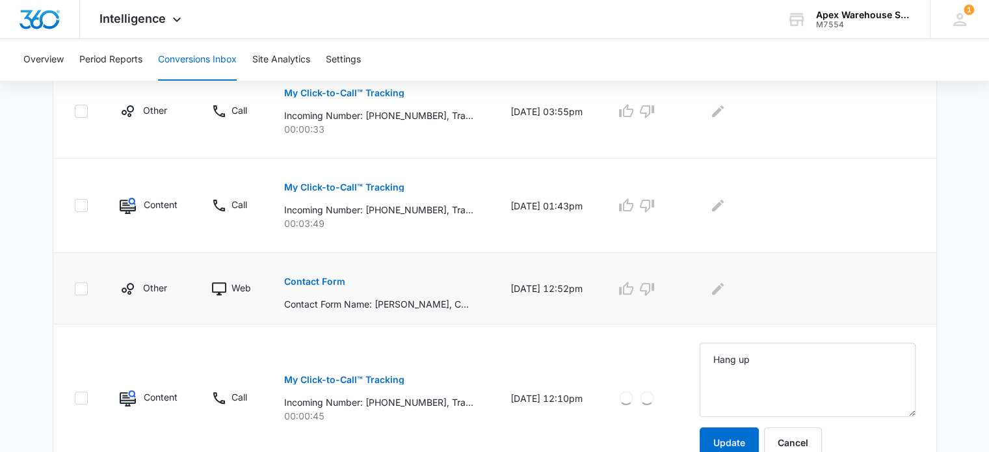
click at [299, 282] on p "Contact Form" at bounding box center [314, 281] width 61 height 9
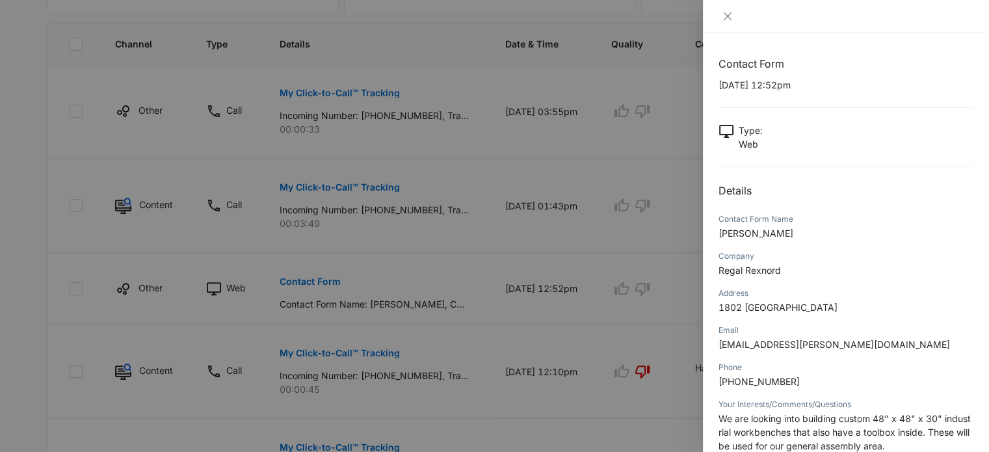
scroll to position [140, 0]
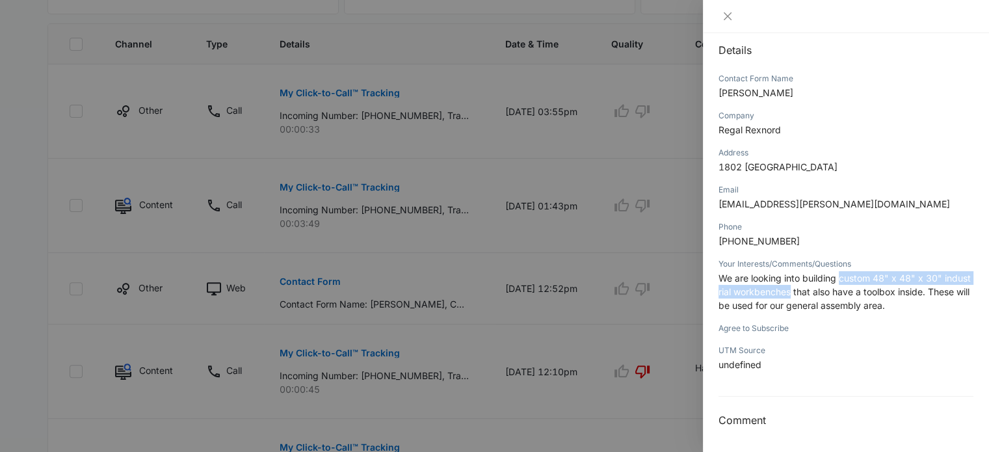
drag, startPoint x: 840, startPoint y: 279, endPoint x: 801, endPoint y: 293, distance: 42.0
click at [801, 293] on span "We are looking into building custom 48" x 48" x 30" industrial workbenches that…" at bounding box center [845, 292] width 252 height 38
click at [838, 277] on span "We are looking into building custom 48" x 48" x 30" industrial workbenches that…" at bounding box center [845, 292] width 252 height 38
drag, startPoint x: 840, startPoint y: 278, endPoint x: 941, endPoint y: 280, distance: 100.8
click at [941, 280] on span "We are looking into building custom 48" x 48" x 30" industrial workbenches that…" at bounding box center [845, 292] width 252 height 38
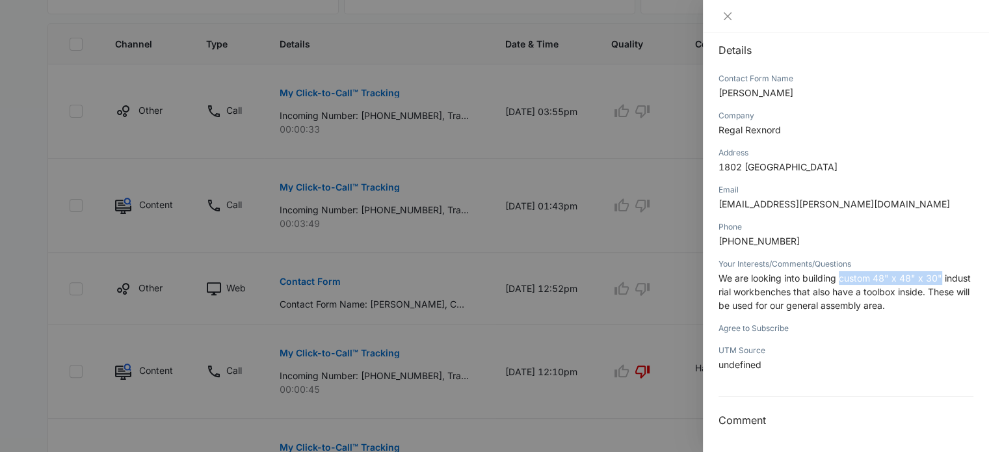
copy span "custom 48" x 48" x 30""
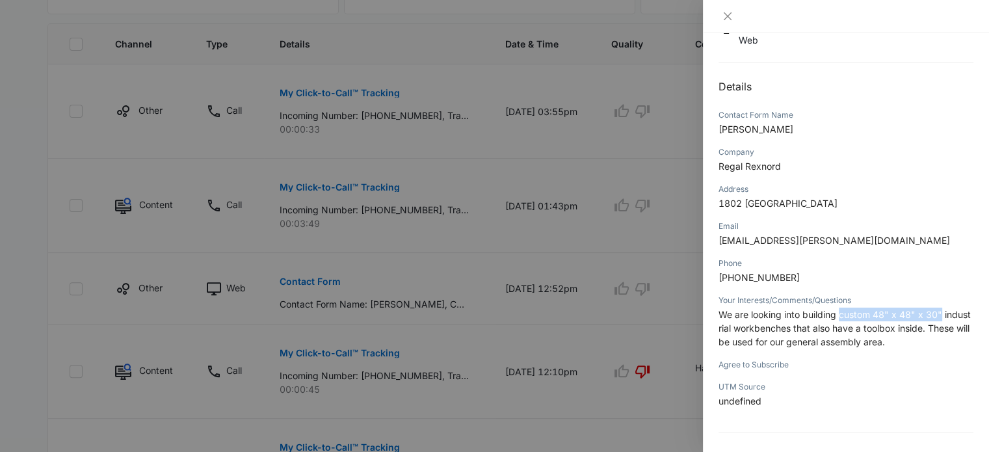
scroll to position [83, 0]
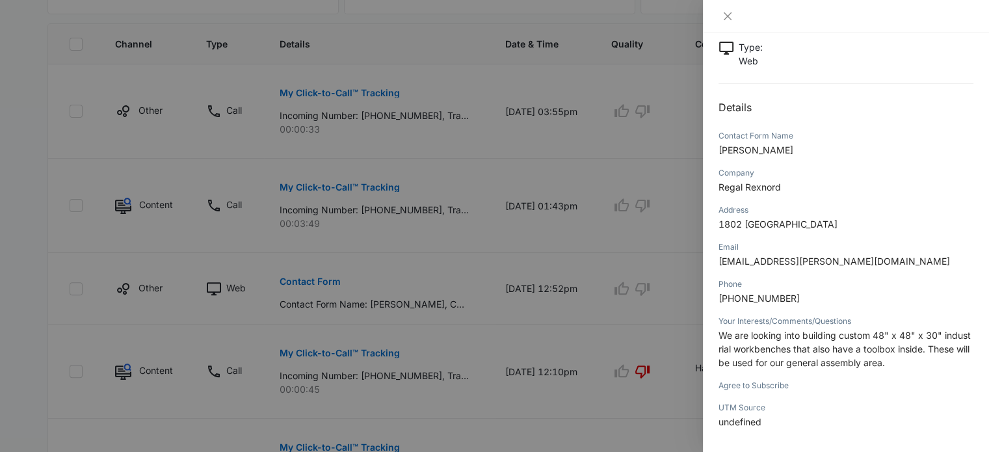
click at [608, 203] on div at bounding box center [494, 226] width 989 height 452
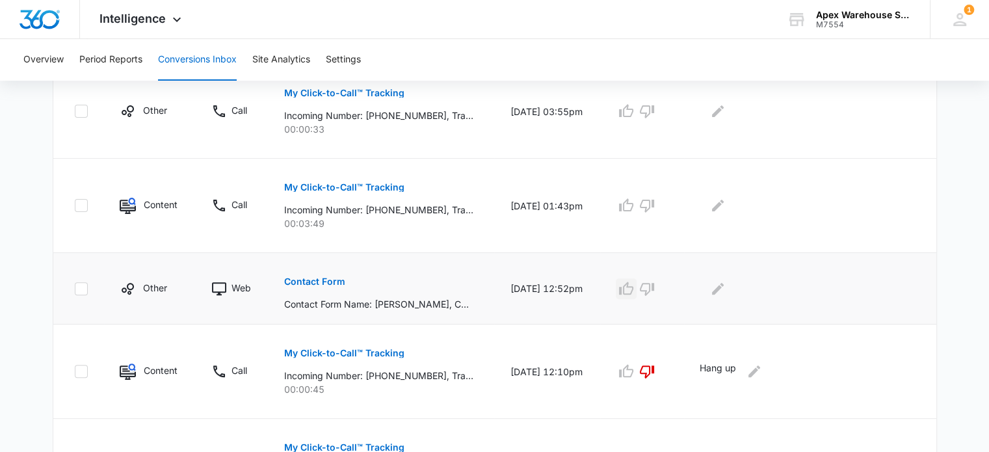
click at [634, 291] on icon "button" at bounding box center [627, 289] width 16 height 16
click at [726, 291] on icon "Edit Comments" at bounding box center [718, 289] width 16 height 16
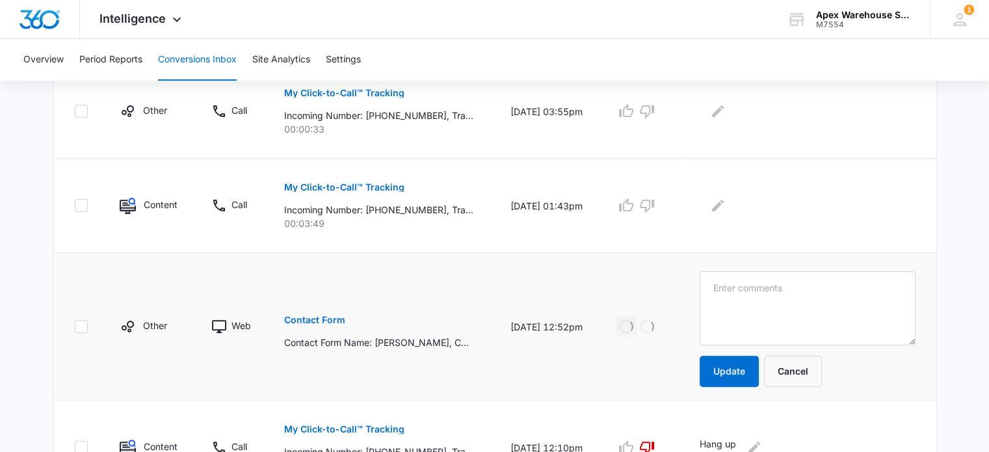
click at [736, 296] on textarea at bounding box center [807, 308] width 215 height 74
type textarea "Quote for custom 48" x 48" x 30" toolbenches"
click at [736, 367] on button "Update" at bounding box center [729, 371] width 59 height 31
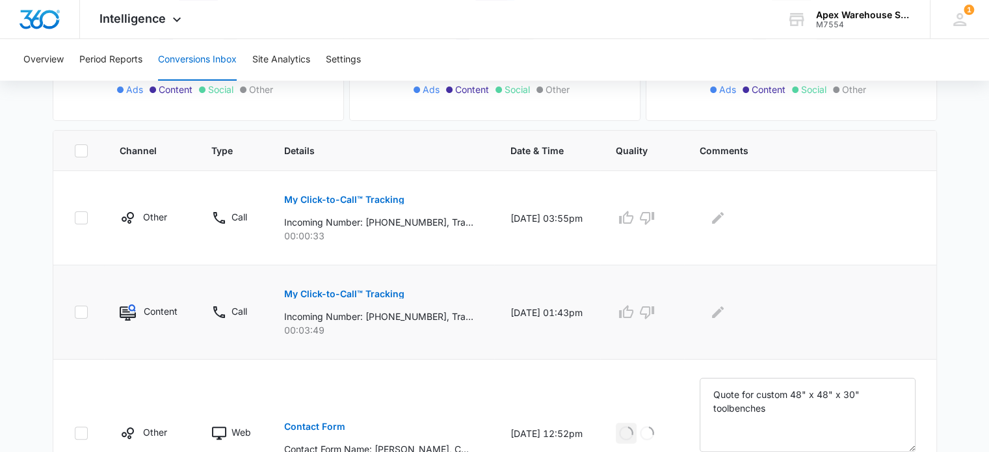
click at [380, 292] on p "My Click-to-Call™ Tracking" at bounding box center [344, 293] width 120 height 9
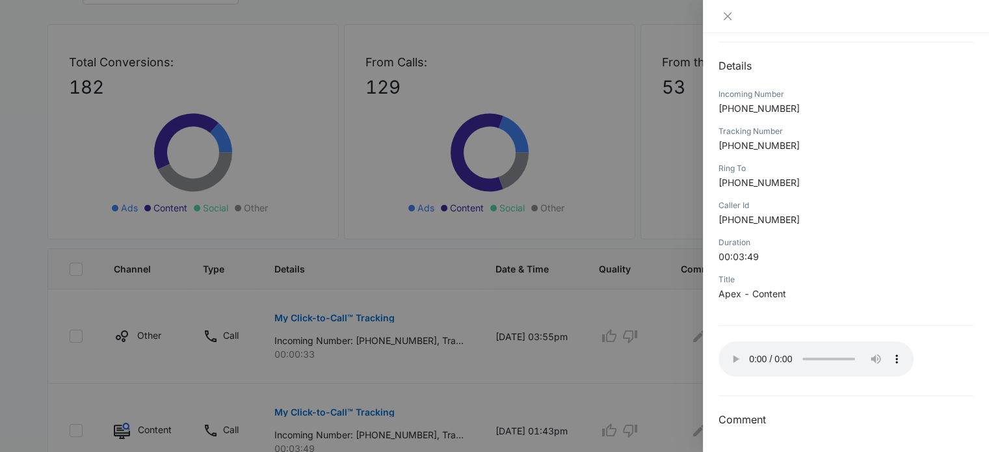
scroll to position [138, 0]
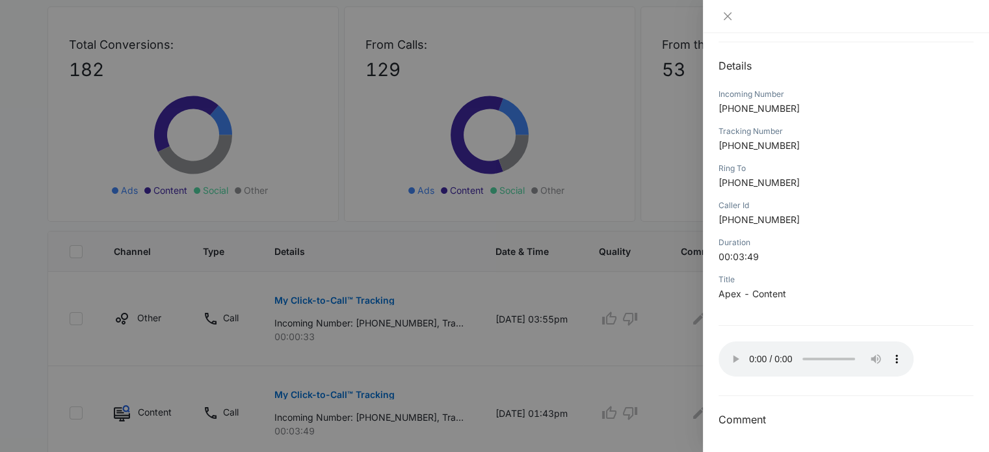
click at [635, 244] on div at bounding box center [494, 226] width 989 height 452
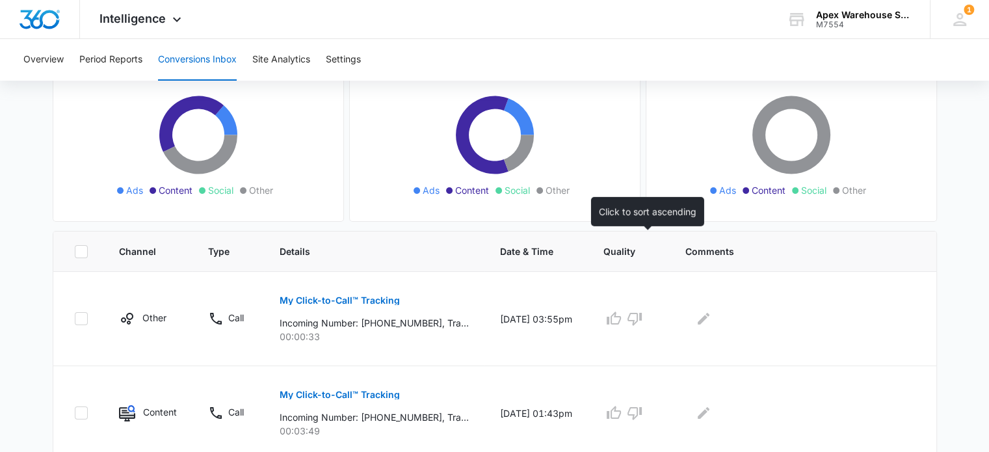
scroll to position [226, 0]
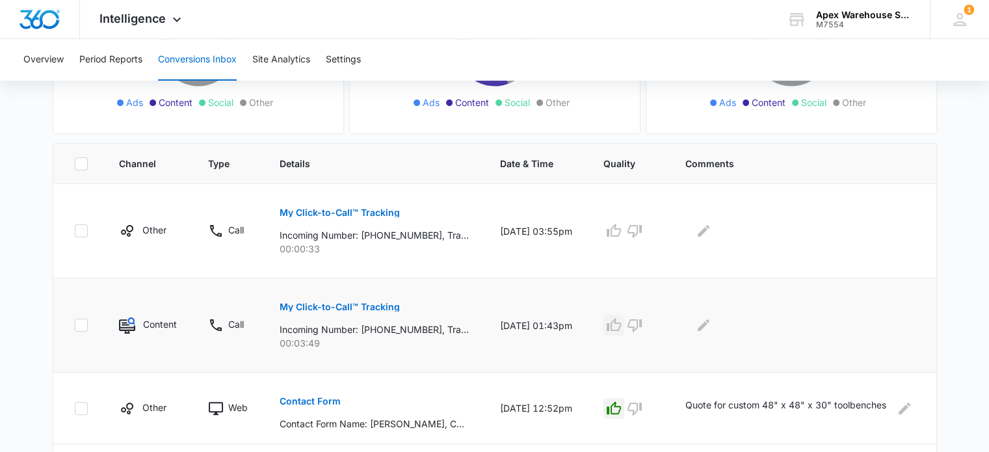
click at [622, 320] on icon "button" at bounding box center [614, 325] width 16 height 16
click at [712, 330] on icon "Edit Comments" at bounding box center [704, 325] width 16 height 16
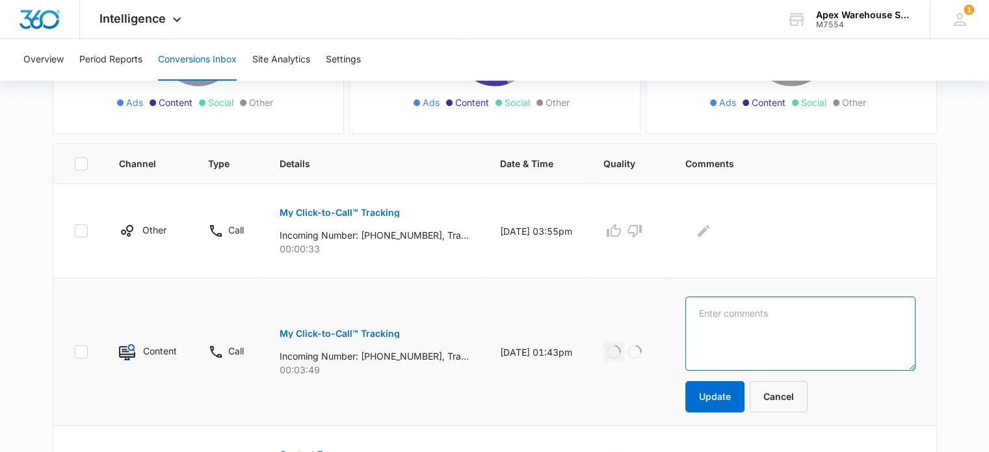
click at [731, 332] on textarea at bounding box center [801, 334] width 230 height 74
paste textarea "Custom industrial mezzanine"
type textarea "Custom industrial mezzanine"
click at [728, 400] on button "Update" at bounding box center [715, 396] width 59 height 31
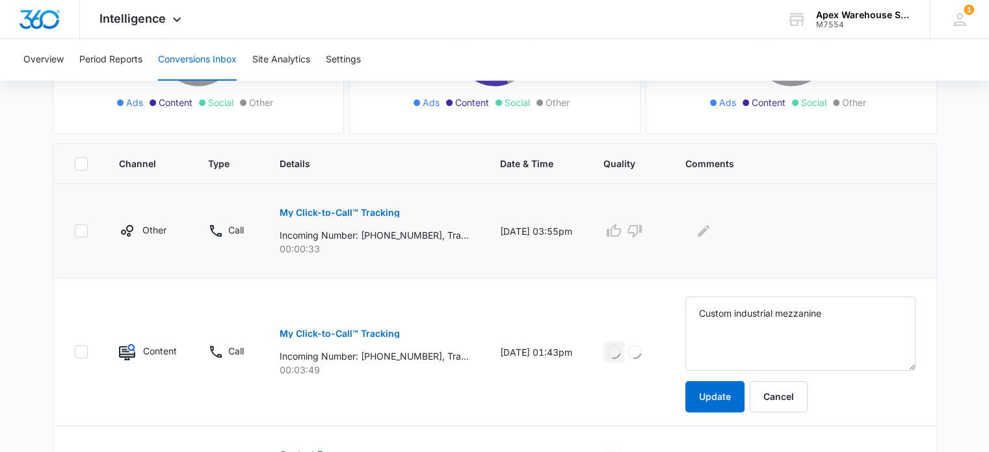
click at [352, 211] on p "My Click-to-Call™ Tracking" at bounding box center [340, 212] width 120 height 9
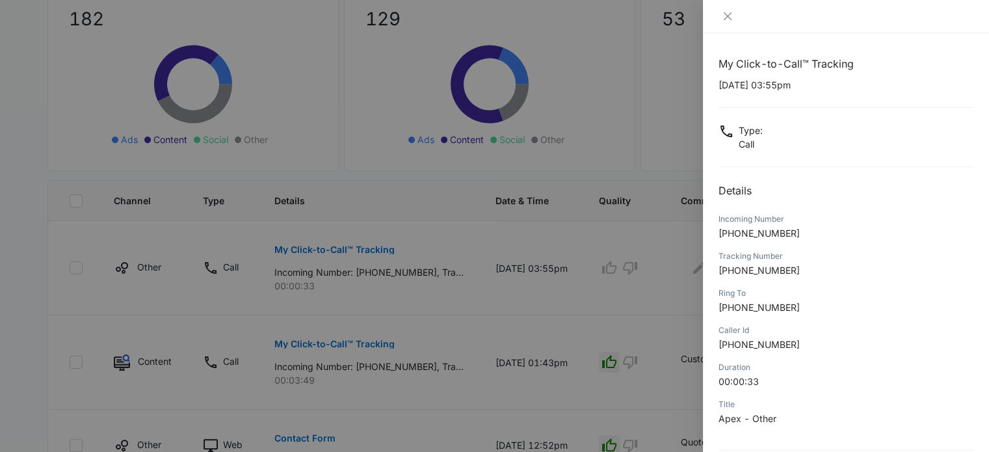
scroll to position [125, 0]
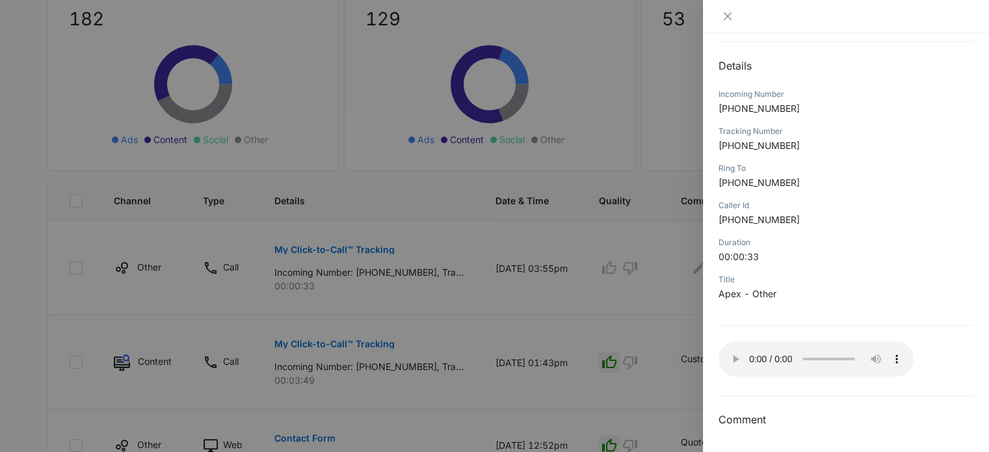
click at [658, 301] on div at bounding box center [494, 226] width 989 height 452
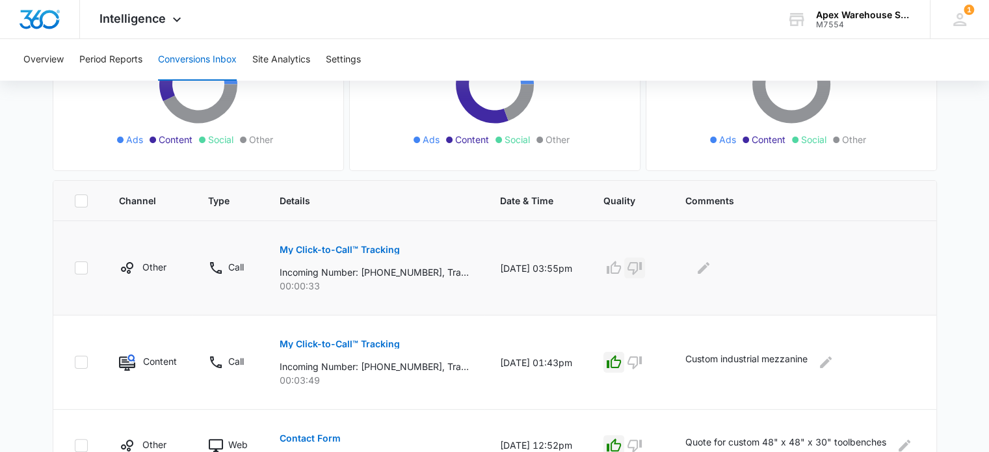
click at [642, 272] on icon "button" at bounding box center [635, 268] width 14 height 13
click at [712, 273] on icon "Edit Comments" at bounding box center [704, 268] width 16 height 16
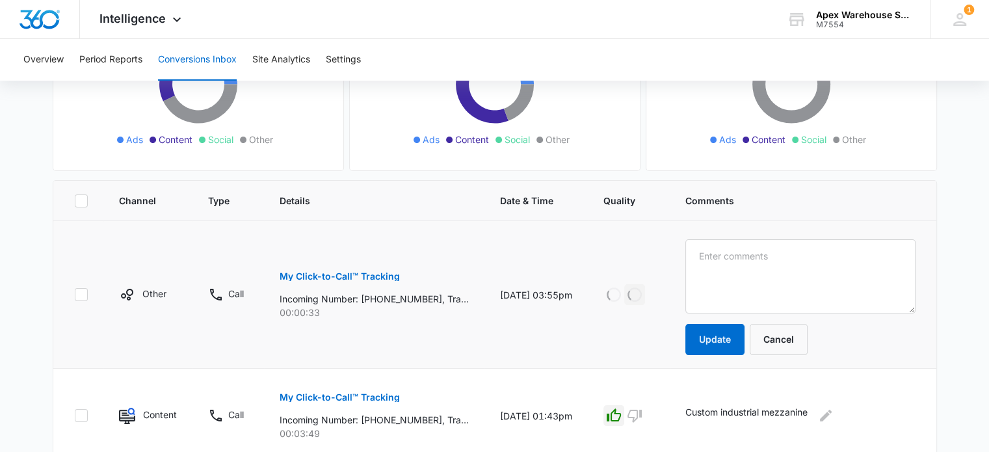
click at [718, 273] on textarea at bounding box center [801, 276] width 230 height 74
type textarea "Solicitor"
click at [728, 343] on button "Update" at bounding box center [715, 339] width 59 height 31
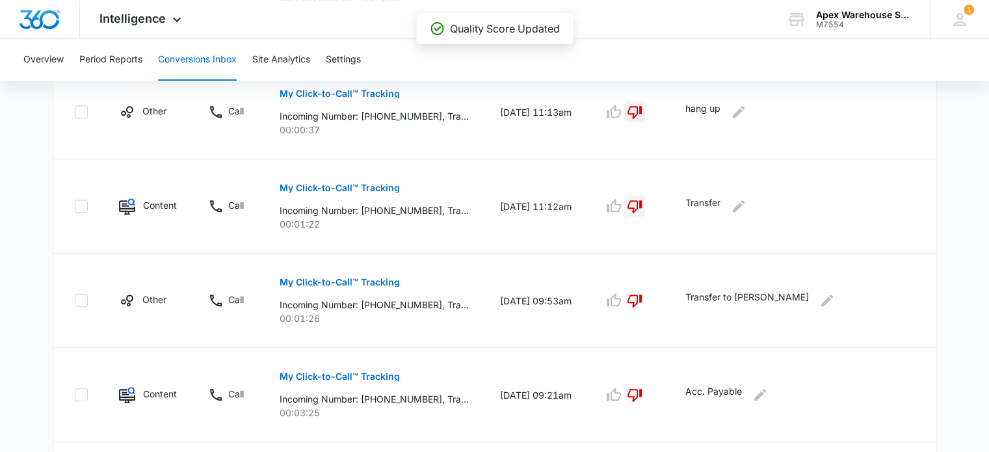
scroll to position [969, 0]
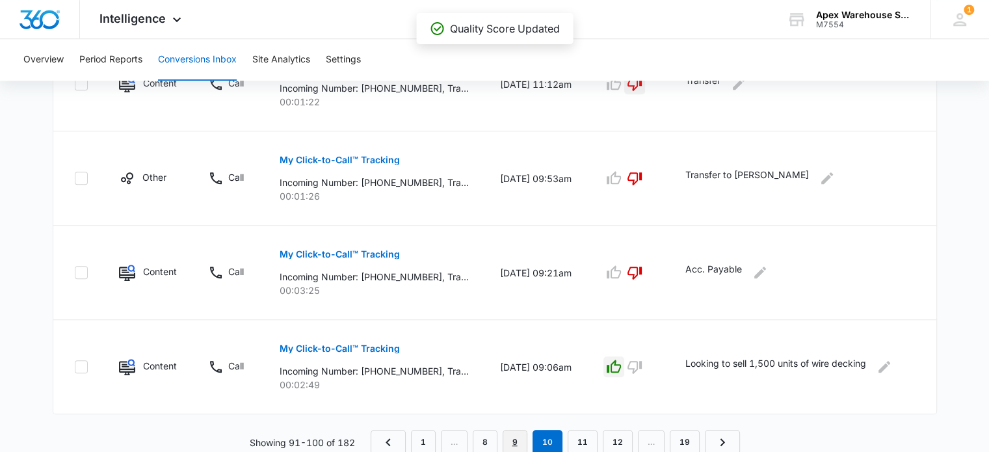
click at [517, 440] on link "9" at bounding box center [515, 442] width 25 height 25
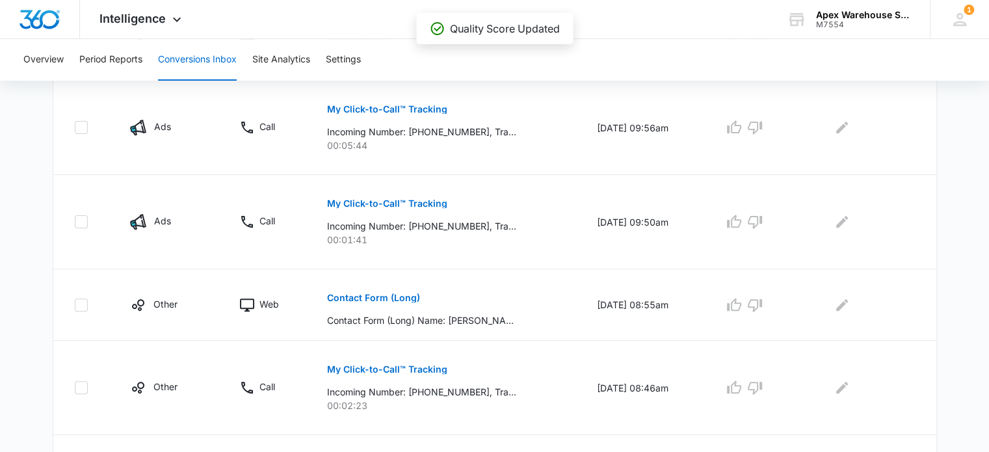
scroll to position [848, 0]
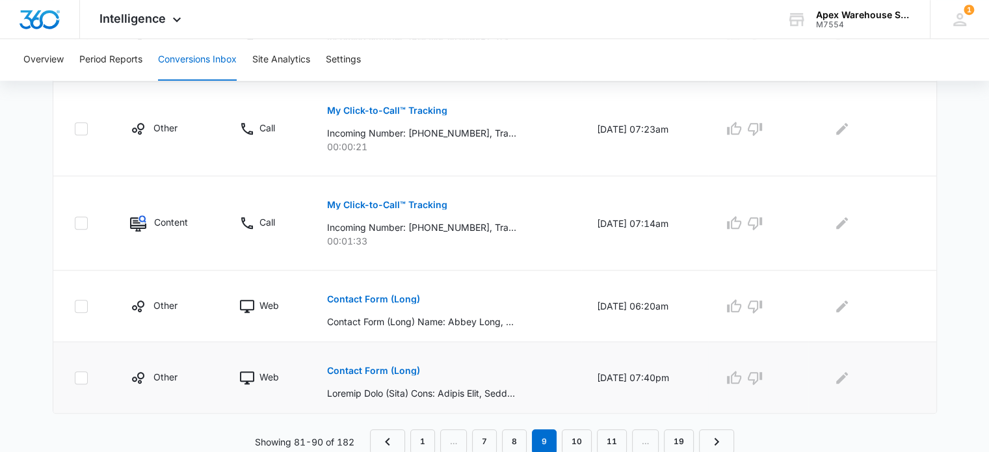
click at [386, 375] on button "Contact Form (Long)" at bounding box center [373, 370] width 93 height 31
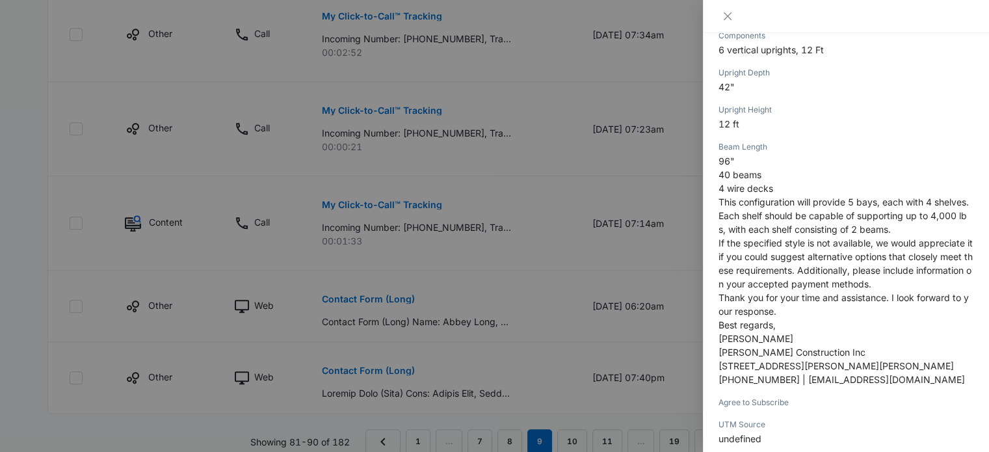
scroll to position [481, 0]
click at [590, 310] on div at bounding box center [494, 226] width 989 height 452
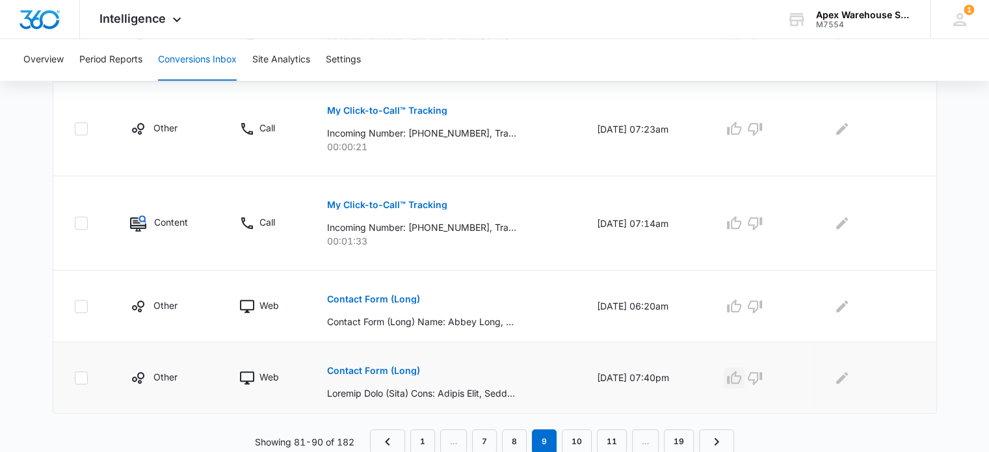
click at [741, 373] on icon "button" at bounding box center [734, 377] width 14 height 13
click at [847, 383] on icon "Edit Comments" at bounding box center [843, 378] width 16 height 16
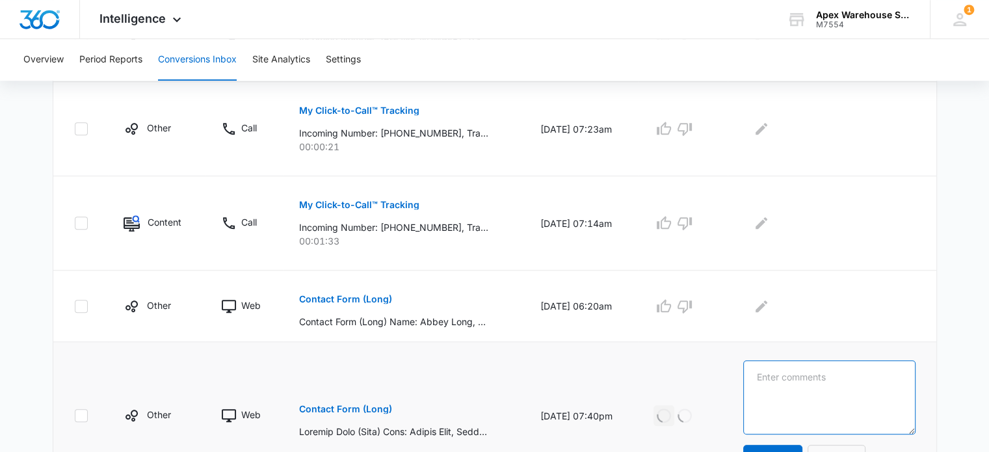
click at [847, 383] on textarea at bounding box center [829, 397] width 172 height 74
type textarea "New, heavy duty pallet system"
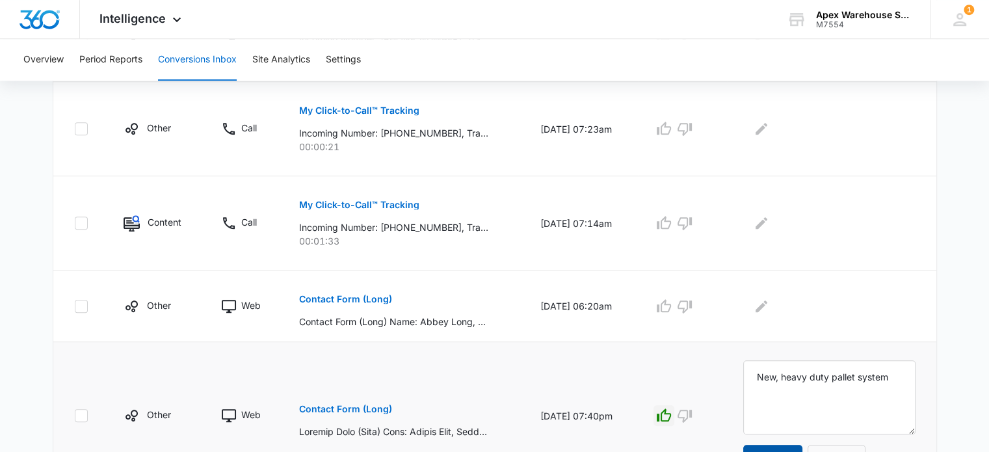
click at [802, 449] on button "Update" at bounding box center [772, 460] width 59 height 31
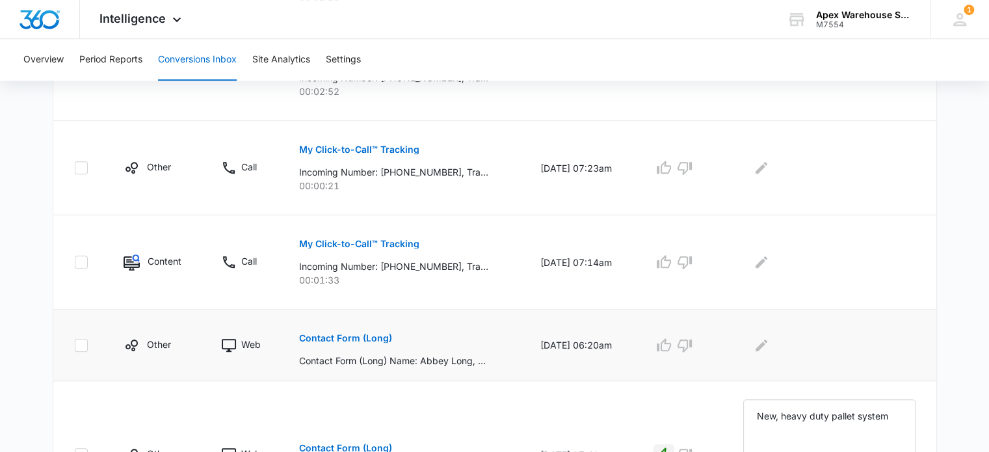
scroll to position [807, 0]
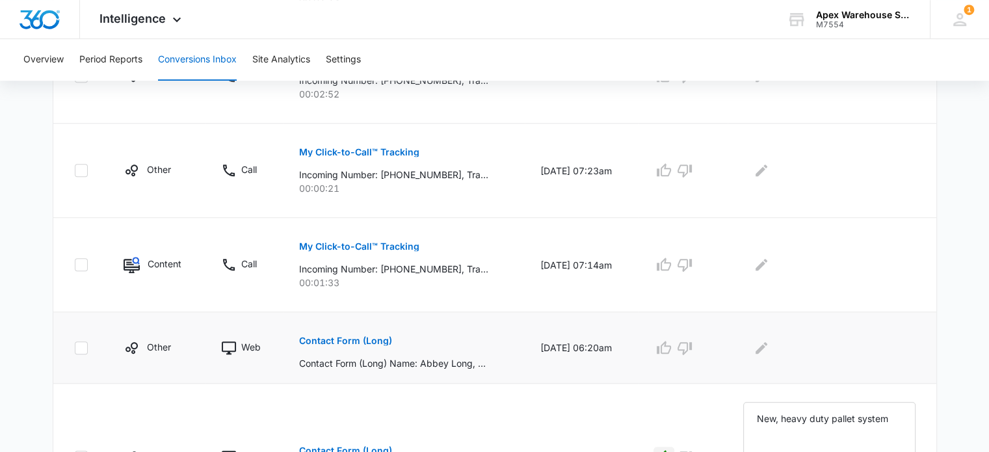
click at [386, 332] on button "Contact Form (Long)" at bounding box center [345, 340] width 93 height 31
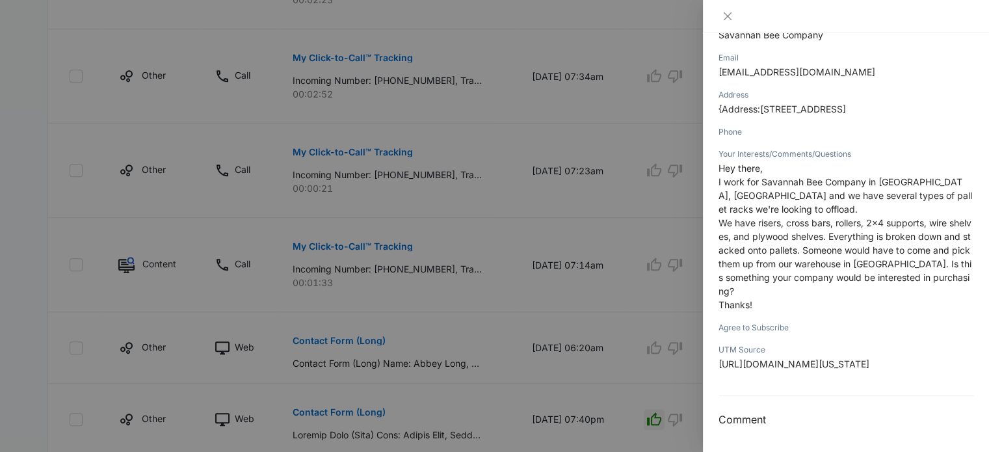
scroll to position [0, 0]
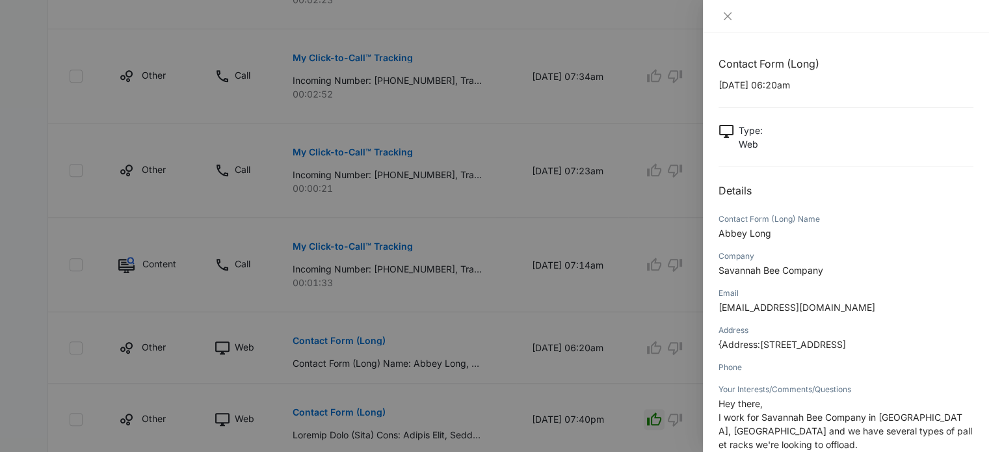
click at [629, 279] on div at bounding box center [494, 226] width 989 height 452
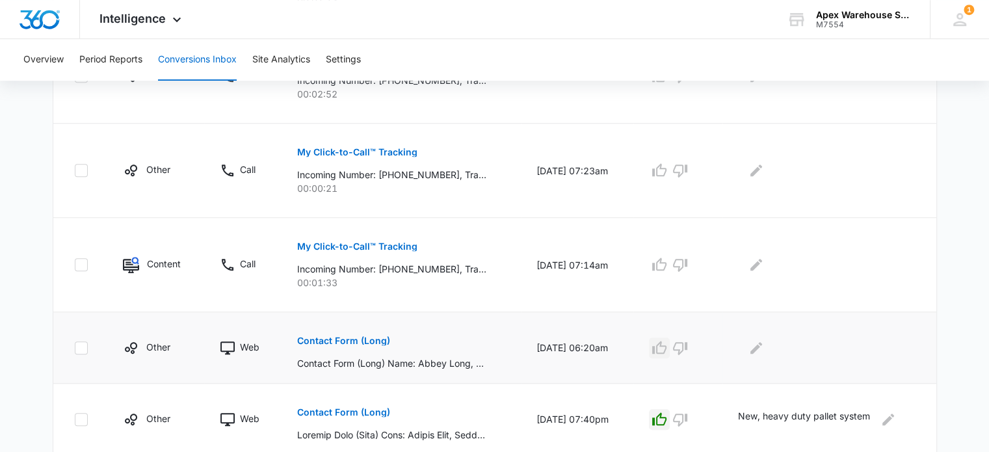
click at [666, 343] on icon "button" at bounding box center [659, 347] width 14 height 13
click at [753, 351] on button "Edit Comments" at bounding box center [756, 348] width 21 height 21
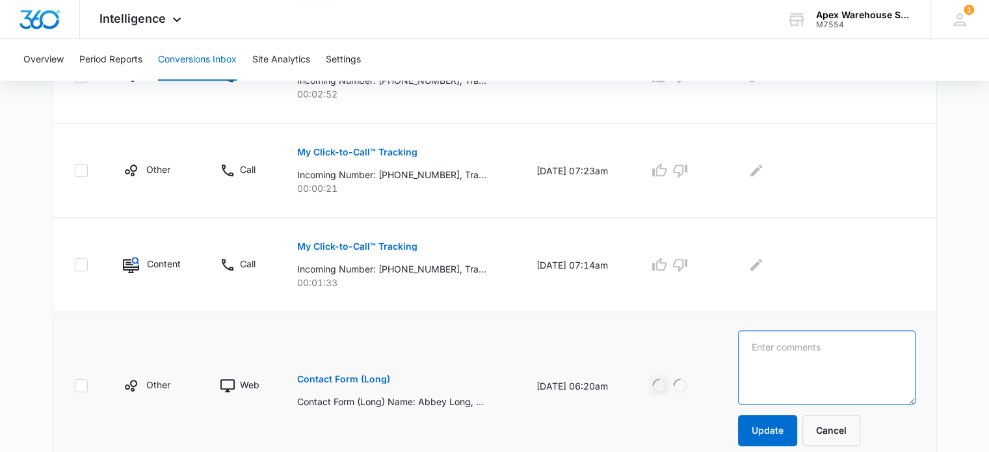
click at [782, 345] on textarea at bounding box center [827, 367] width 178 height 74
paste textarea "Warehouse design: in-person consult for new warehouse"
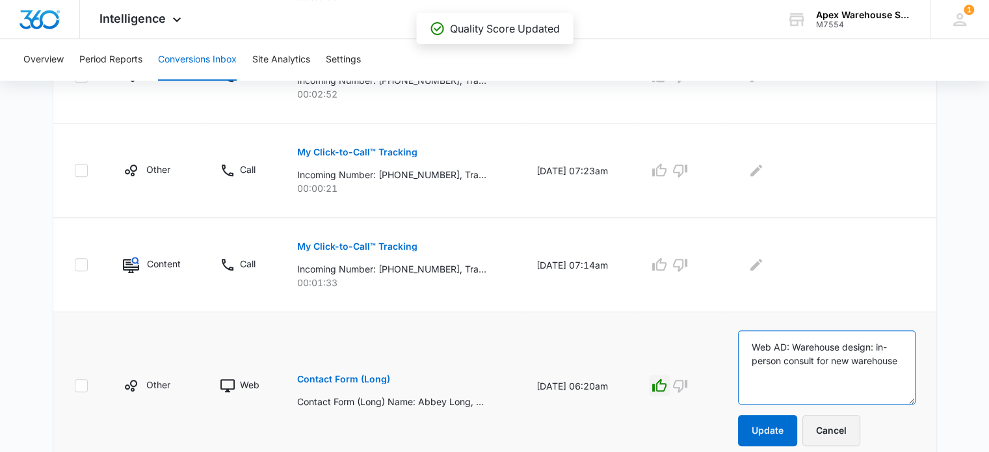
drag, startPoint x: 801, startPoint y: 343, endPoint x: 860, endPoint y: 444, distance: 116.0
click at [860, 444] on td "Web AD: Warehouse design: in-person consult for new warehouse Update Cancel" at bounding box center [830, 386] width 214 height 148
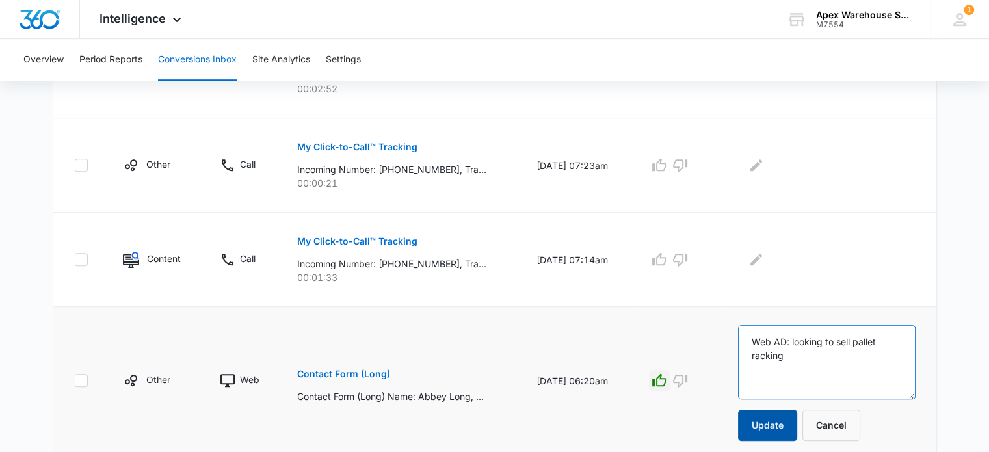
type textarea "Web AD: looking to sell pallet racking"
click at [783, 420] on button "Update" at bounding box center [767, 425] width 59 height 31
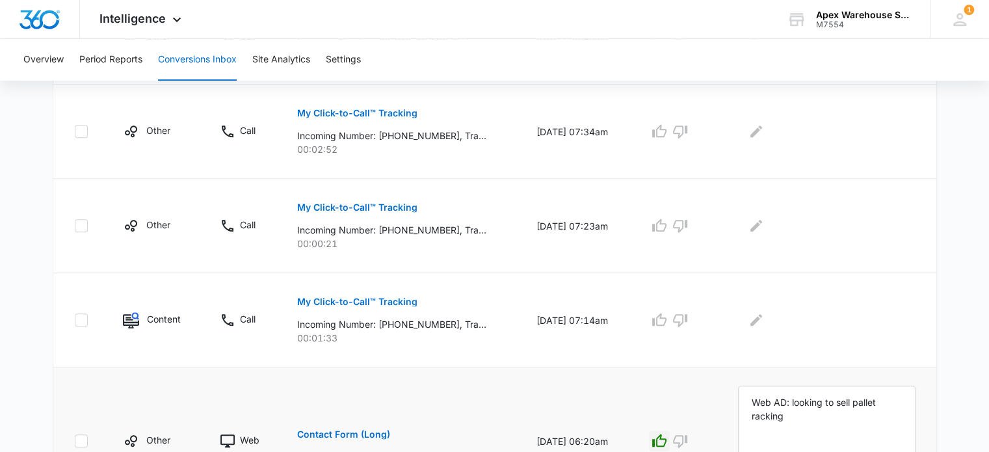
scroll to position [749, 0]
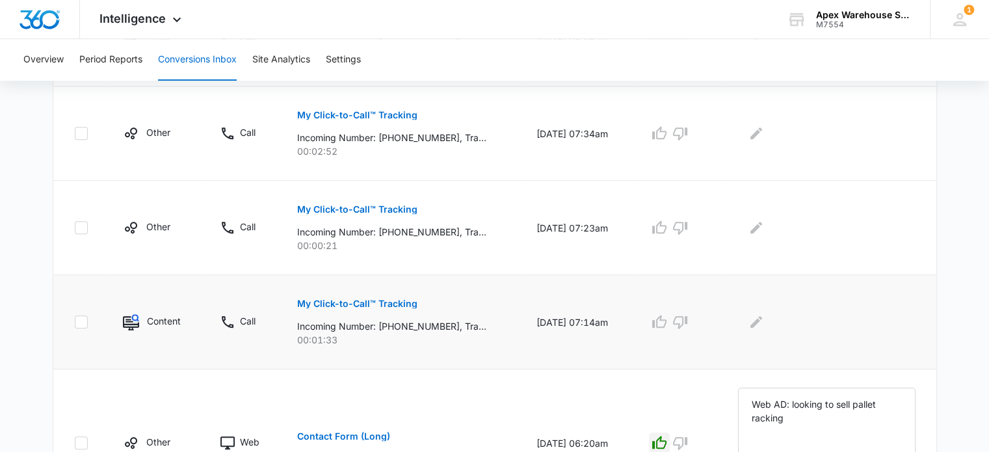
click at [375, 299] on p "My Click-to-Call™ Tracking" at bounding box center [357, 303] width 120 height 9
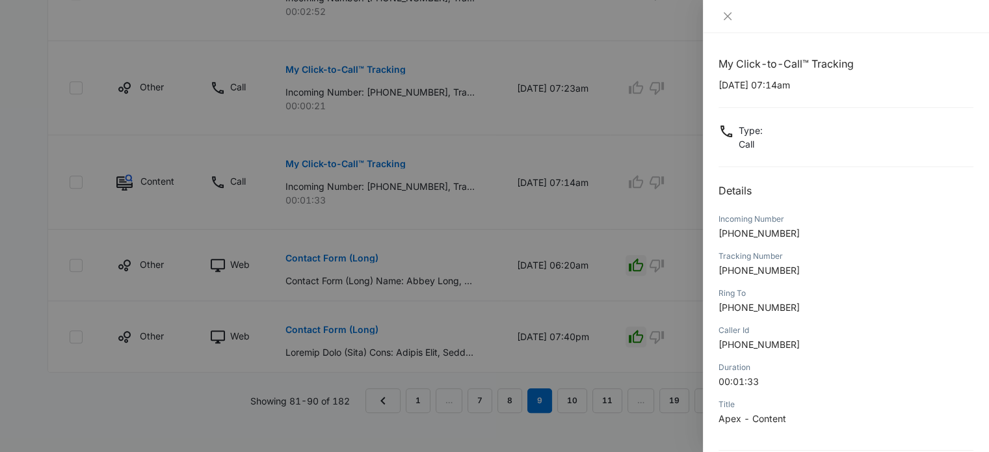
scroll to position [125, 0]
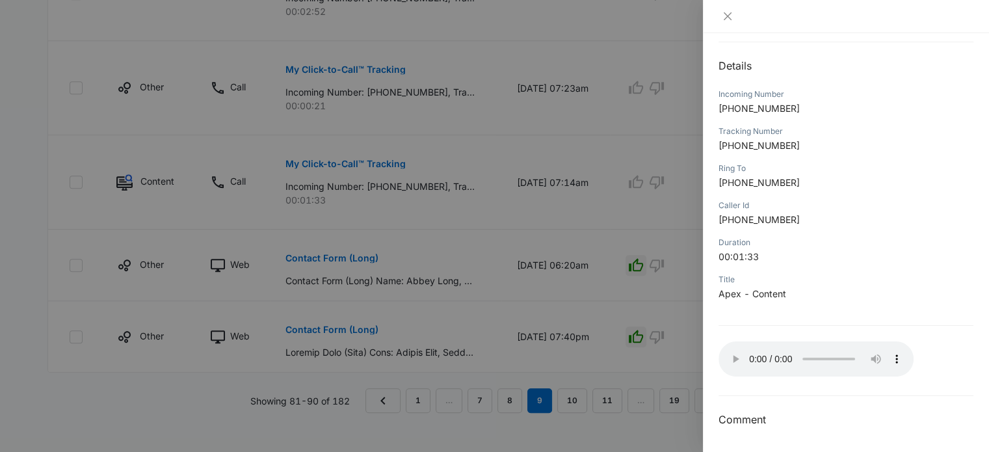
click at [639, 323] on div at bounding box center [494, 226] width 989 height 452
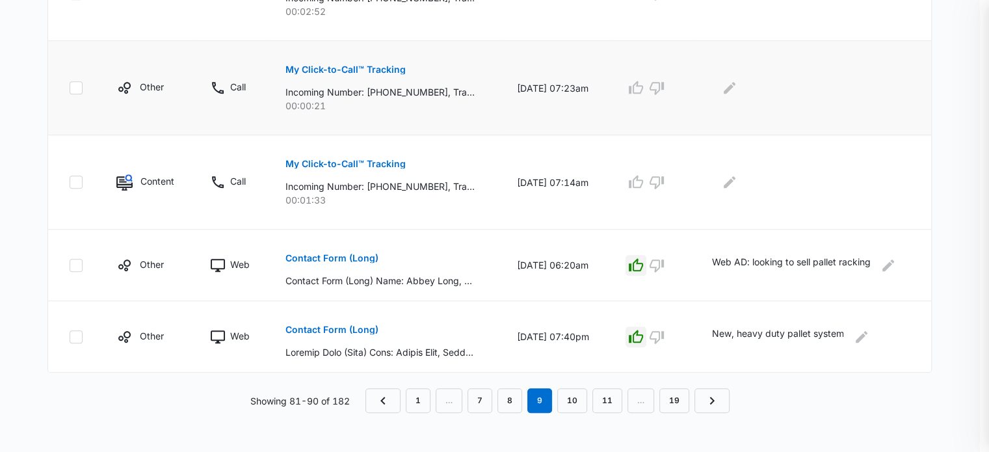
scroll to position [848, 0]
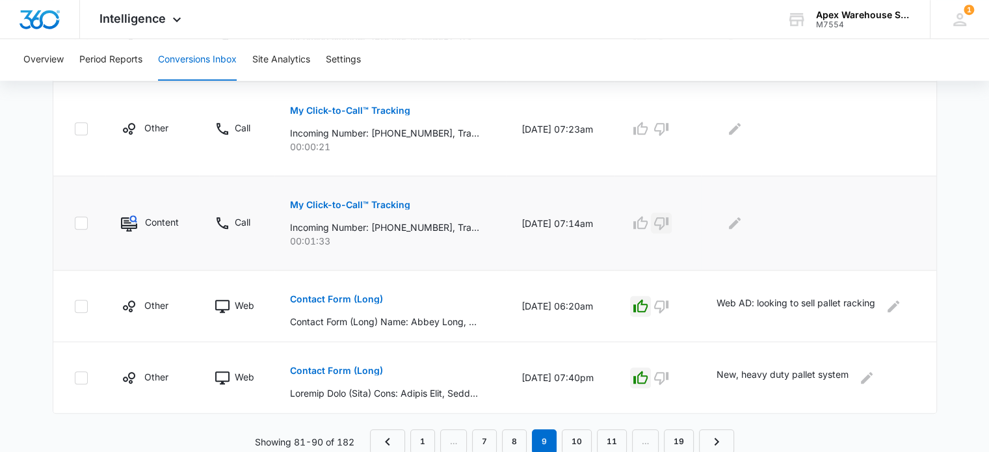
click at [669, 224] on icon "button" at bounding box center [662, 223] width 16 height 16
click at [745, 224] on button "Edit Comments" at bounding box center [735, 223] width 21 height 21
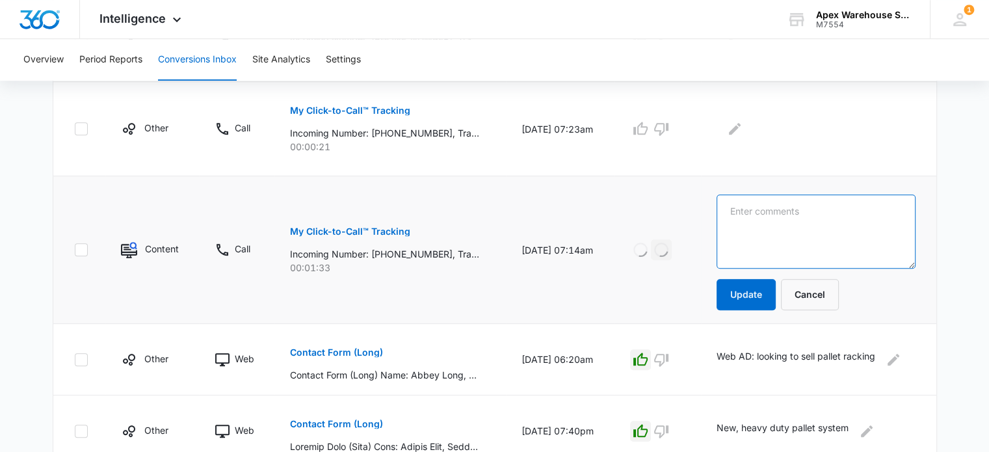
click at [749, 224] on textarea at bounding box center [816, 231] width 199 height 74
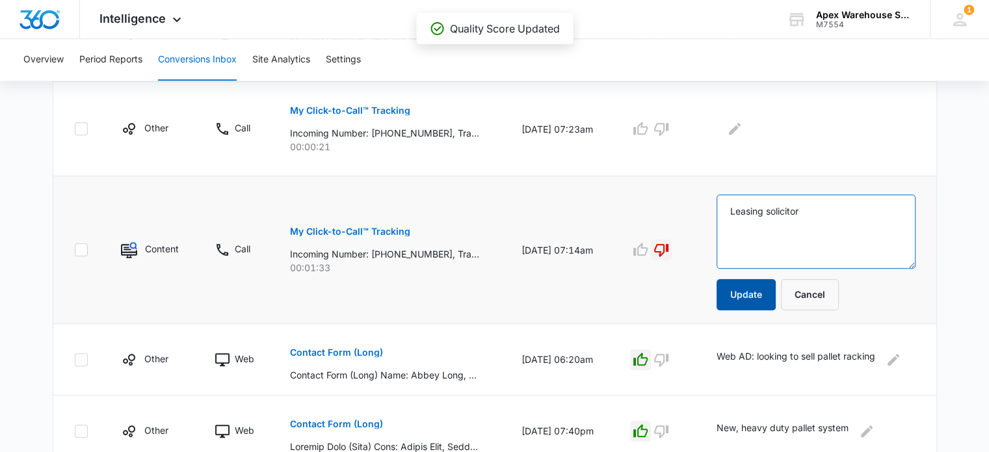
type textarea "Leasing solicitor"
click at [752, 285] on button "Update" at bounding box center [746, 294] width 59 height 31
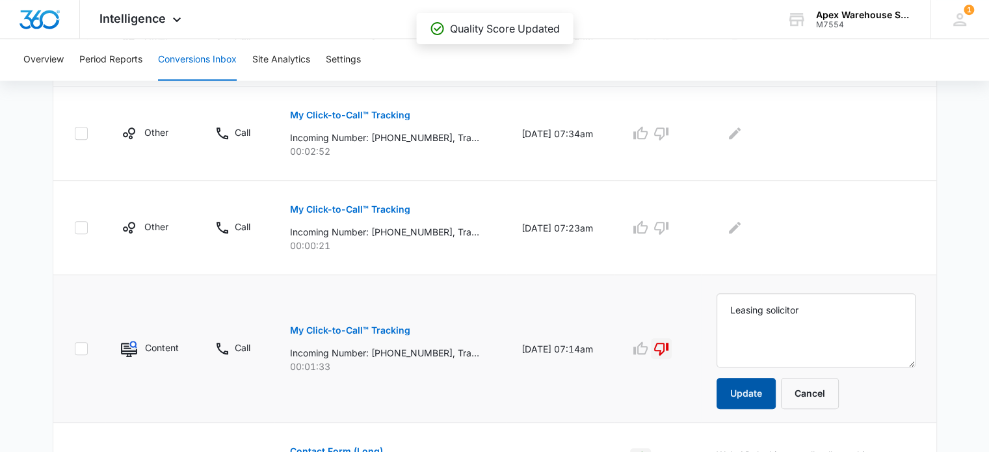
scroll to position [749, 0]
click at [379, 205] on p "My Click-to-Call™ Tracking" at bounding box center [350, 209] width 120 height 9
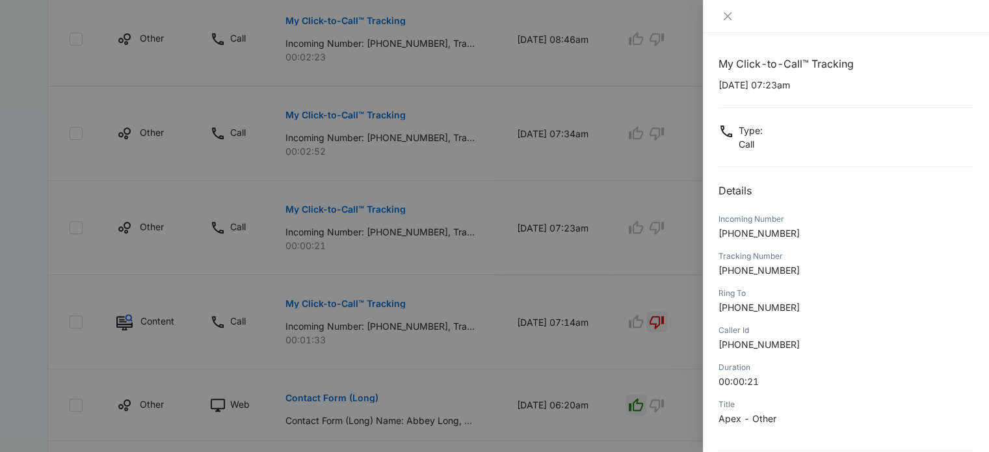
scroll to position [125, 0]
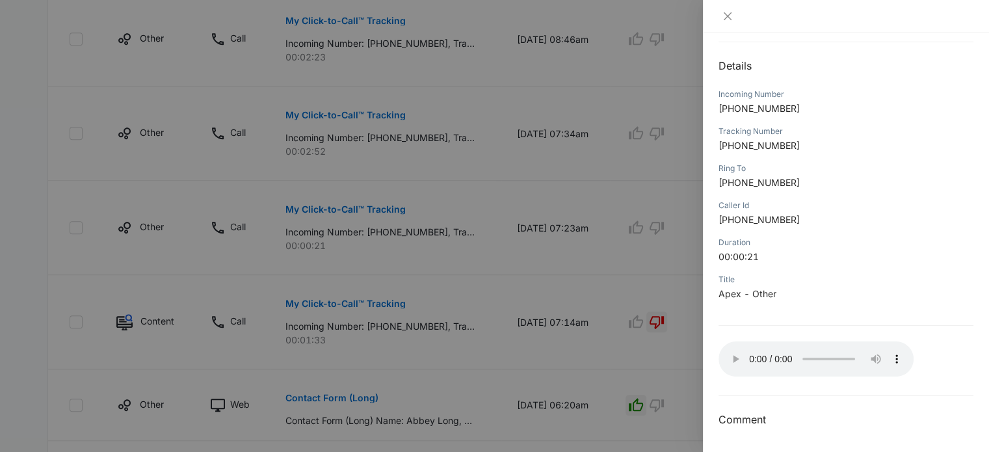
click at [678, 289] on div at bounding box center [494, 226] width 989 height 452
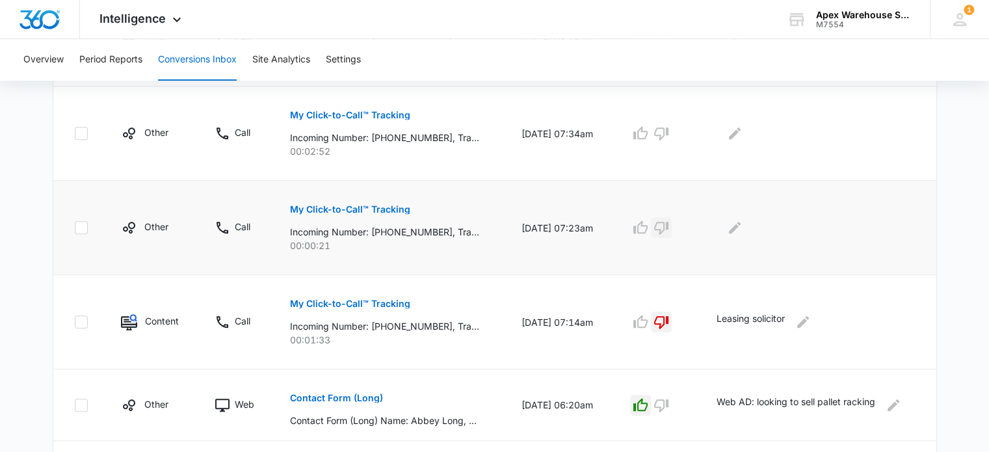
click at [669, 222] on icon "button" at bounding box center [662, 228] width 16 height 16
click at [736, 225] on icon "Edit Comments" at bounding box center [735, 228] width 16 height 16
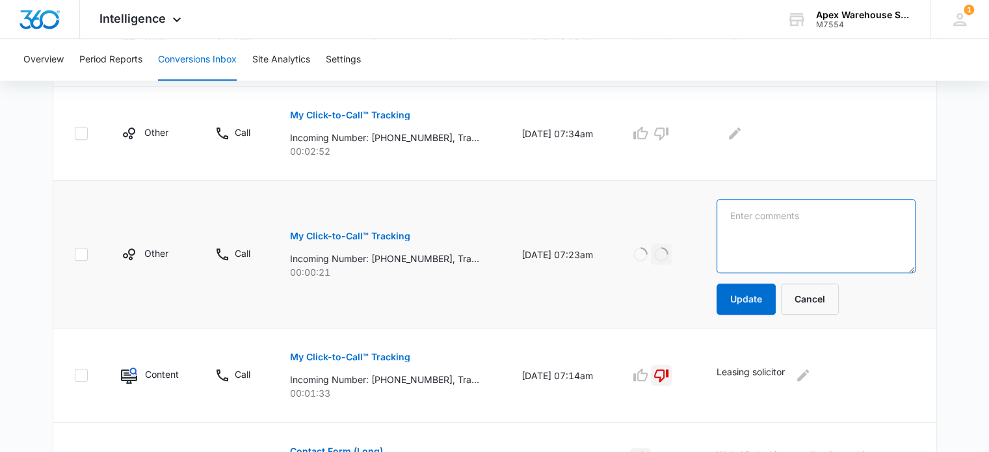
click at [736, 225] on textarea at bounding box center [816, 236] width 199 height 74
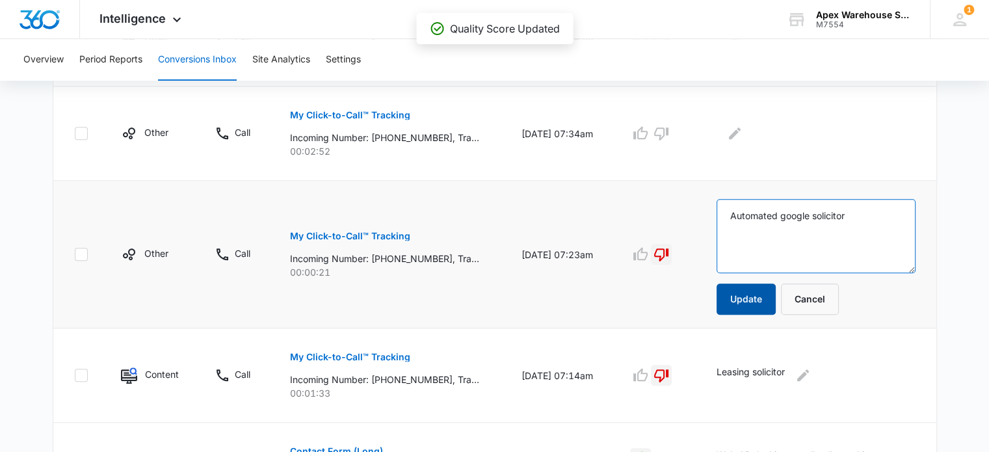
type textarea "Automated google solicitor"
click at [759, 299] on button "Update" at bounding box center [746, 299] width 59 height 31
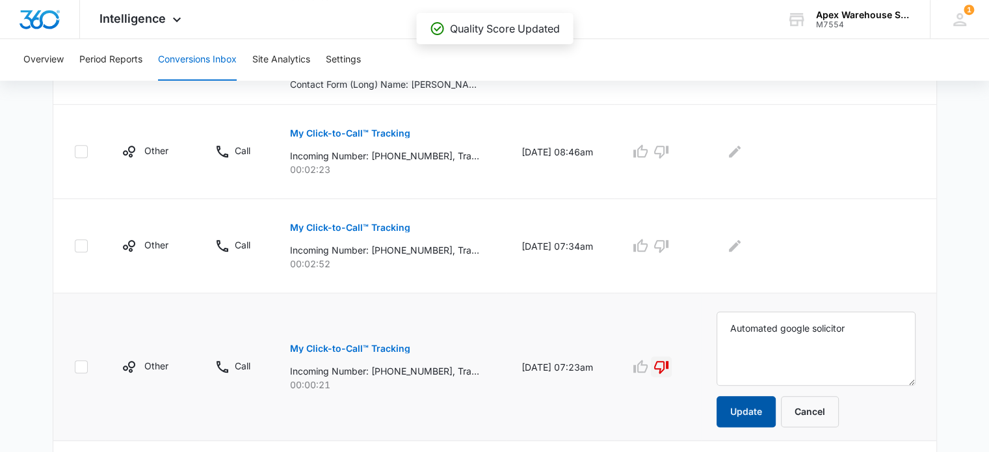
scroll to position [632, 0]
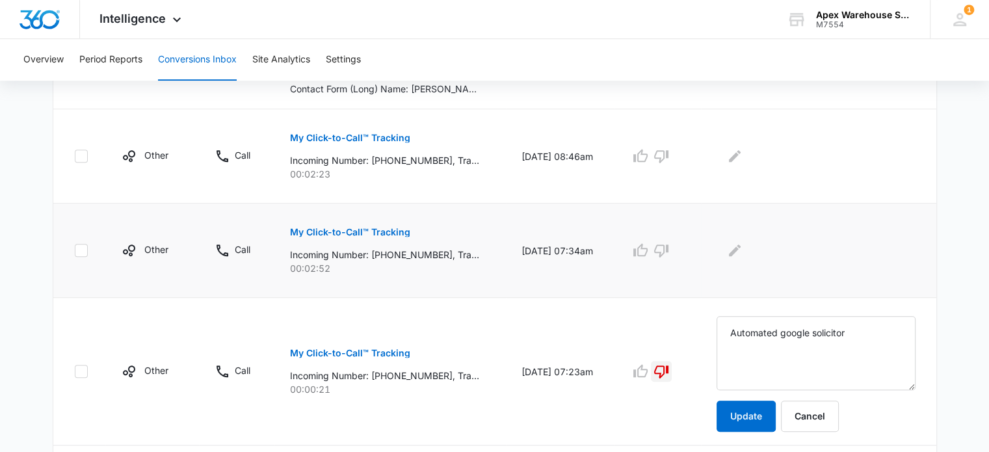
click at [390, 232] on p "My Click-to-Call™ Tracking" at bounding box center [350, 232] width 120 height 9
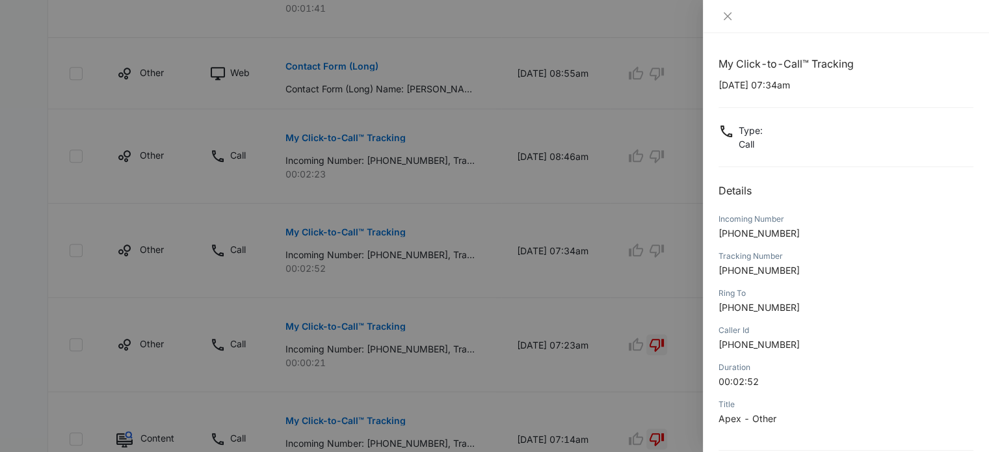
scroll to position [125, 0]
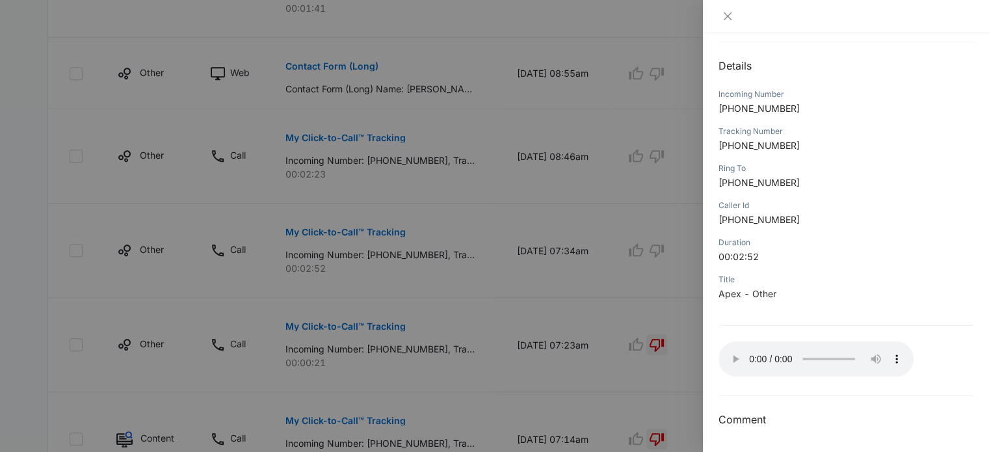
click at [689, 356] on div at bounding box center [494, 226] width 989 height 452
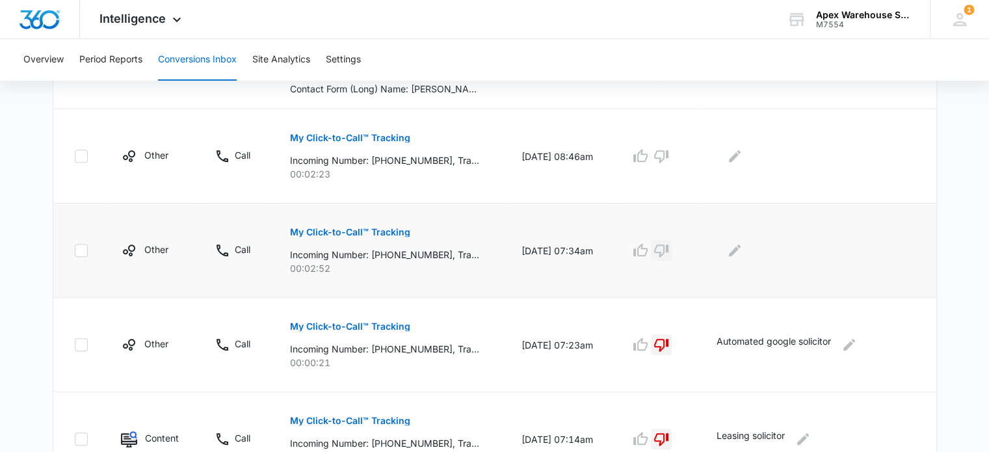
click at [669, 243] on icon "button" at bounding box center [662, 251] width 16 height 16
click at [743, 255] on icon "Edit Comments" at bounding box center [735, 251] width 16 height 16
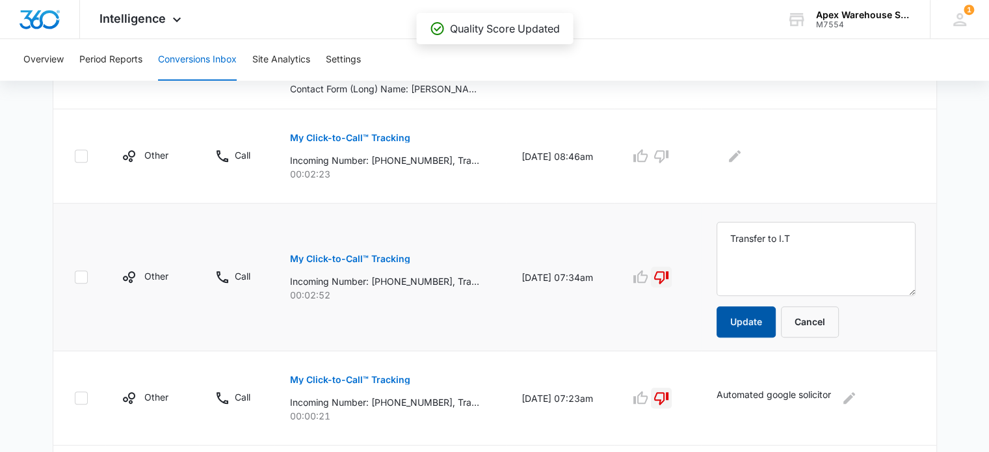
type textarea "Transfer to I.T"
click at [746, 321] on button "Update" at bounding box center [746, 321] width 59 height 31
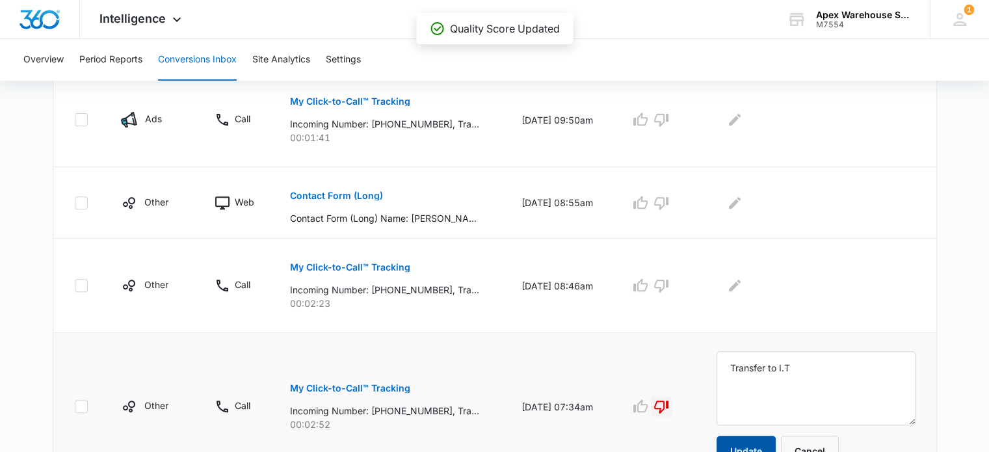
scroll to position [502, 0]
click at [388, 269] on p "My Click-to-Call™ Tracking" at bounding box center [350, 267] width 120 height 9
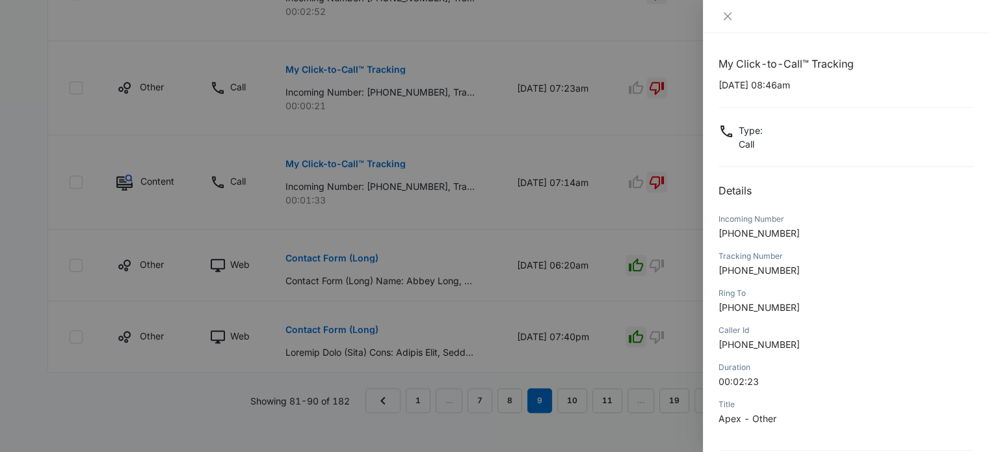
scroll to position [125, 0]
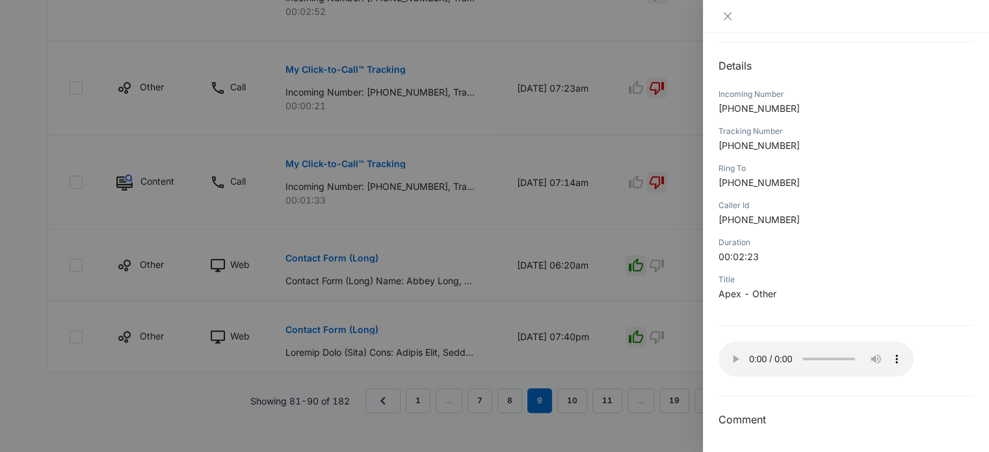
click at [590, 245] on div at bounding box center [494, 226] width 989 height 452
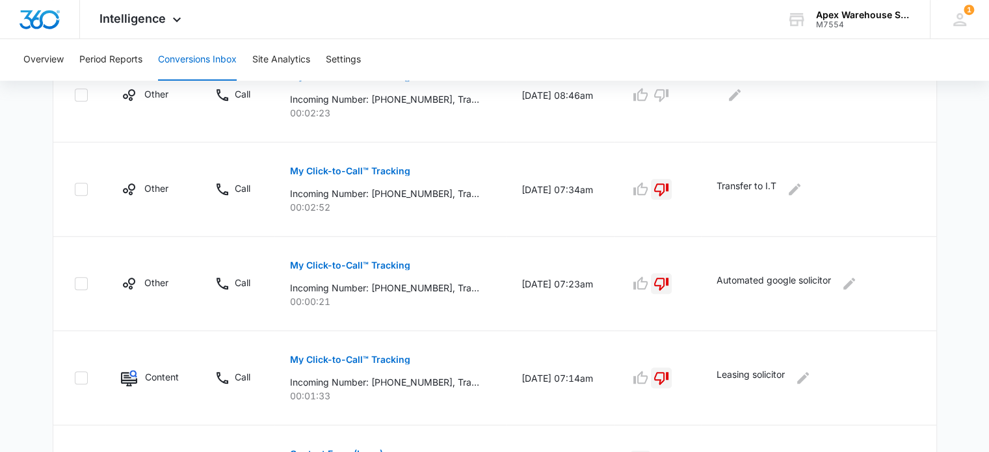
scroll to position [553, 0]
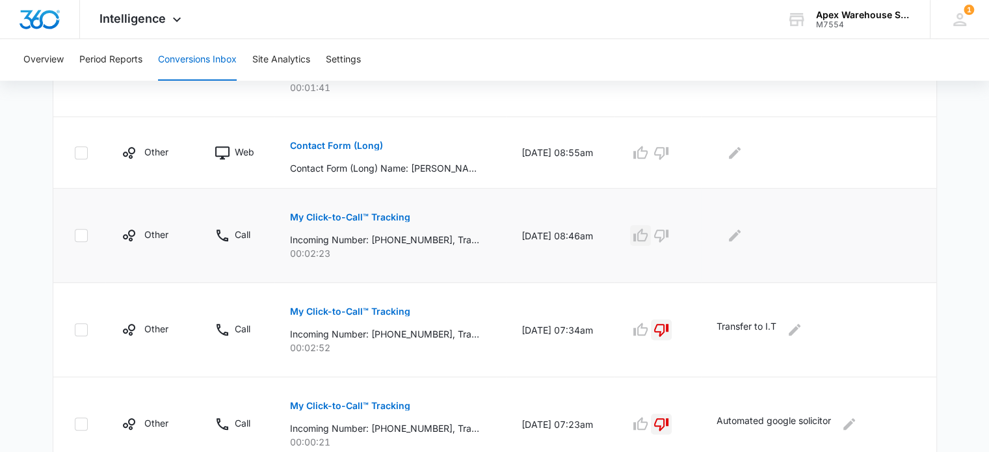
click at [648, 239] on icon "button" at bounding box center [641, 236] width 16 height 16
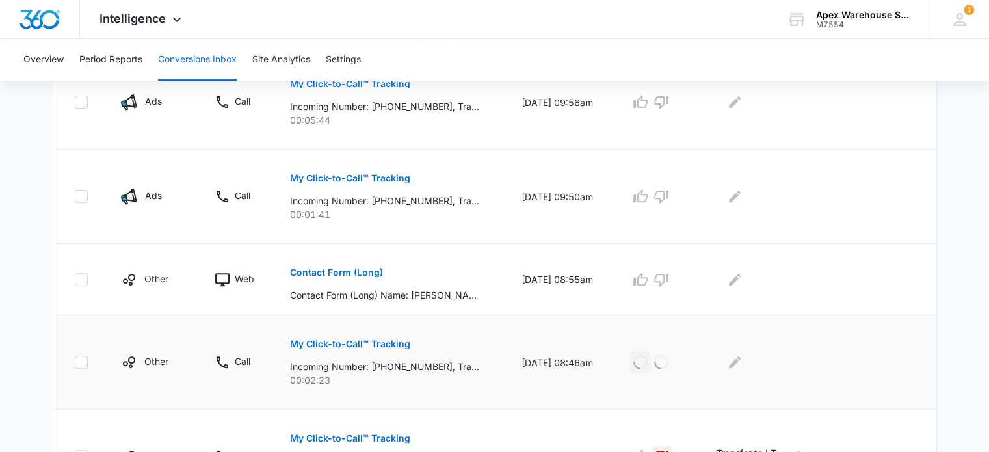
scroll to position [425, 0]
click at [736, 359] on icon "Edit Comments" at bounding box center [735, 363] width 16 height 16
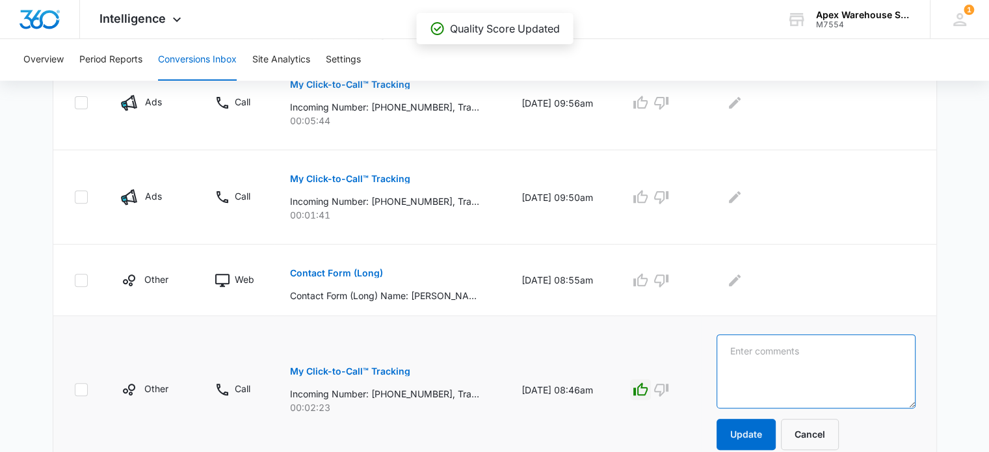
click at [736, 359] on textarea at bounding box center [816, 371] width 199 height 74
paste textarea "Repair / redesign of racking to comply with racking fire codes"
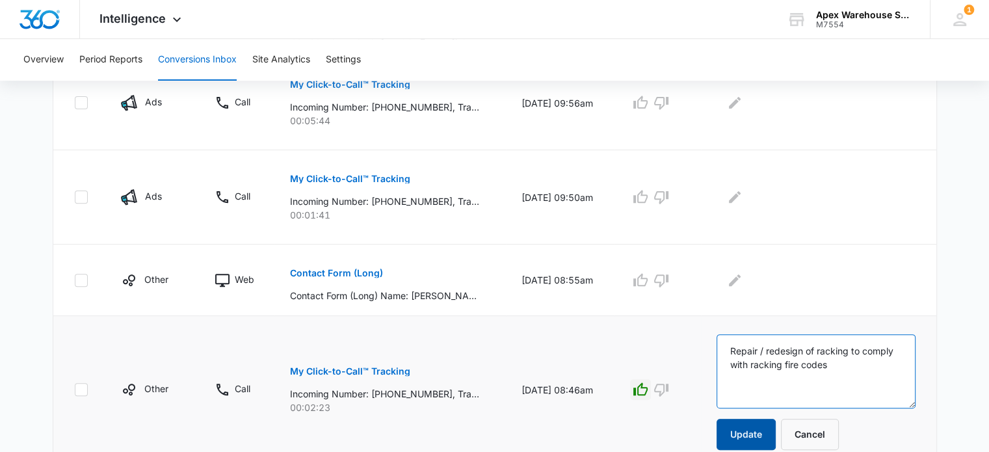
type textarea "Repair / redesign of racking to comply with racking fire codes"
click at [745, 431] on button "Update" at bounding box center [746, 434] width 59 height 31
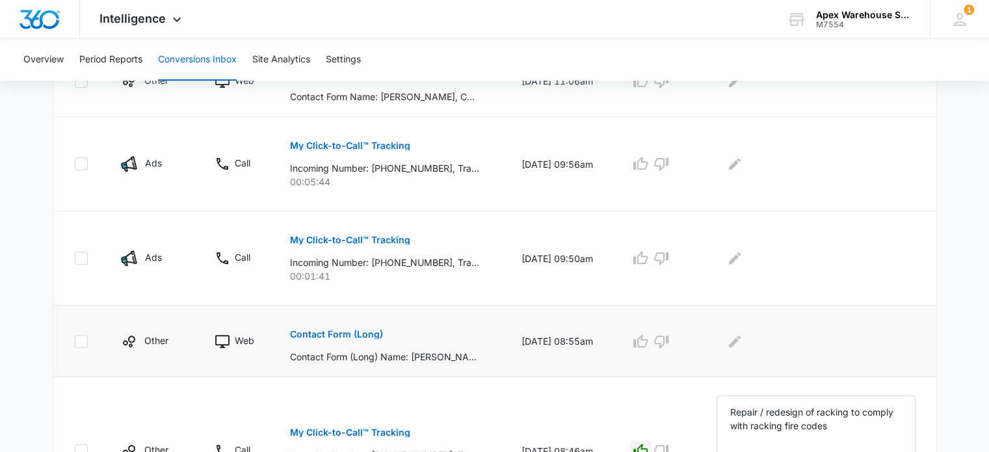
click at [334, 333] on p "Contact Form (Long)" at bounding box center [336, 334] width 93 height 9
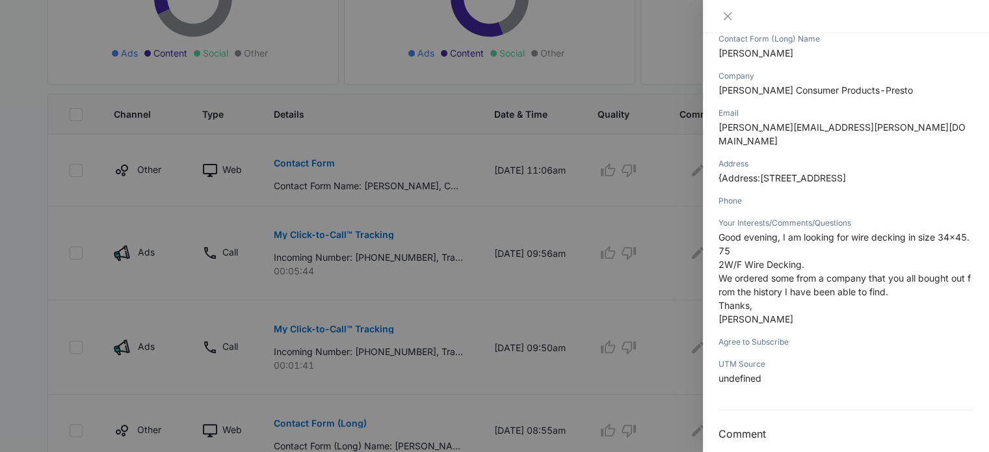
scroll to position [87, 0]
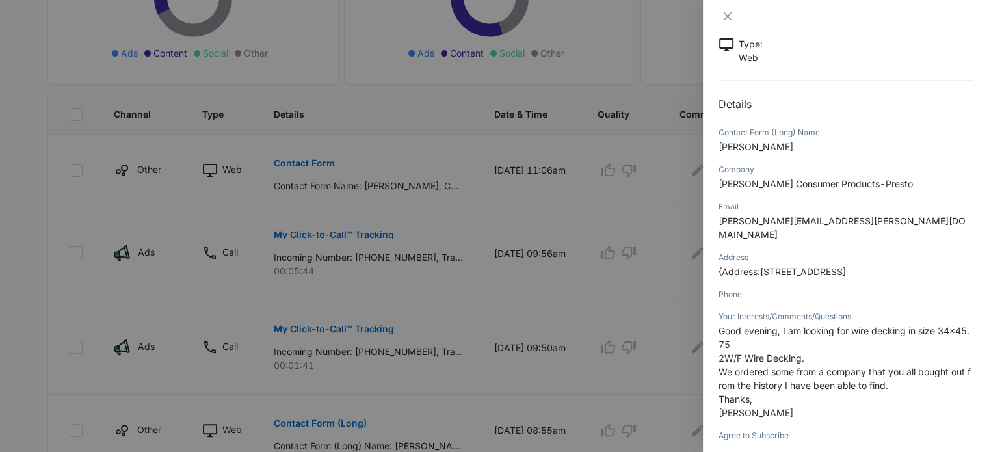
click at [611, 278] on div at bounding box center [494, 226] width 989 height 452
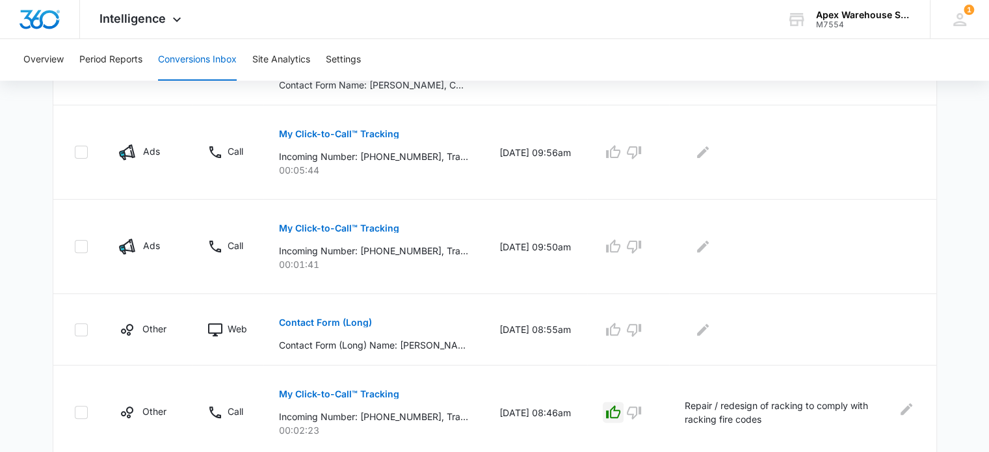
scroll to position [405, 0]
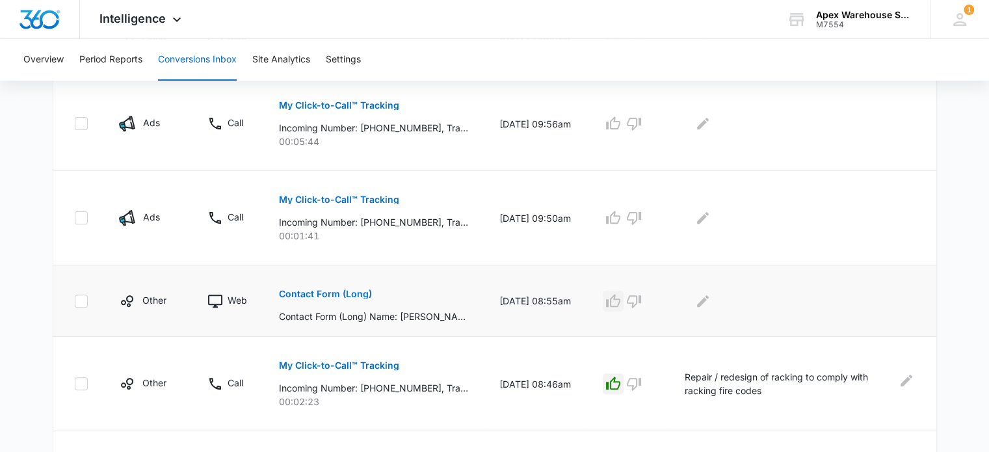
click at [621, 301] on icon "button" at bounding box center [614, 301] width 16 height 16
click at [711, 306] on icon "Edit Comments" at bounding box center [703, 301] width 16 height 16
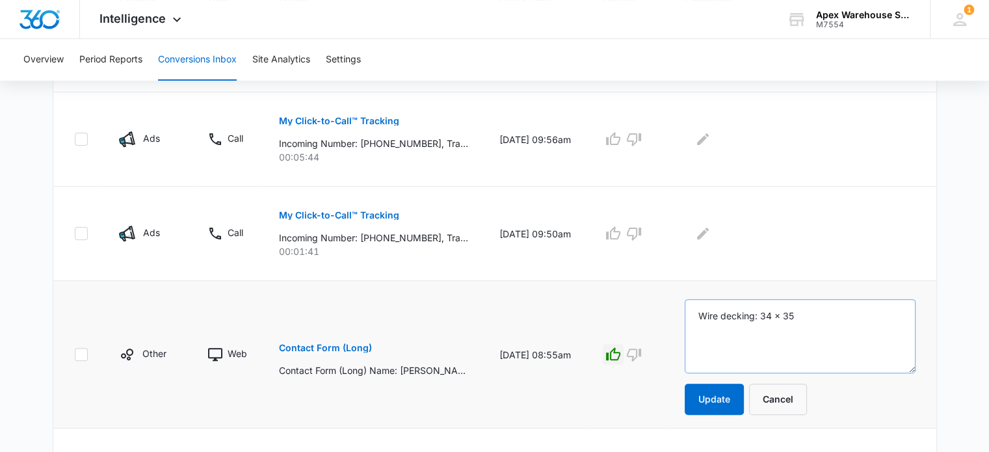
scroll to position [388, 0]
type textarea "Wire decking: 34 x 35"
click at [734, 397] on button "Update" at bounding box center [714, 400] width 59 height 31
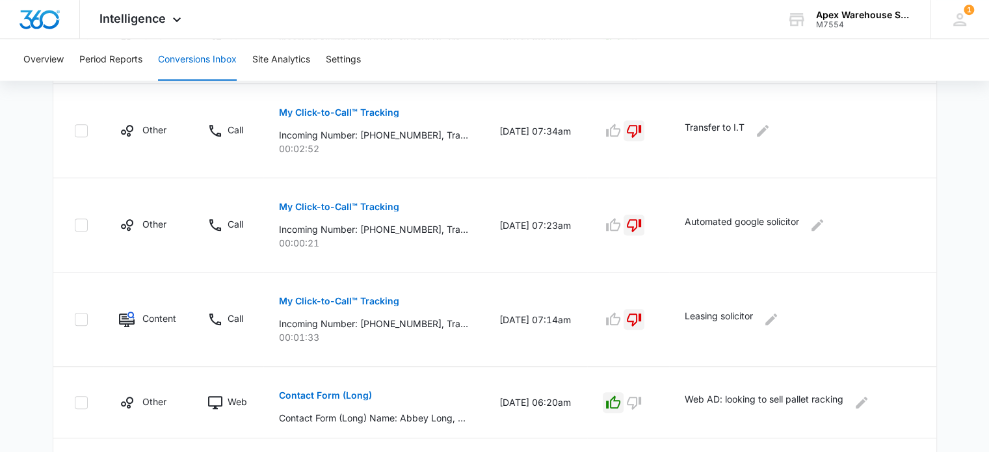
scroll to position [751, 0]
